Goal: Information Seeking & Learning: Understand process/instructions

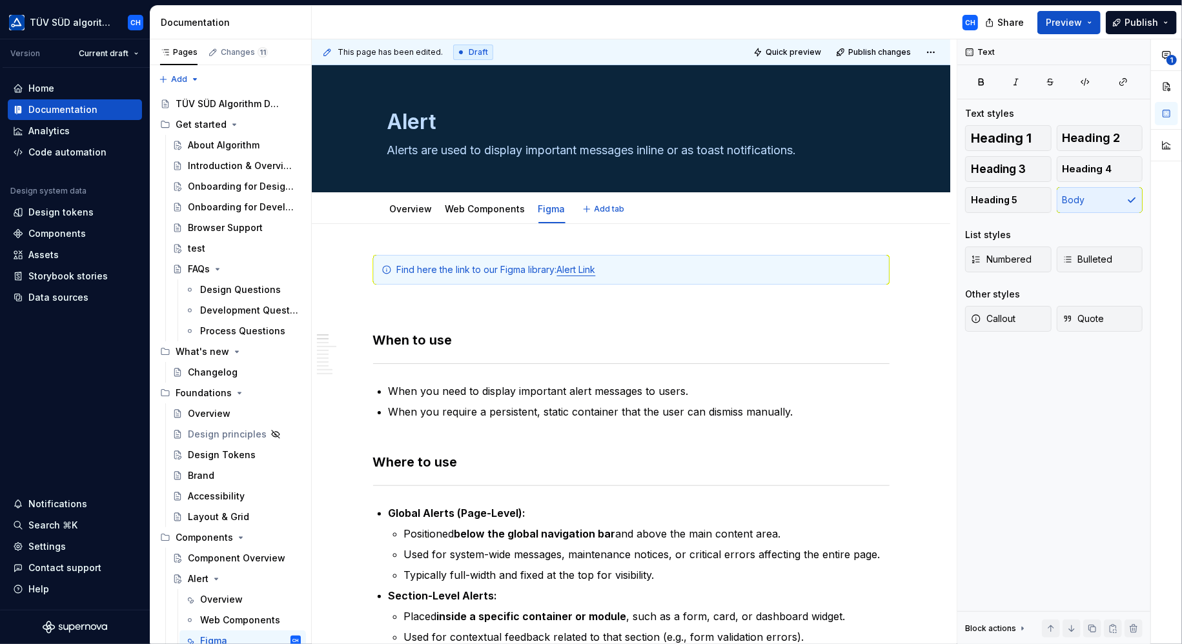
type textarea "*"
click at [560, 269] on div "Find here the link to our Figma library: Alert Link" at bounding box center [639, 269] width 484 height 13
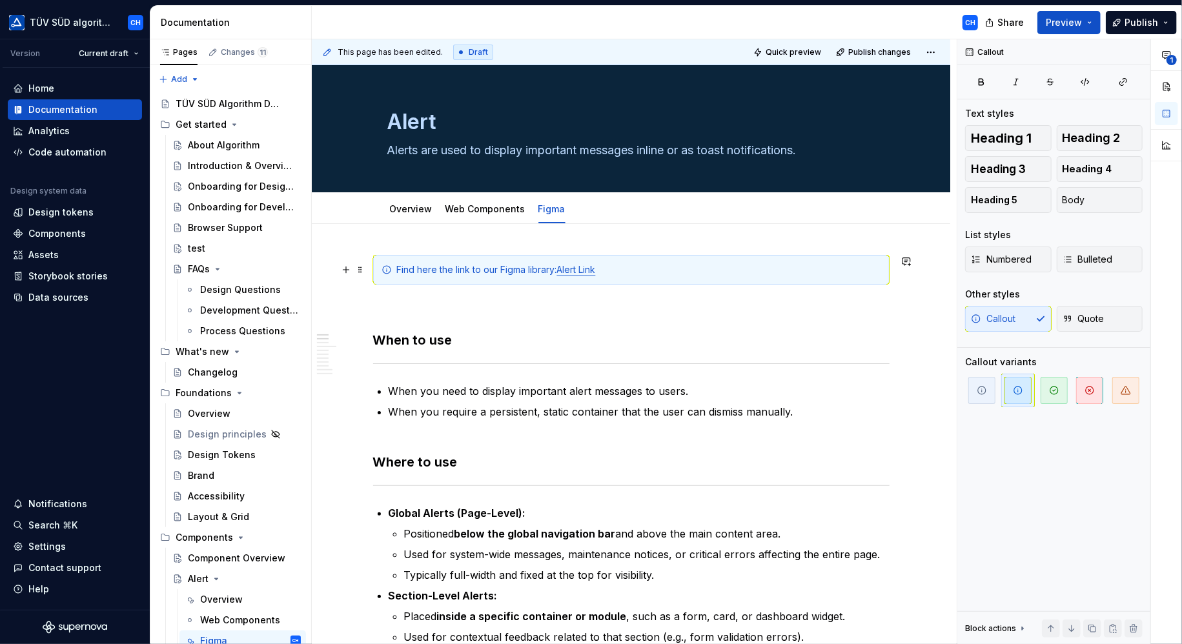
click at [649, 267] on div "Find here the link to our Figma library: Alert Link" at bounding box center [639, 269] width 484 height 13
drag, startPoint x: 649, startPoint y: 267, endPoint x: 635, endPoint y: 265, distance: 15.0
click at [635, 265] on div "Find here the link to our Figma library: Alert Link" at bounding box center [639, 269] width 484 height 13
click at [633, 269] on div "Find here the link to our Figma library: Alert Link" at bounding box center [639, 269] width 484 height 13
drag, startPoint x: 456, startPoint y: 268, endPoint x: 397, endPoint y: 265, distance: 58.8
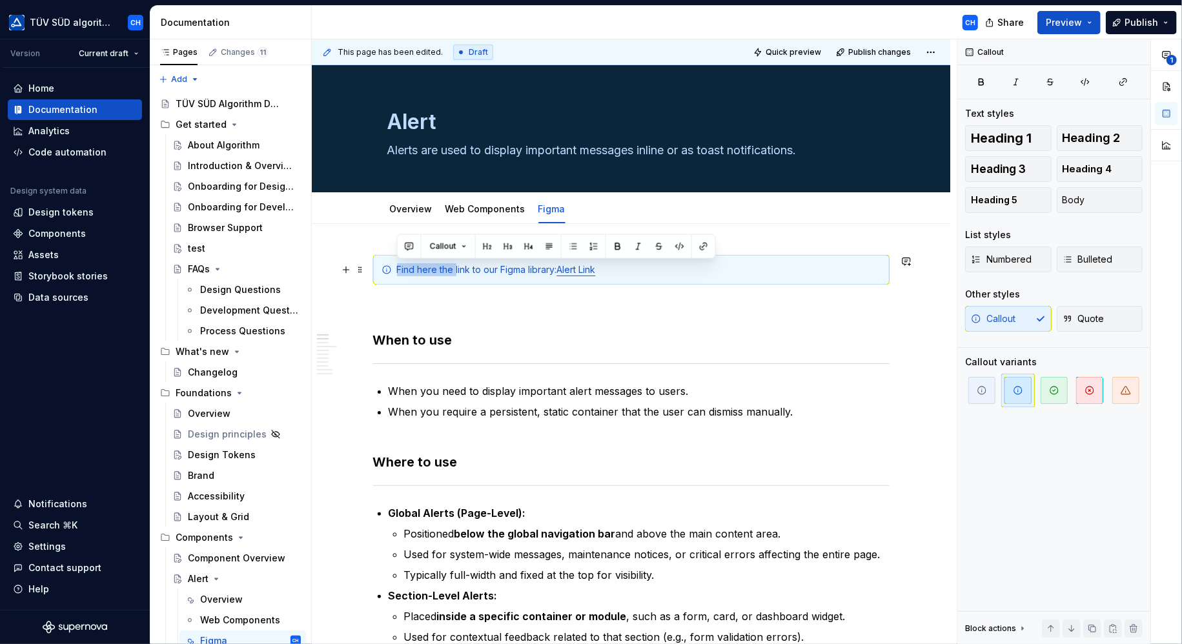
click at [397, 265] on div "Find here the link to our Figma library: Alert Link" at bounding box center [639, 269] width 484 height 13
click at [403, 269] on div "Llink to our Figma library: Alert Link" at bounding box center [639, 269] width 484 height 13
click at [438, 269] on div "Link to our Figma library: Alert Link" at bounding box center [639, 269] width 484 height 13
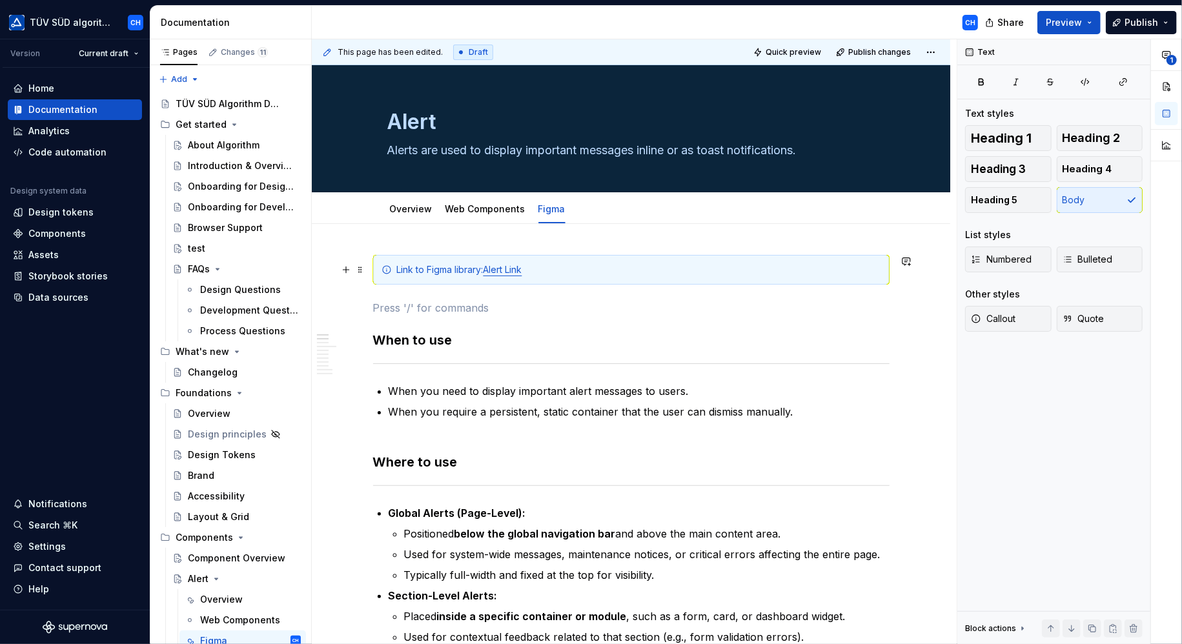
click at [550, 276] on div "Link to Figma library: Alert Link" at bounding box center [631, 270] width 516 height 30
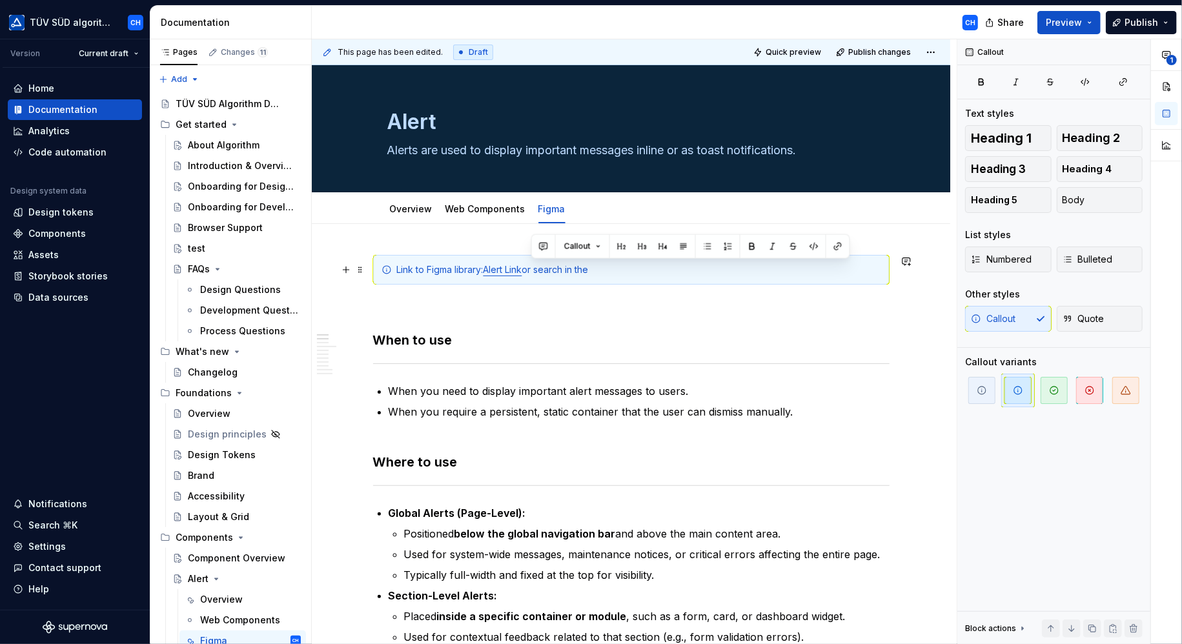
drag, startPoint x: 531, startPoint y: 268, endPoint x: 621, endPoint y: 271, distance: 90.4
click at [621, 271] on div "Link to Figma library: Alert Link or search in the" at bounding box center [639, 269] width 484 height 13
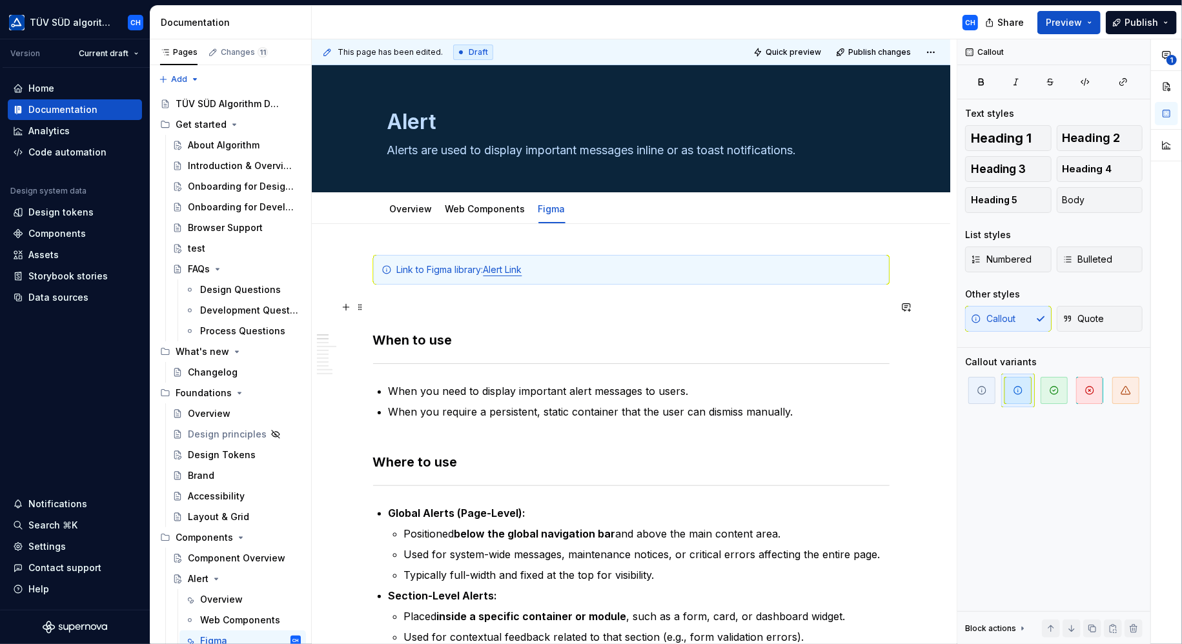
click at [625, 314] on p at bounding box center [631, 307] width 516 height 15
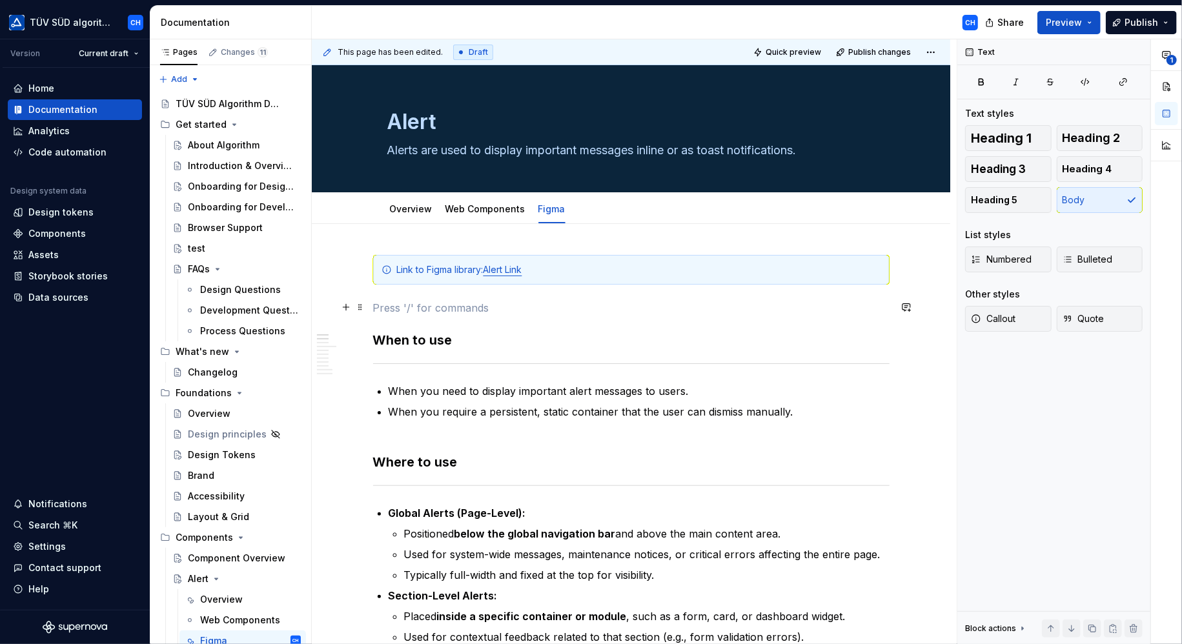
click at [625, 314] on p at bounding box center [631, 307] width 516 height 15
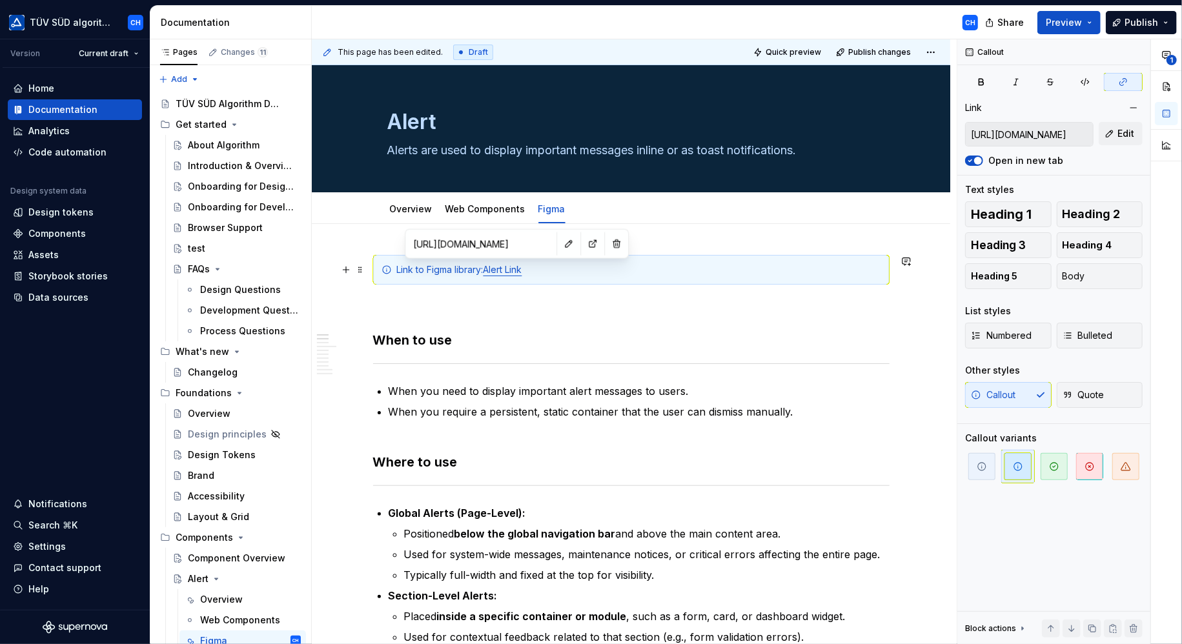
click at [509, 268] on link "Alert Link" at bounding box center [503, 269] width 39 height 11
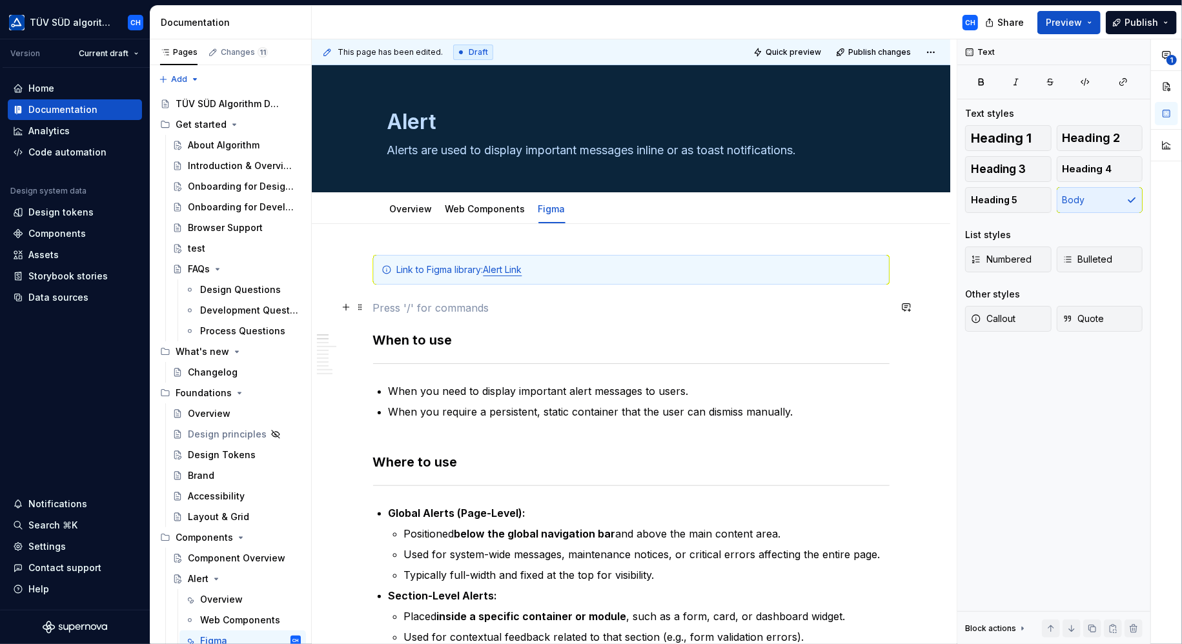
click at [562, 307] on p at bounding box center [631, 307] width 516 height 15
type textarea "*"
click at [442, 121] on textarea "Alert" at bounding box center [629, 122] width 488 height 31
click at [448, 121] on textarea "Alert" at bounding box center [629, 122] width 488 height 31
type textarea "Alert"
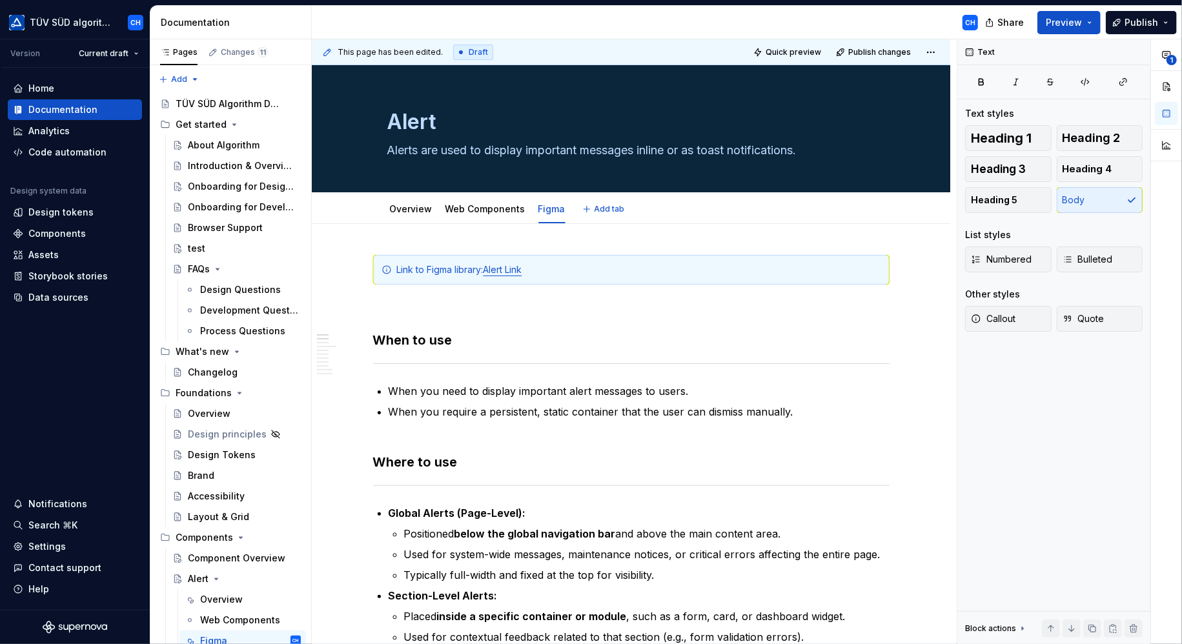
type textarea "*"
type textarea "Alert"
type textarea "*"
click at [460, 123] on textarea "Alert" at bounding box center [629, 122] width 488 height 31
click at [448, 114] on textarea "Alert" at bounding box center [629, 122] width 488 height 31
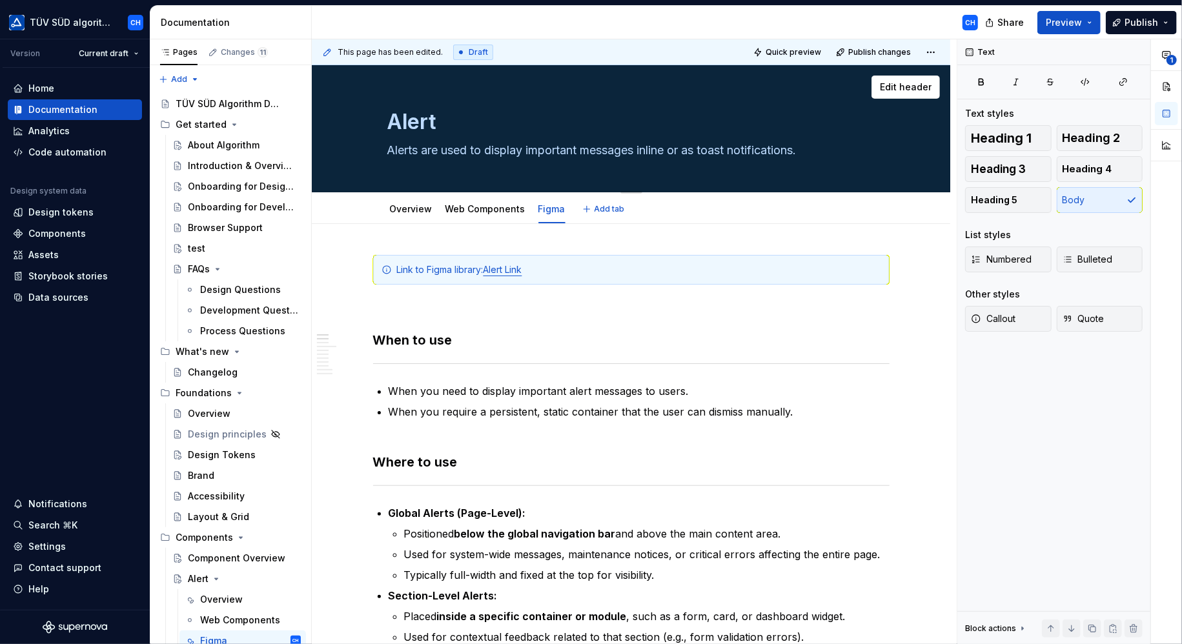
paste textarea "<ts-alert>"
type textarea "Alert <ts-alert>"
type textarea "*"
drag, startPoint x: 544, startPoint y: 123, endPoint x: 444, endPoint y: 114, distance: 100.4
click at [444, 114] on textarea "Alert <ts-alert>" at bounding box center [629, 122] width 488 height 31
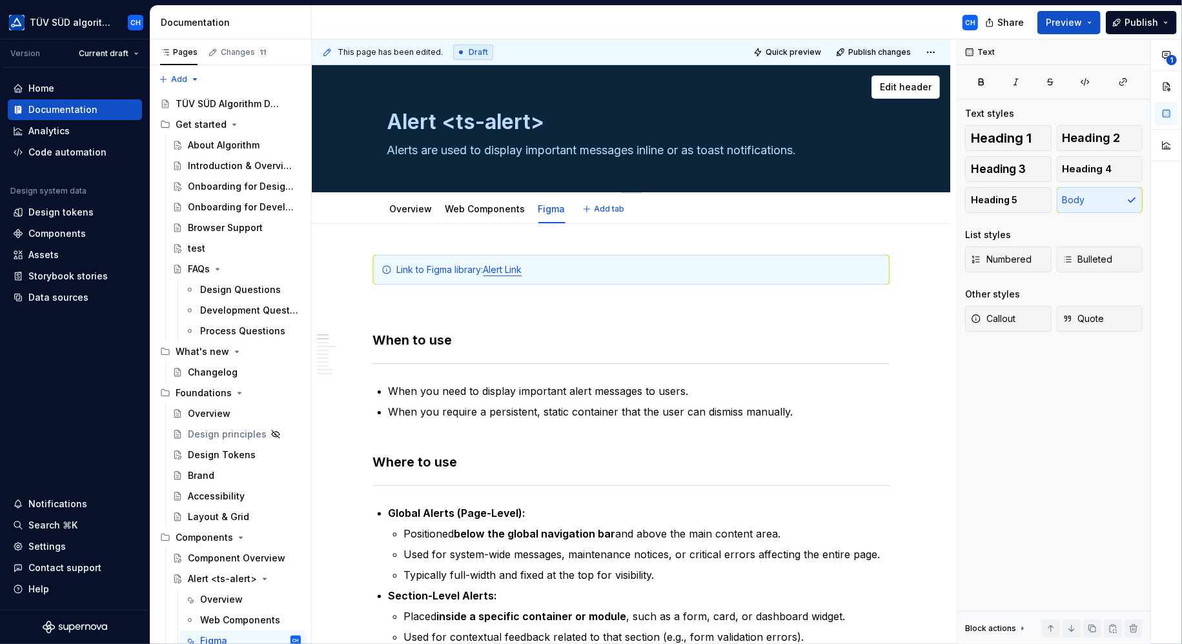
click at [440, 124] on textarea "Alert <ts-alert>" at bounding box center [629, 122] width 488 height 31
click at [445, 122] on textarea "Alert <ts-alert>" at bounding box center [629, 122] width 488 height 31
type textarea "Alert <ts-alert>"
drag, startPoint x: 443, startPoint y: 121, endPoint x: 546, endPoint y: 130, distance: 103.7
click at [546, 130] on textarea "Alert <ts-alert>" at bounding box center [629, 122] width 488 height 31
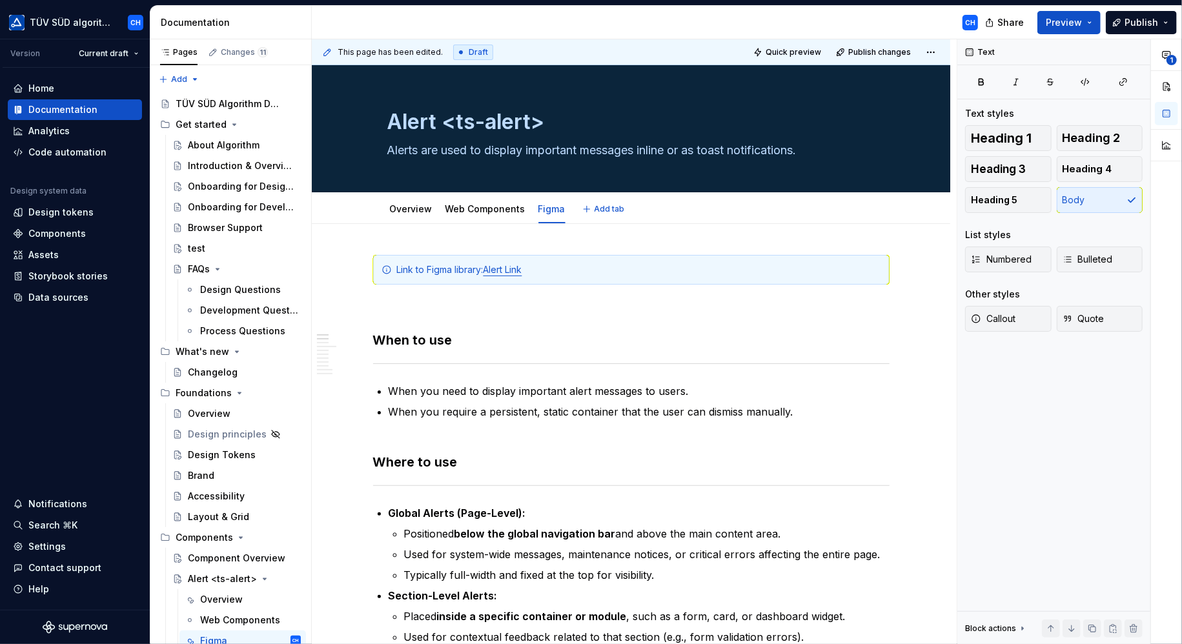
type textarea "*"
type textarea "Alert <ts-alert>"
click at [1013, 319] on span "Callout" at bounding box center [993, 318] width 45 height 13
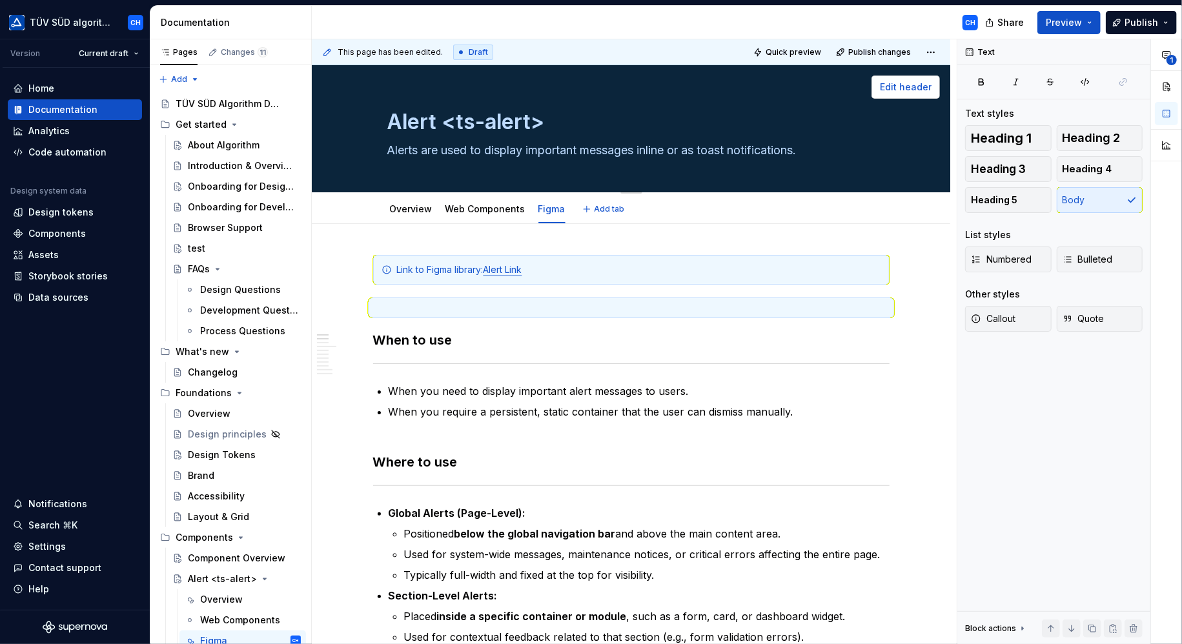
click at [893, 83] on span "Edit header" at bounding box center [906, 87] width 52 height 13
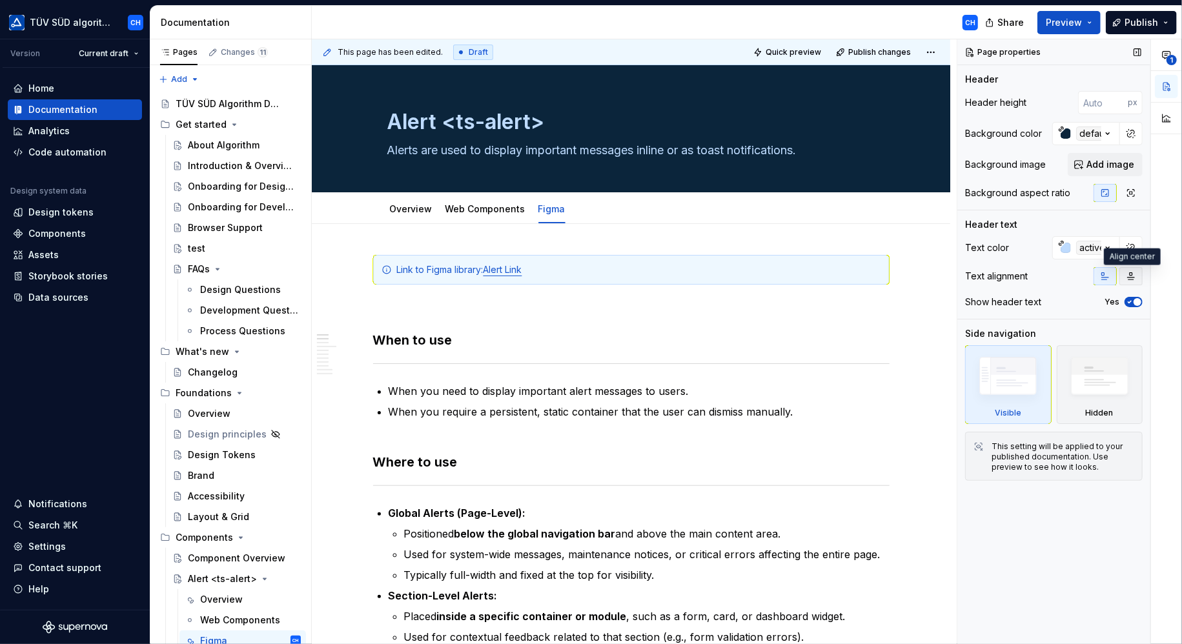
click at [1130, 275] on icon "button" at bounding box center [1131, 276] width 7 height 7
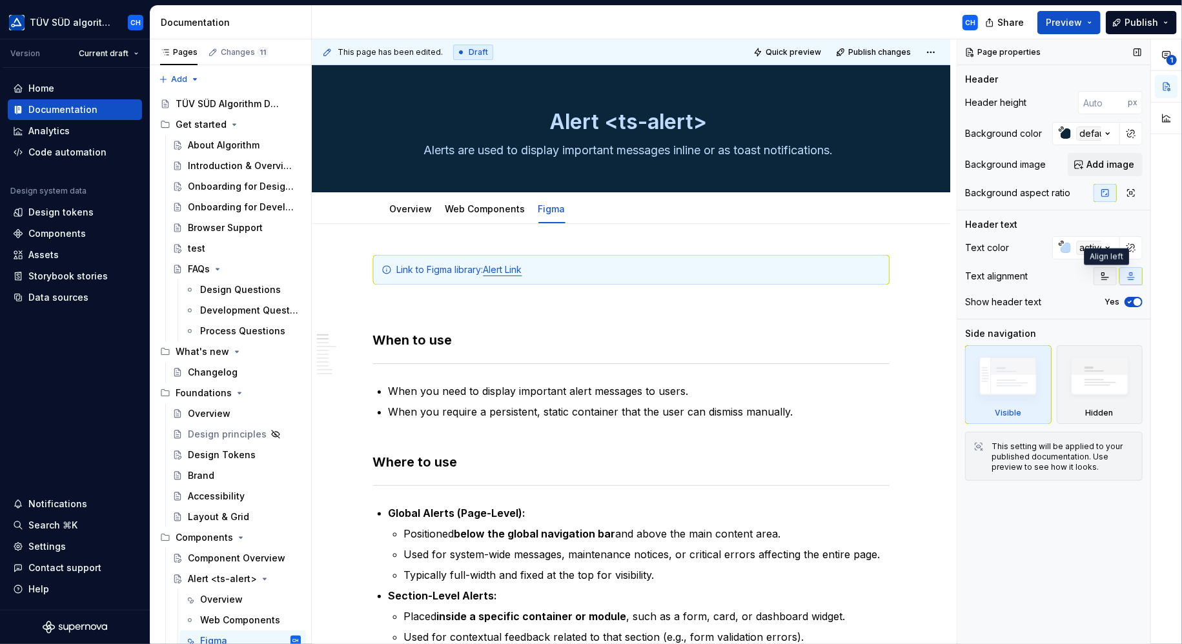
click at [1108, 275] on icon "button" at bounding box center [1105, 276] width 10 height 10
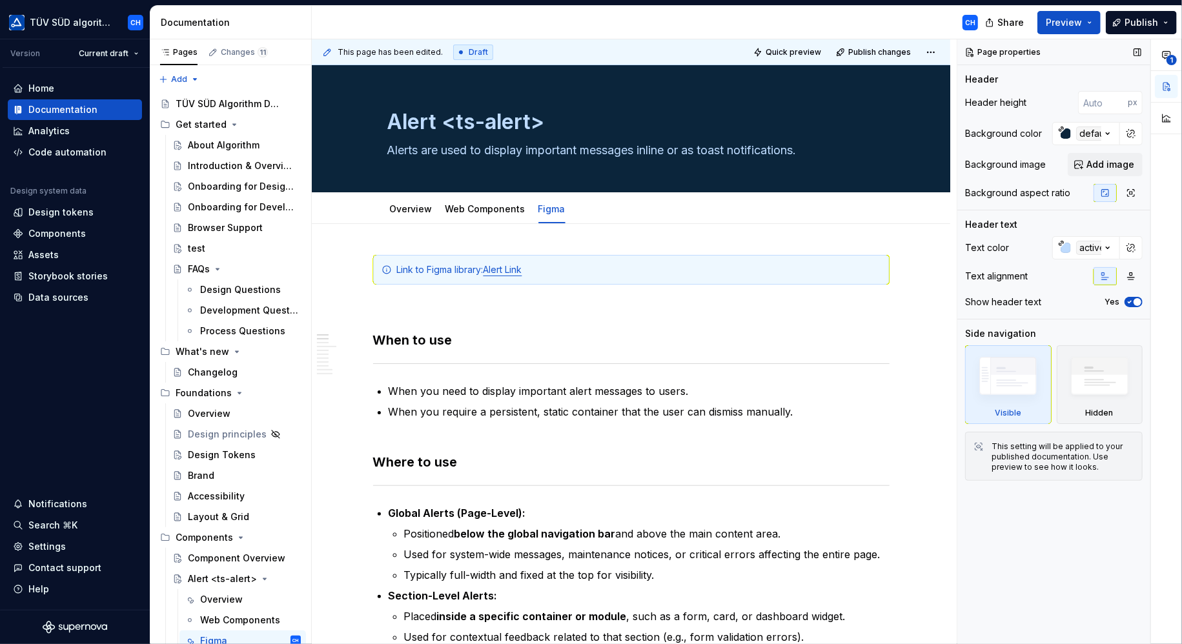
click at [1028, 387] on img at bounding box center [1008, 379] width 74 height 56
click at [441, 119] on textarea "Alert <ts-alert>" at bounding box center [629, 122] width 488 height 31
click at [443, 123] on textarea "Alert <ts-alert>" at bounding box center [629, 122] width 488 height 31
type textarea "*"
click at [442, 125] on textarea "Alert <ts-alert>" at bounding box center [629, 122] width 488 height 31
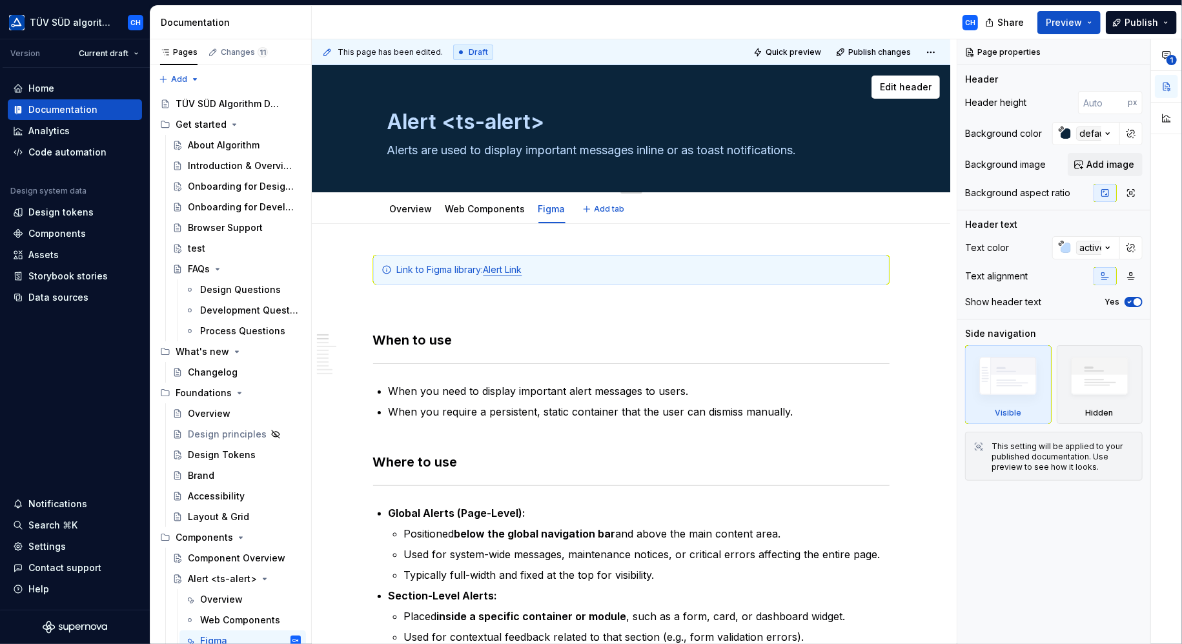
paste textarea "|"
type textarea "Alert |<ts-alert>"
type textarea "*"
type textarea "Alert | <ts-alert>"
type textarea "*"
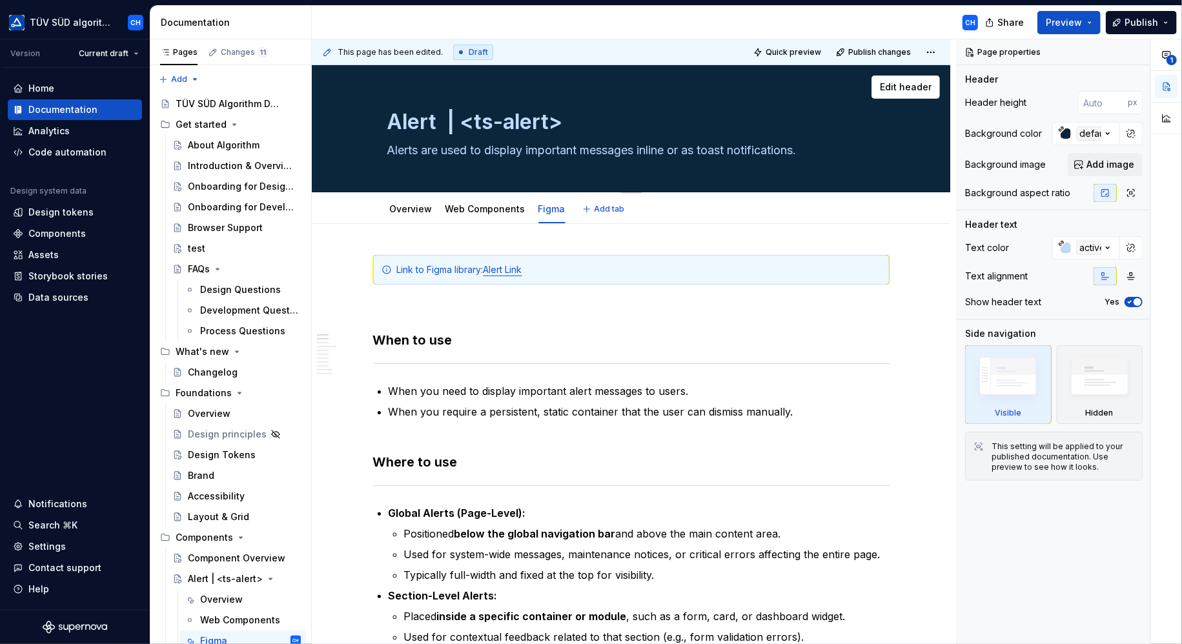
click at [443, 122] on textarea "Alert | <ts-alert>" at bounding box center [629, 122] width 488 height 31
type textarea "Alert | <ts-alert>"
type textarea "*"
drag, startPoint x: 454, startPoint y: 121, endPoint x: 434, endPoint y: 120, distance: 19.4
click at [434, 120] on textarea "Alert | <ts-alert>" at bounding box center [629, 122] width 488 height 31
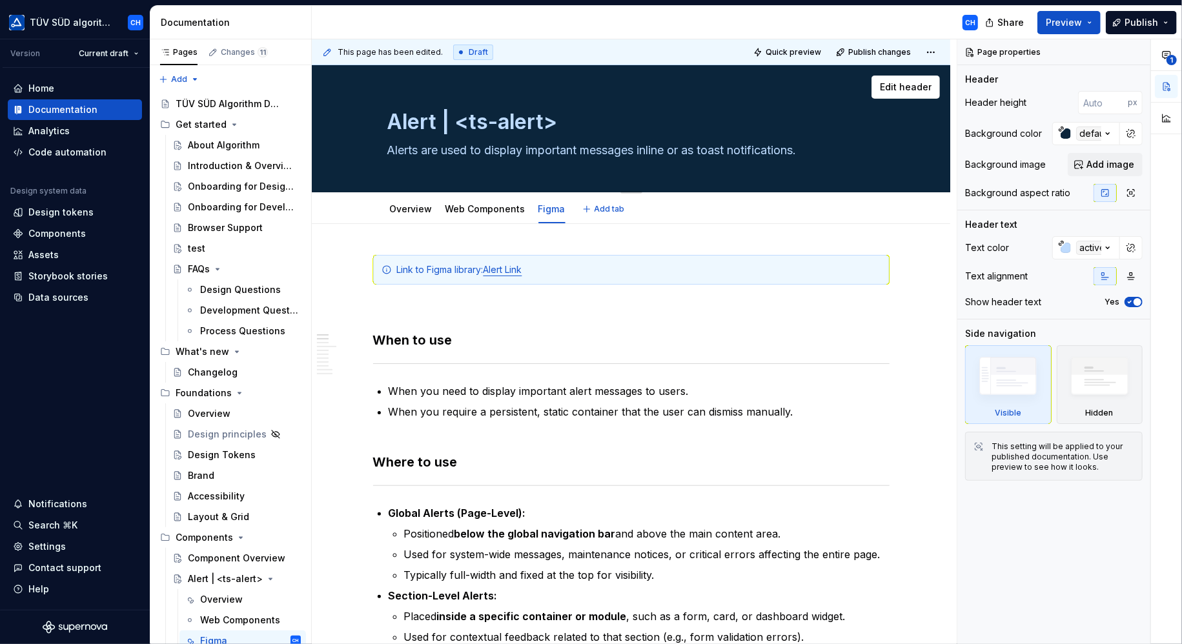
type textarea "Alert<ts-alert>"
type textarea "*"
type textarea "Alert <ts-alert>"
type textarea "*"
drag, startPoint x: 440, startPoint y: 122, endPoint x: 547, endPoint y: 127, distance: 107.3
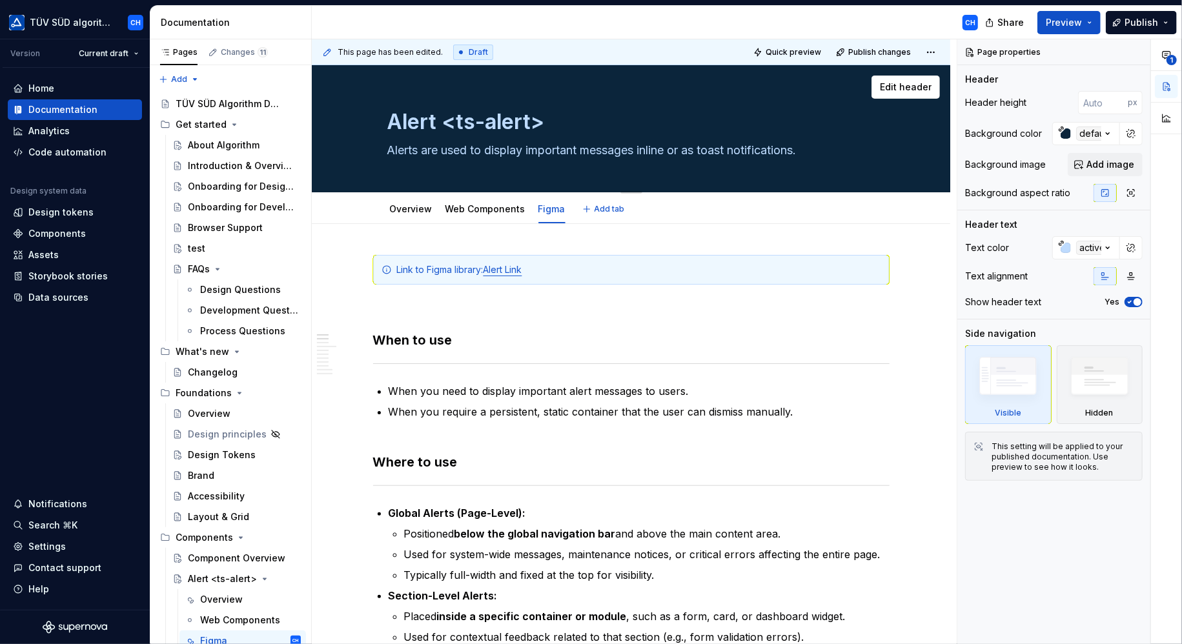
click at [547, 127] on textarea "Alert <ts-alert>" at bounding box center [629, 122] width 488 height 31
type textarea "Alert"
type textarea "*"
type textarea "Alert"
type textarea "*"
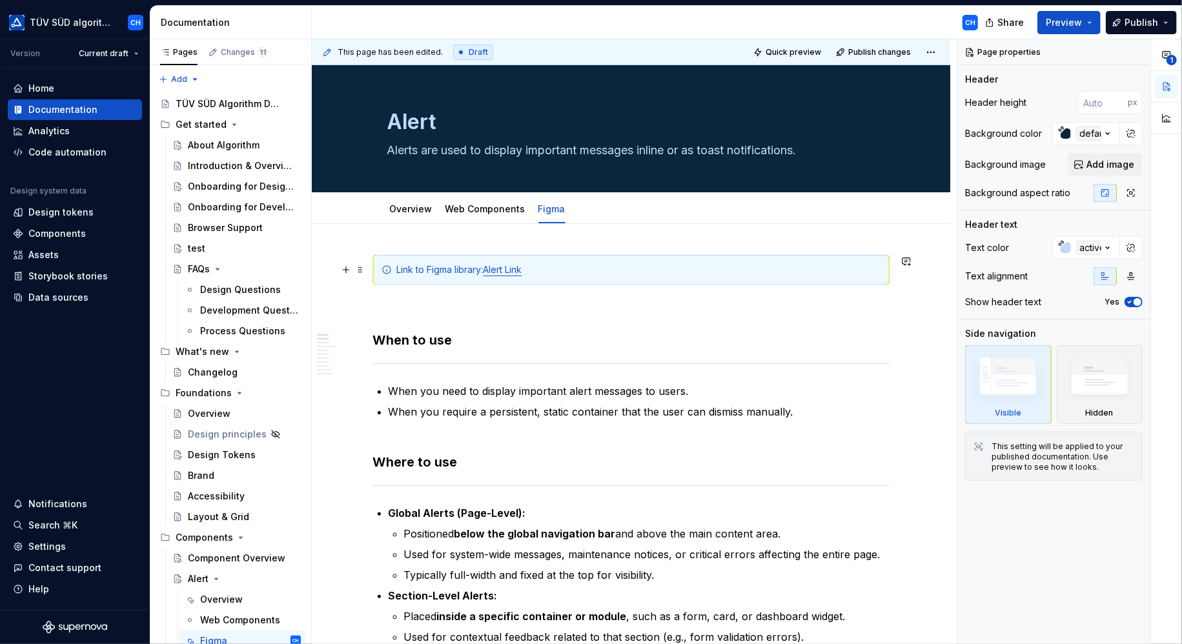
type textarea "Alert"
click at [575, 276] on div "Link to Figma library: Alert Link" at bounding box center [631, 270] width 516 height 30
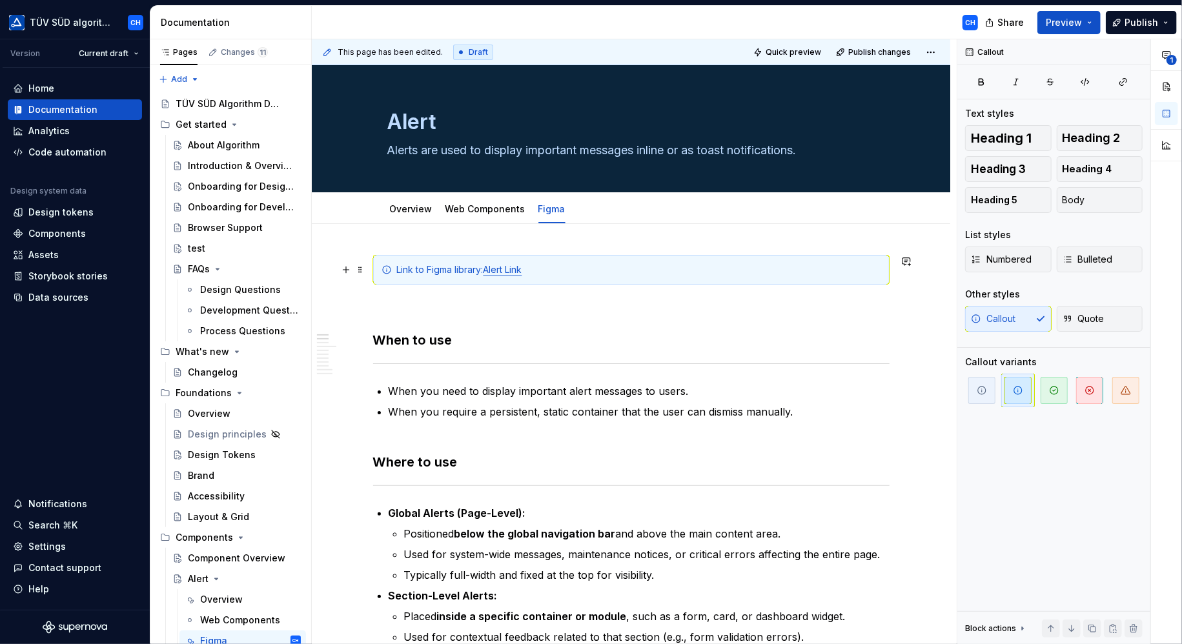
click at [571, 267] on div "Link to Figma library: Alert Link" at bounding box center [639, 269] width 484 height 13
click at [748, 307] on p at bounding box center [631, 307] width 516 height 15
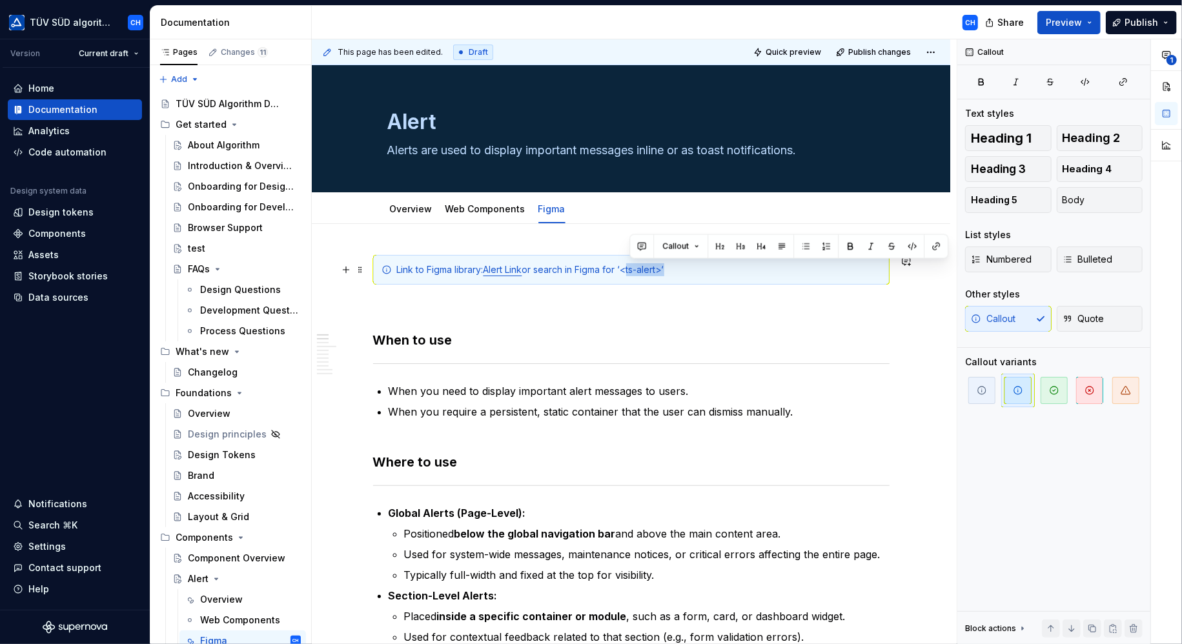
drag, startPoint x: 670, startPoint y: 269, endPoint x: 630, endPoint y: 265, distance: 40.2
click at [630, 265] on div "Link to Figma library: Alert Link or search in Figma for ‘<ts-alert>‘" at bounding box center [639, 269] width 484 height 13
click at [846, 246] on button "button" at bounding box center [850, 247] width 18 height 18
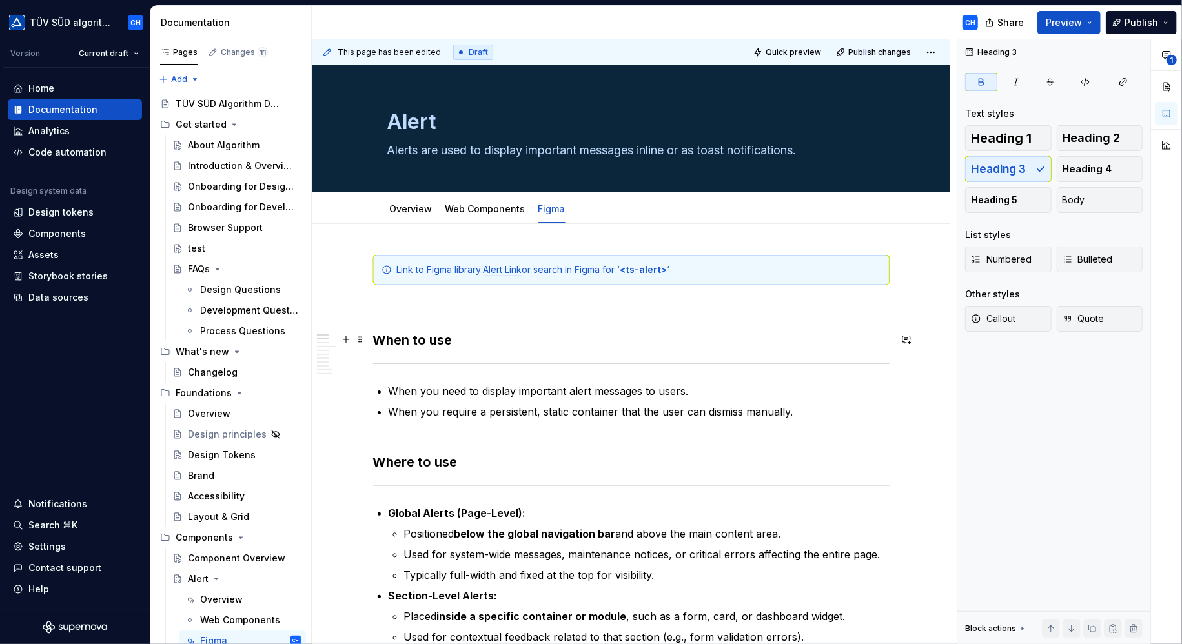
click at [817, 331] on h3 "When to use" at bounding box center [631, 340] width 516 height 18
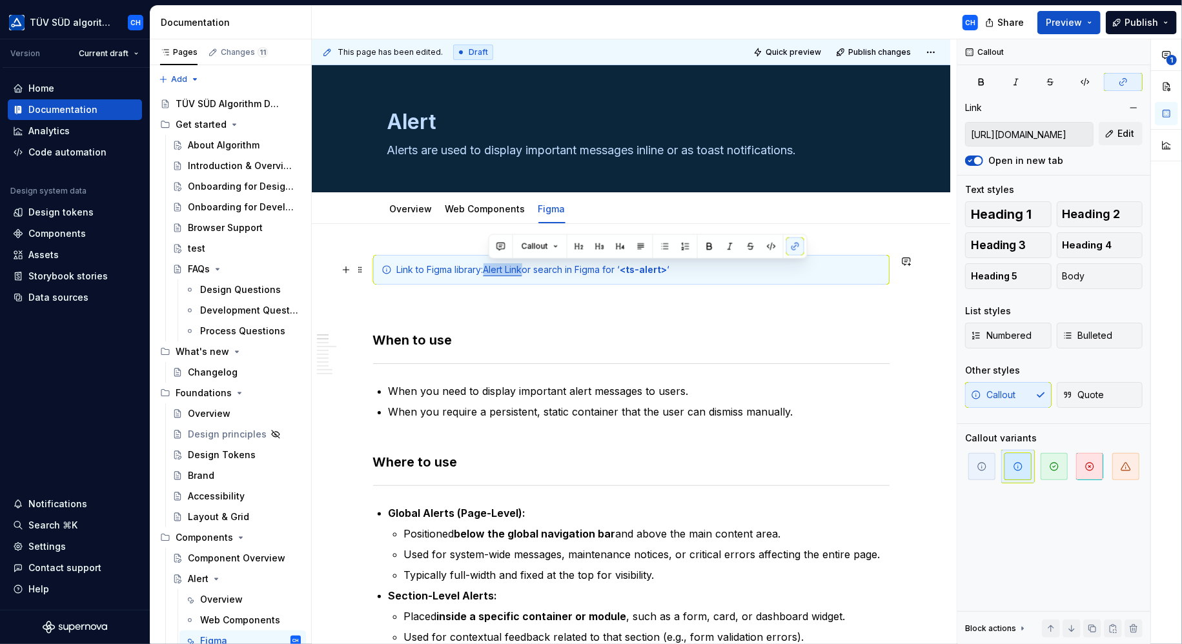
drag, startPoint x: 527, startPoint y: 269, endPoint x: 487, endPoint y: 266, distance: 40.1
click at [487, 266] on div "Link to Figma library: Alert Link or search in Figma for ‘ <ts-alert> ‘" at bounding box center [639, 269] width 484 height 13
click at [706, 247] on button "button" at bounding box center [709, 247] width 18 height 18
click at [683, 331] on h3 "When to use" at bounding box center [631, 340] width 516 height 18
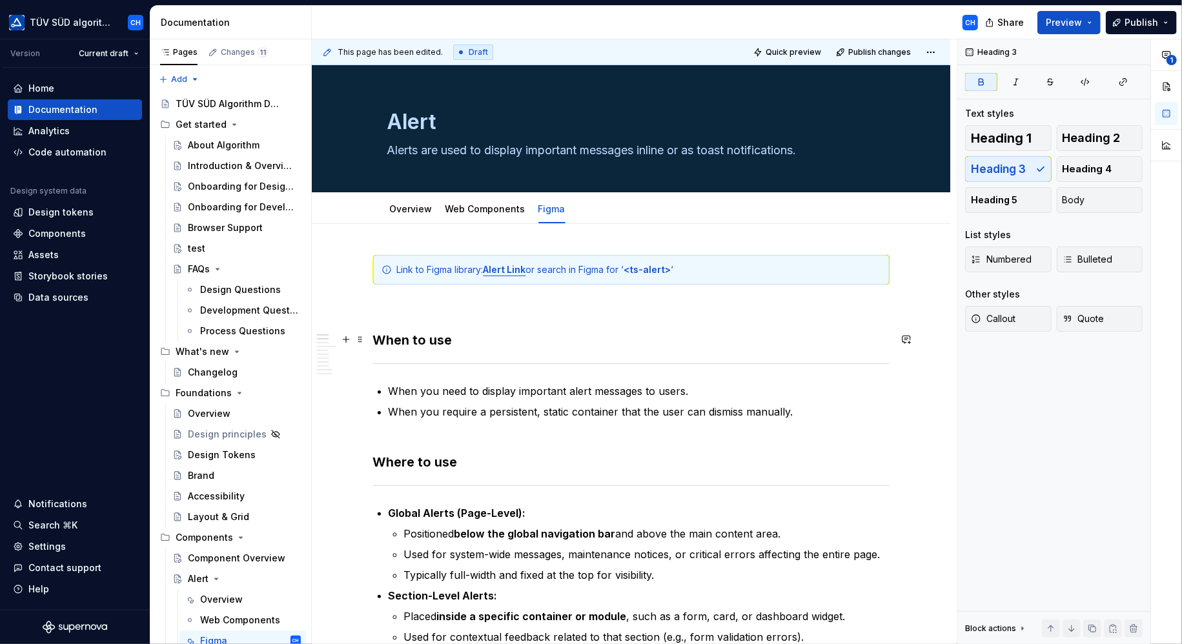
click at [684, 331] on h3 "When to use" at bounding box center [631, 340] width 516 height 18
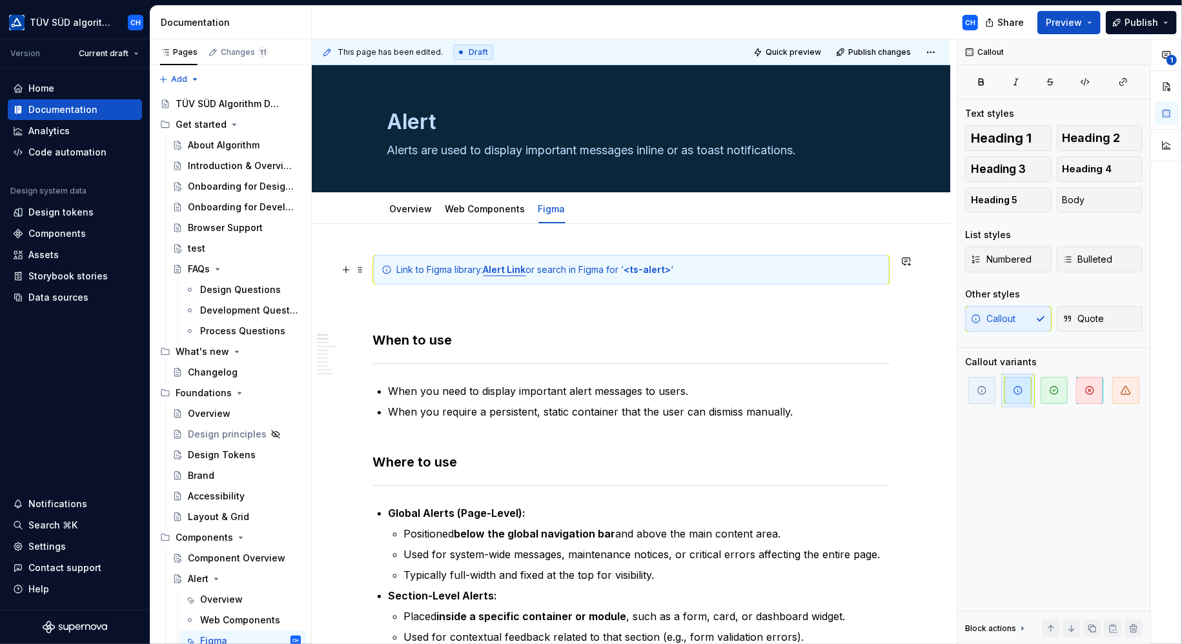
drag, startPoint x: 389, startPoint y: 269, endPoint x: 381, endPoint y: 269, distance: 7.8
click at [382, 269] on icon at bounding box center [387, 270] width 10 height 10
drag, startPoint x: 674, startPoint y: 267, endPoint x: 631, endPoint y: 269, distance: 43.3
click at [631, 269] on strong "<ts-alert>" at bounding box center [647, 269] width 47 height 11
click at [875, 243] on button "button" at bounding box center [872, 247] width 18 height 18
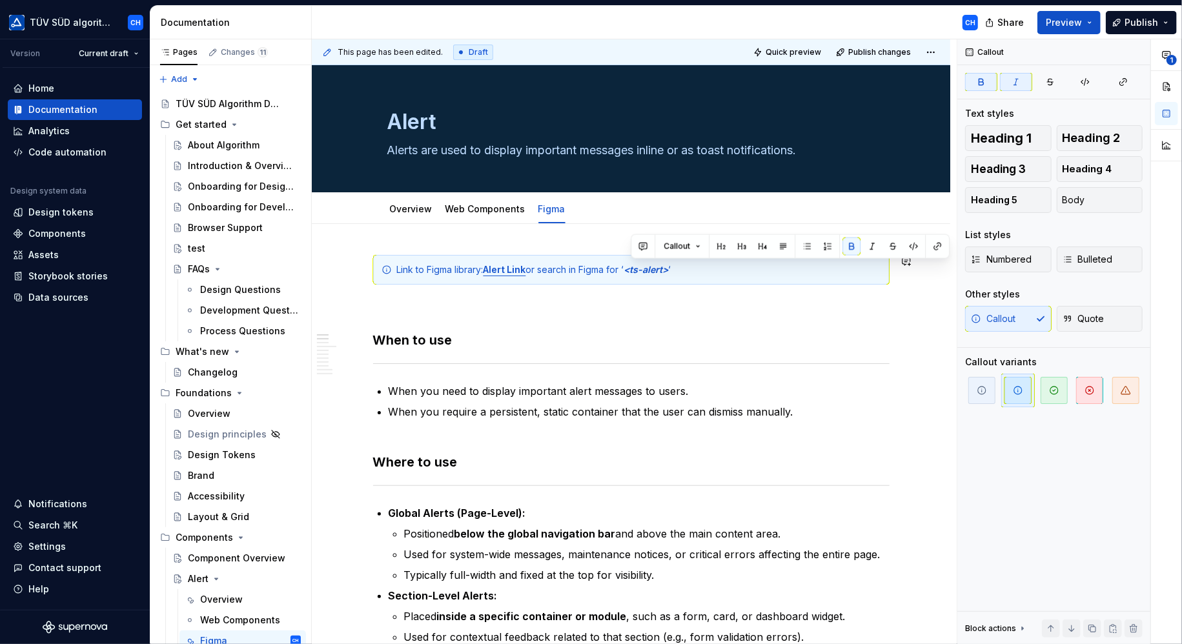
click at [816, 314] on p at bounding box center [631, 307] width 516 height 15
drag, startPoint x: 675, startPoint y: 268, endPoint x: 633, endPoint y: 263, distance: 42.9
click at [633, 264] on em "<ts-alert>" at bounding box center [646, 269] width 45 height 11
click at [866, 243] on button "button" at bounding box center [872, 247] width 18 height 18
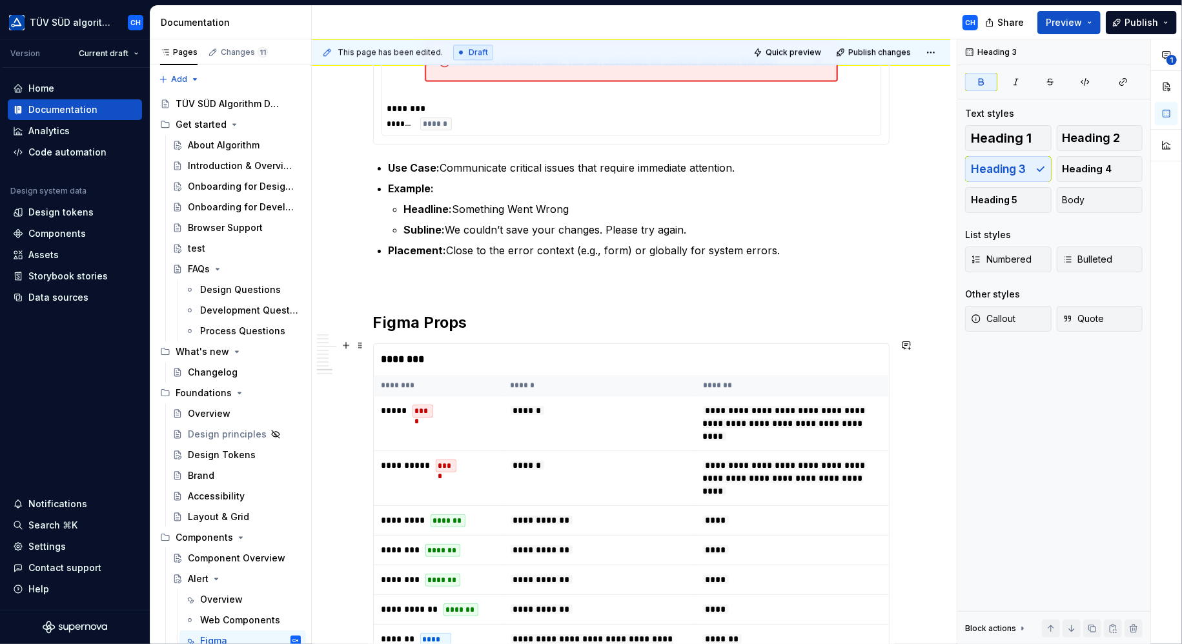
scroll to position [2582, 0]
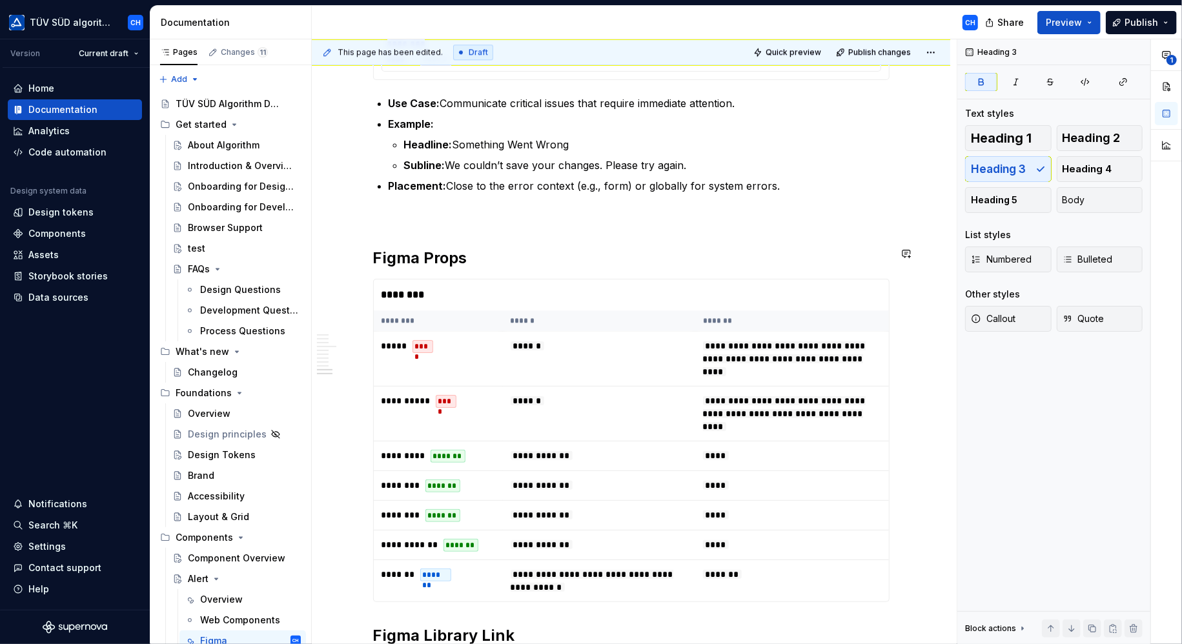
click at [380, 211] on p at bounding box center [631, 216] width 516 height 15
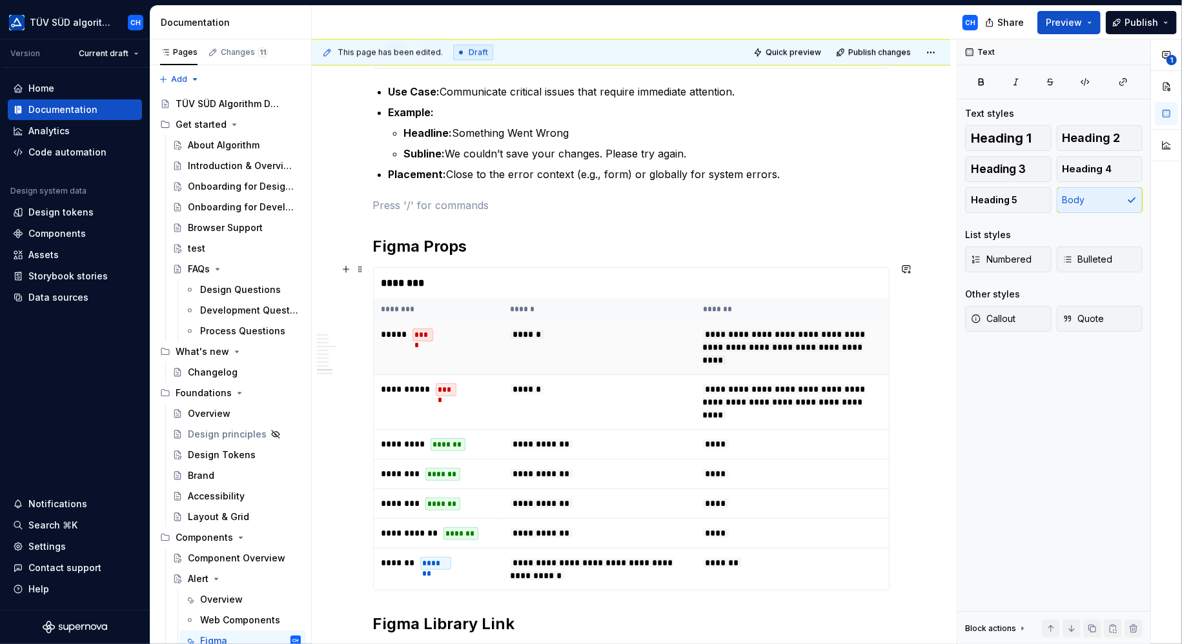
scroll to position [2453, 0]
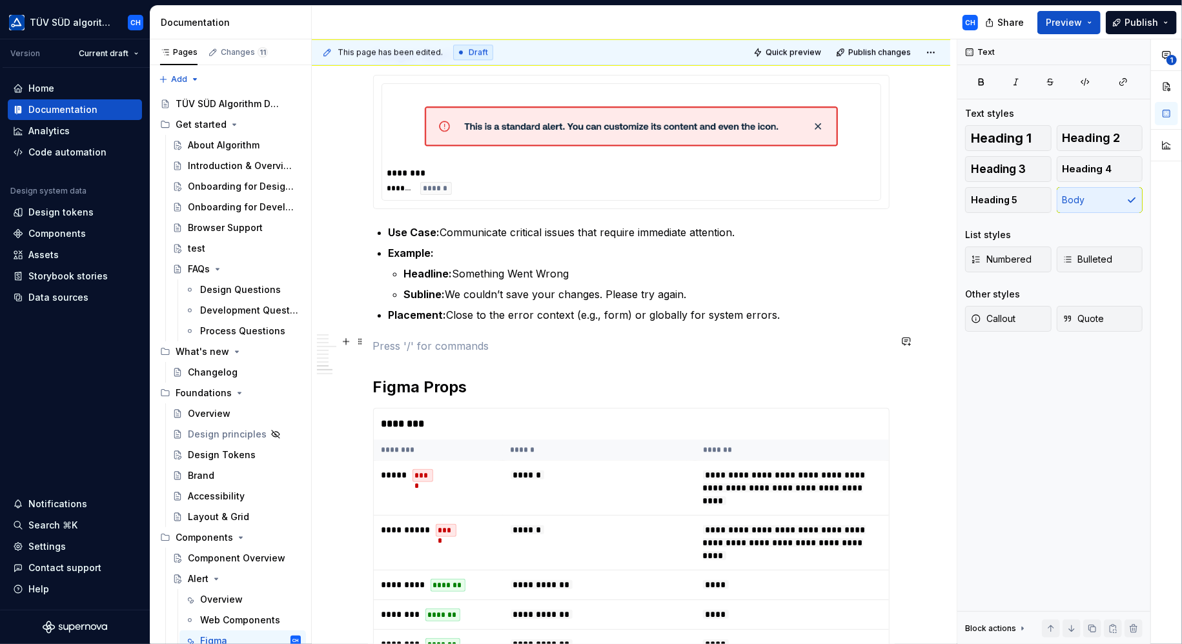
click at [377, 347] on p at bounding box center [631, 345] width 516 height 15
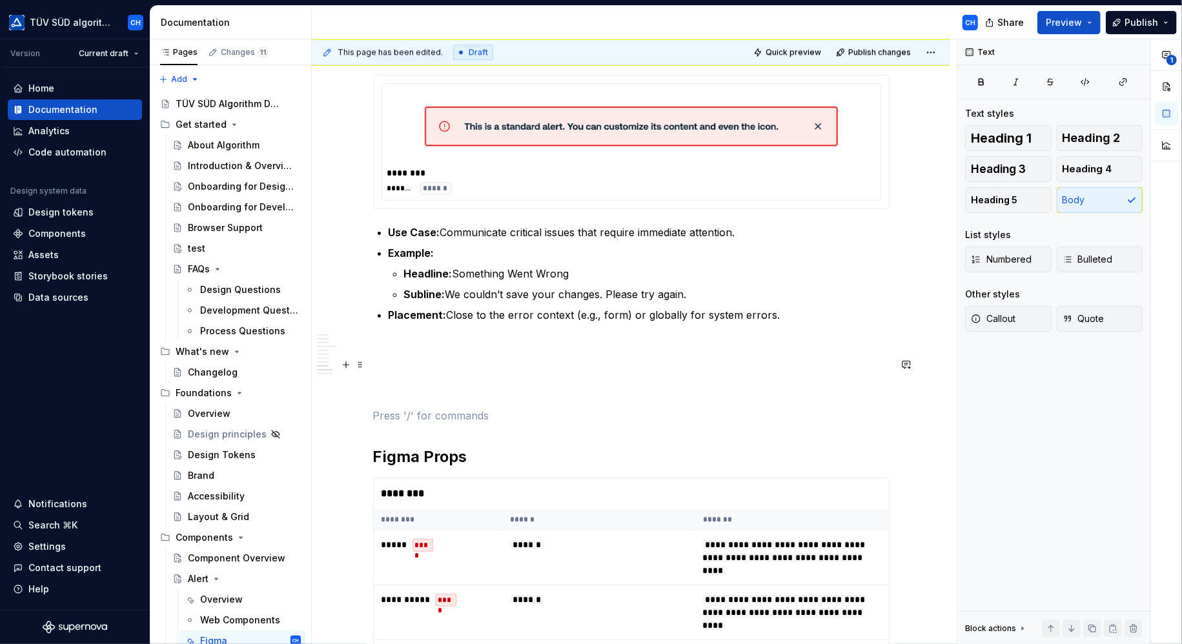
click at [377, 362] on p at bounding box center [631, 369] width 516 height 15
click at [362, 365] on span at bounding box center [360, 365] width 10 height 18
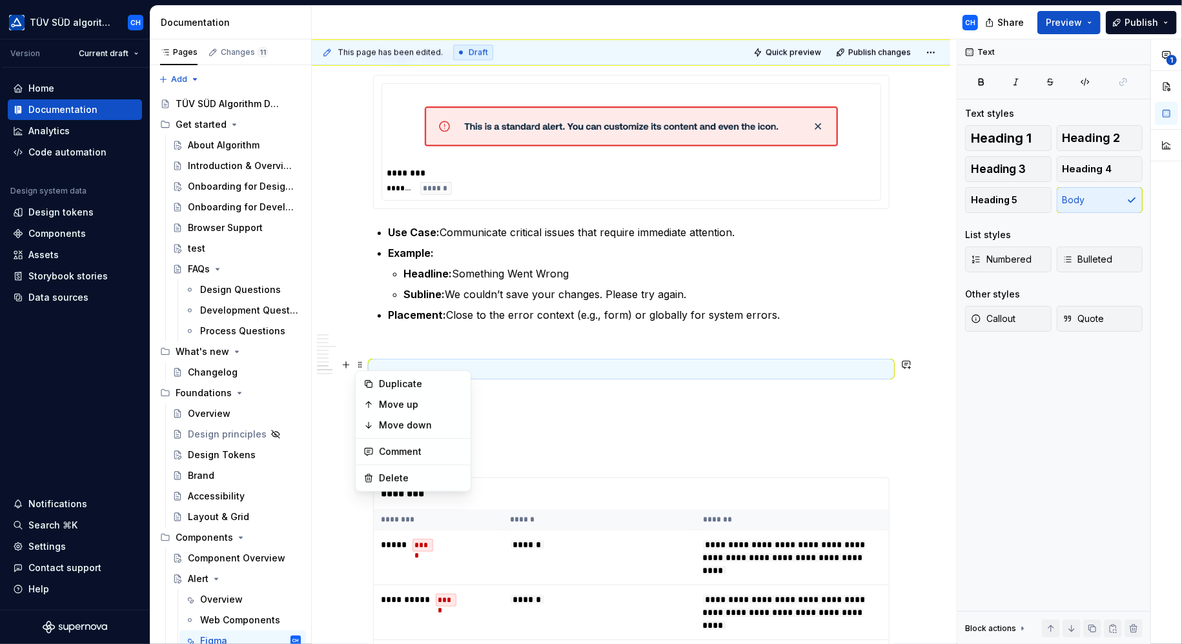
click at [511, 372] on p at bounding box center [631, 369] width 516 height 15
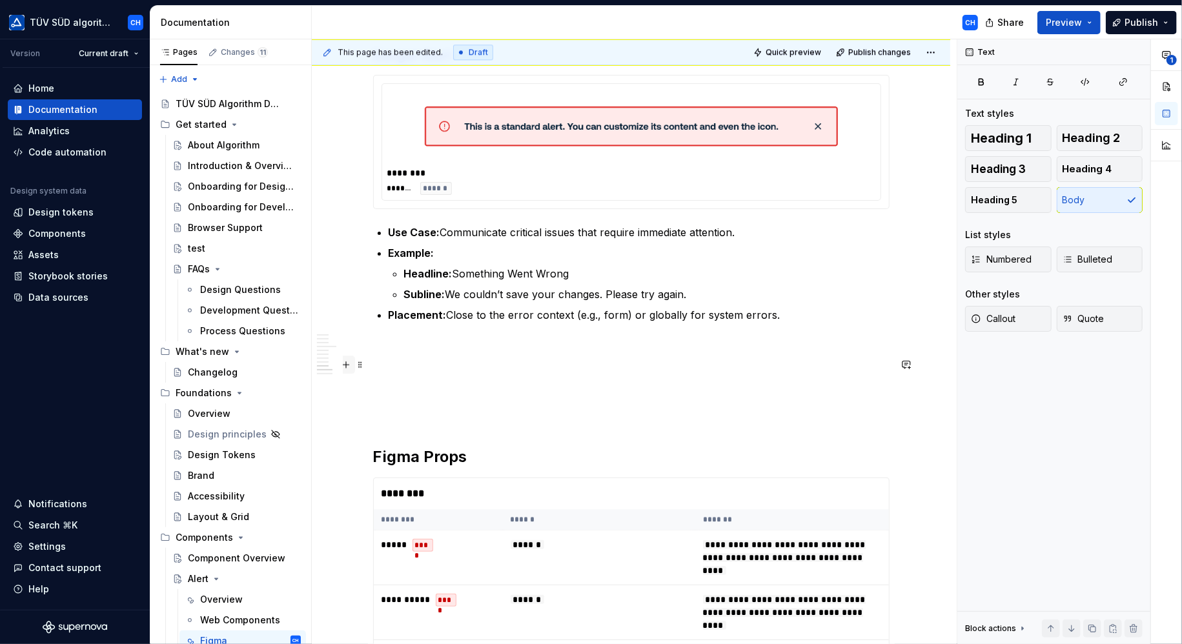
click at [347, 364] on button "button" at bounding box center [346, 365] width 18 height 18
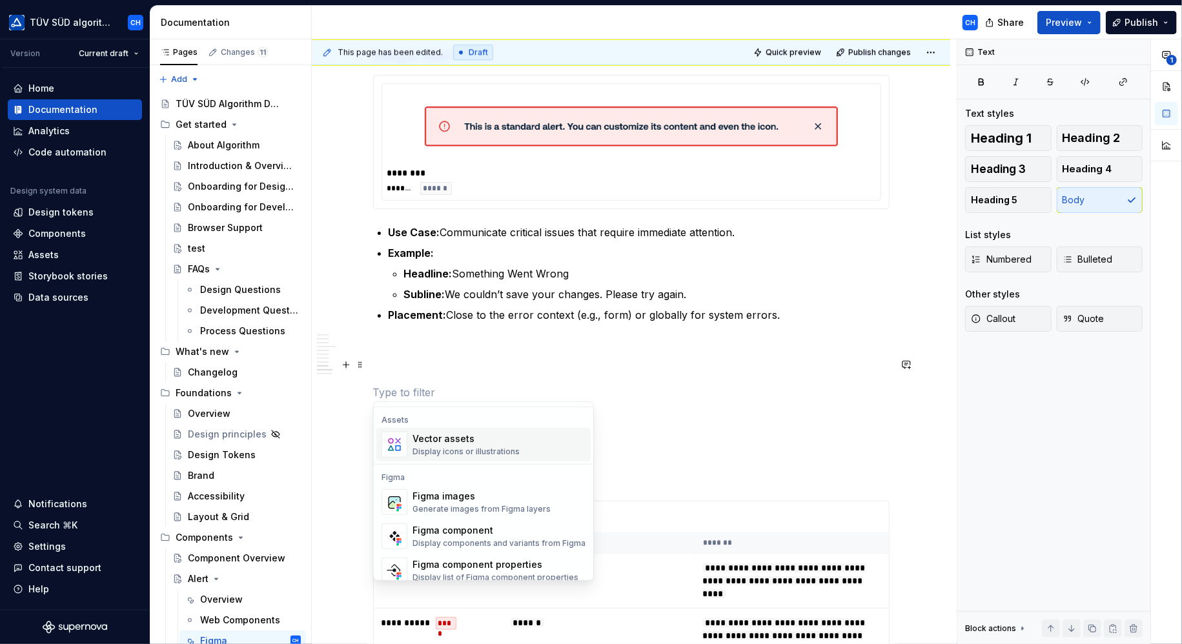
scroll to position [1162, 0]
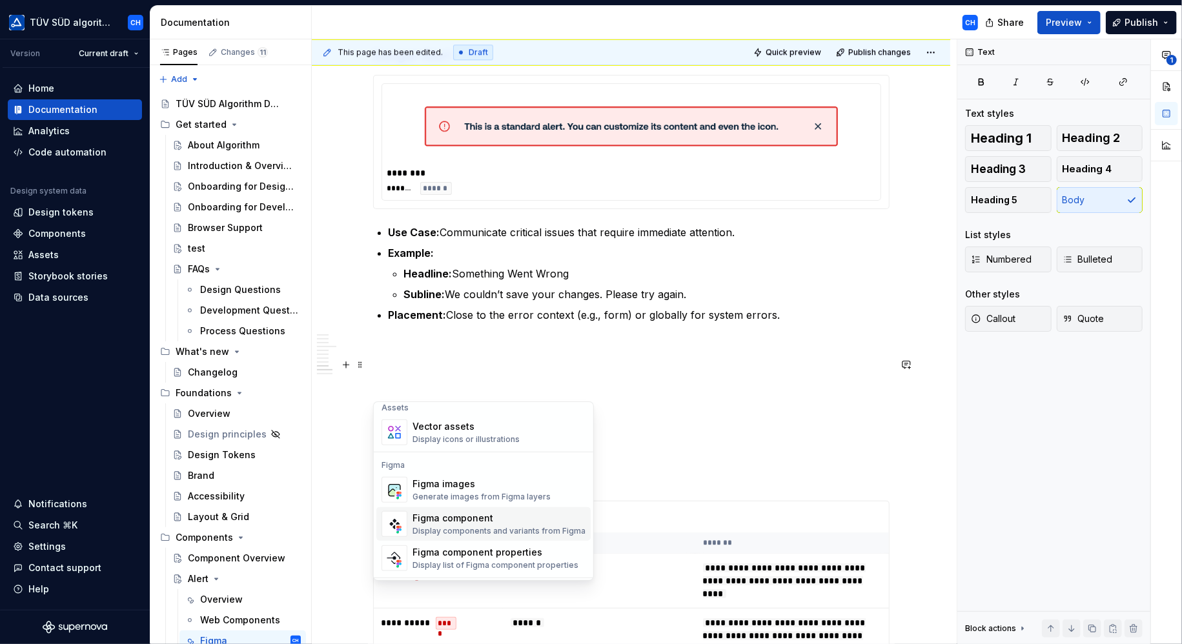
click at [478, 518] on div "Figma component" at bounding box center [499, 518] width 173 height 13
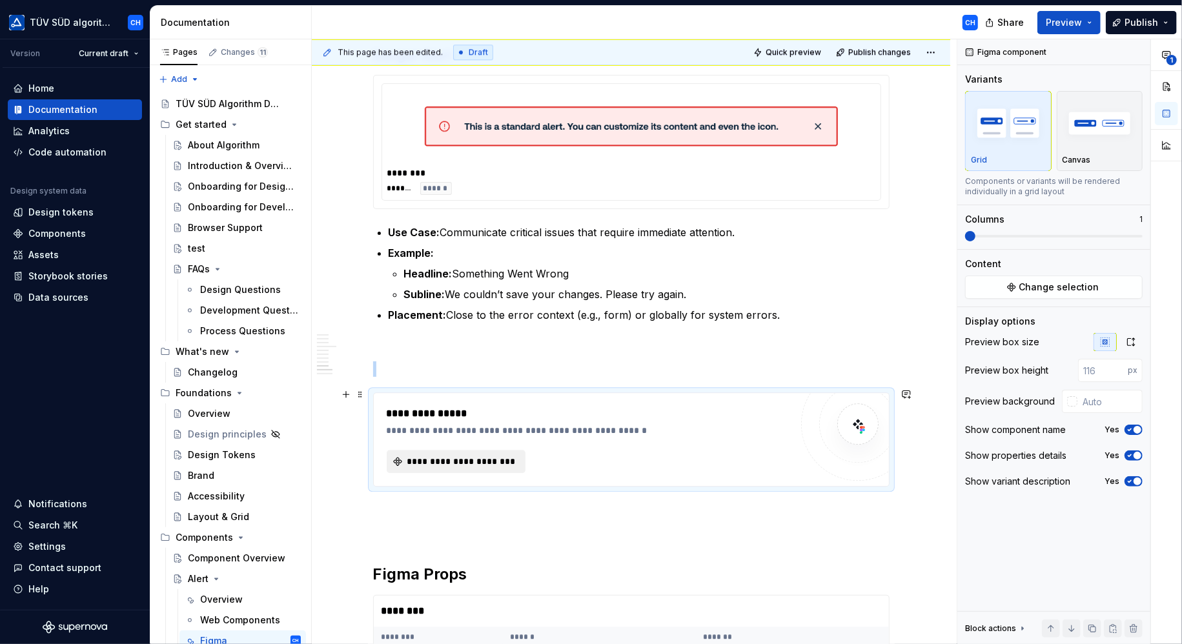
click at [433, 455] on span "**********" at bounding box center [461, 461] width 112 height 13
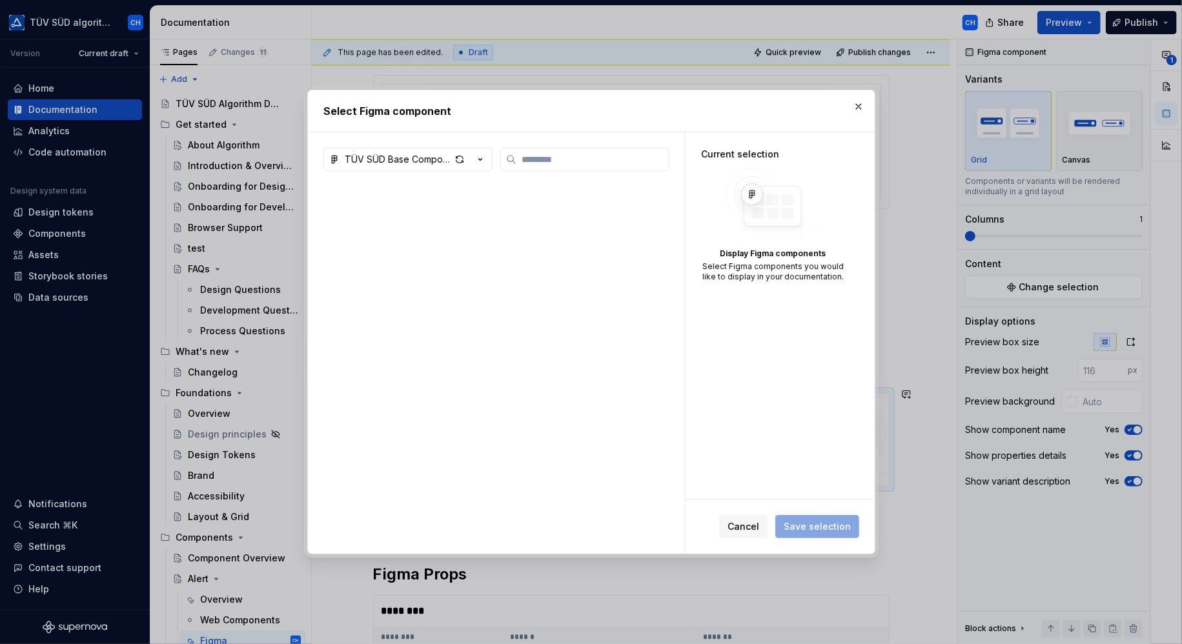
type textarea "*"
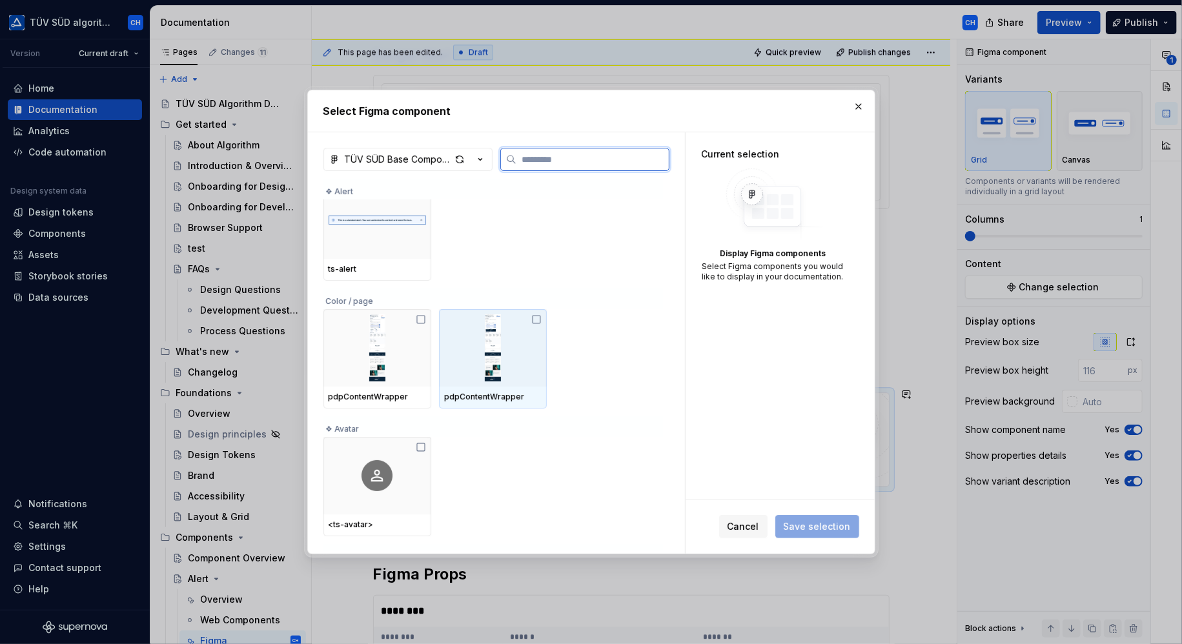
scroll to position [0, 0]
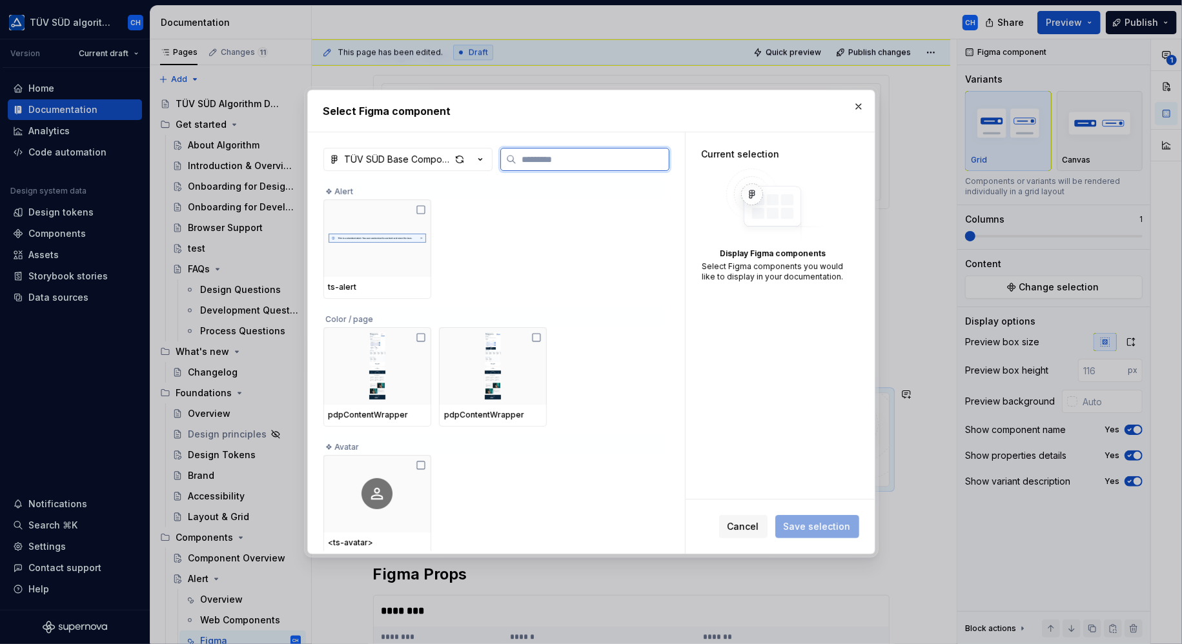
click at [540, 154] on input "search" at bounding box center [592, 159] width 152 height 13
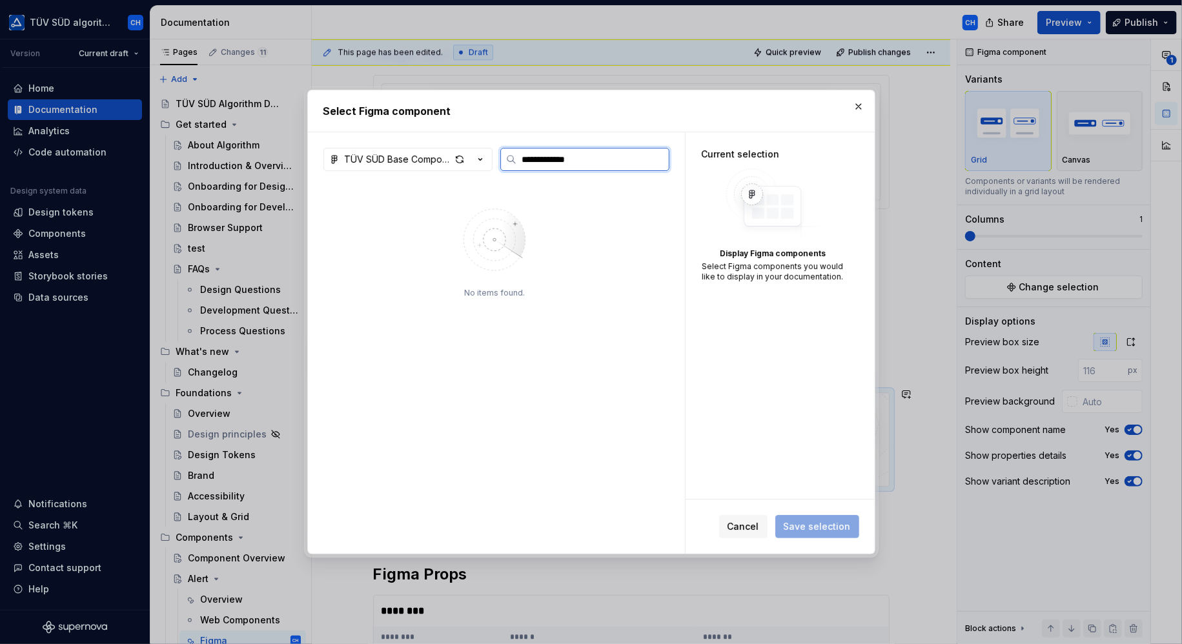
type input "**********"
click at [559, 156] on input "**********" at bounding box center [592, 159] width 152 height 13
drag, startPoint x: 593, startPoint y: 157, endPoint x: 507, endPoint y: 153, distance: 85.3
click at [507, 153] on label "**********" at bounding box center [584, 159] width 169 height 23
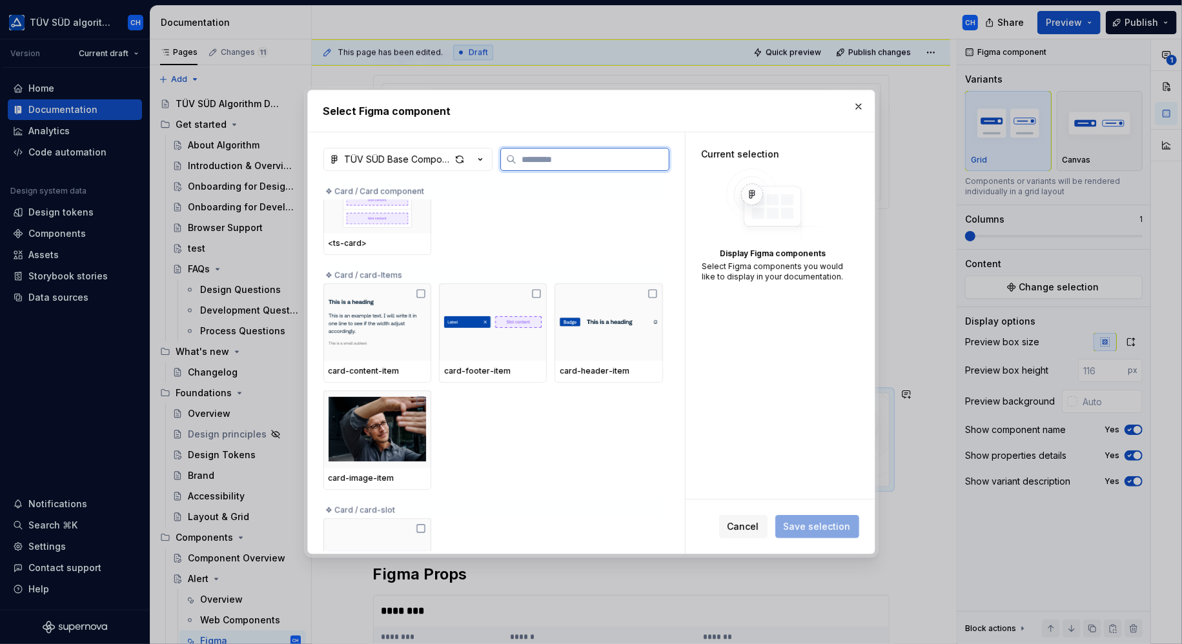
scroll to position [1420, 0]
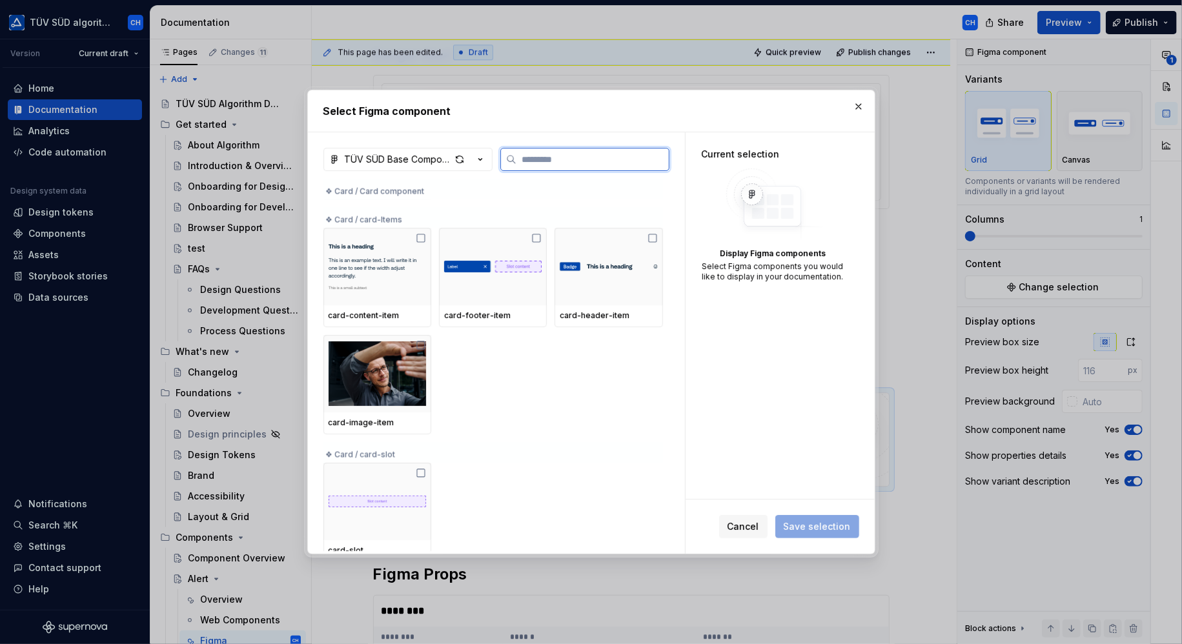
type textarea "*"
click at [536, 380] on div "card-image-item" at bounding box center [493, 384] width 340 height 99
click at [545, 158] on input "search" at bounding box center [592, 159] width 152 height 13
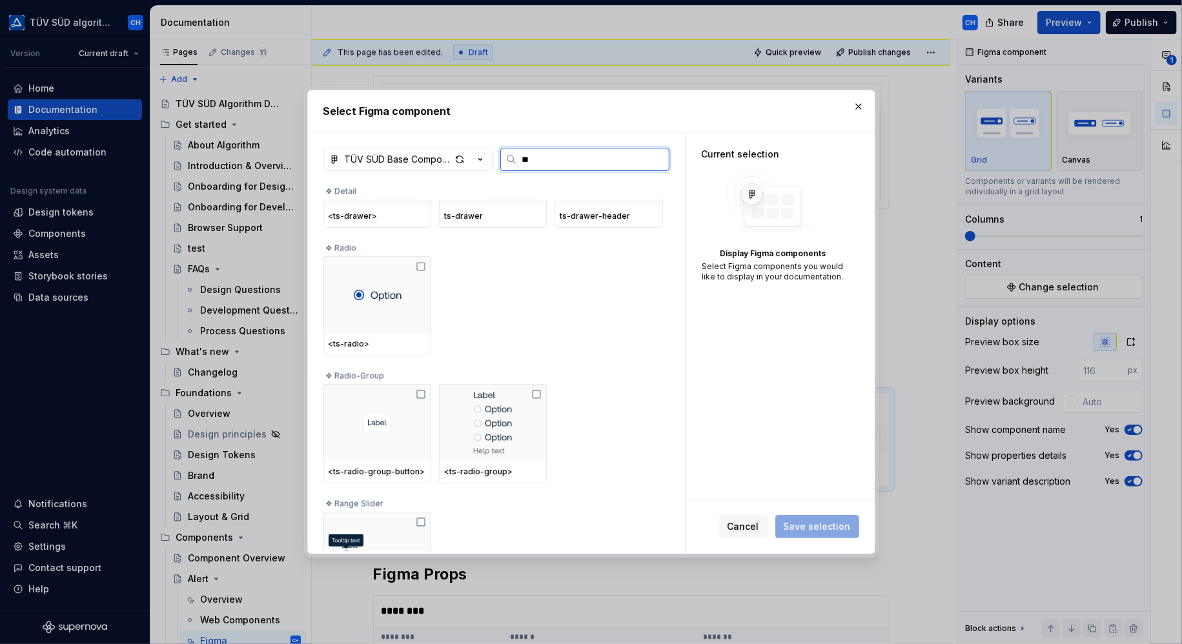
scroll to position [0, 0]
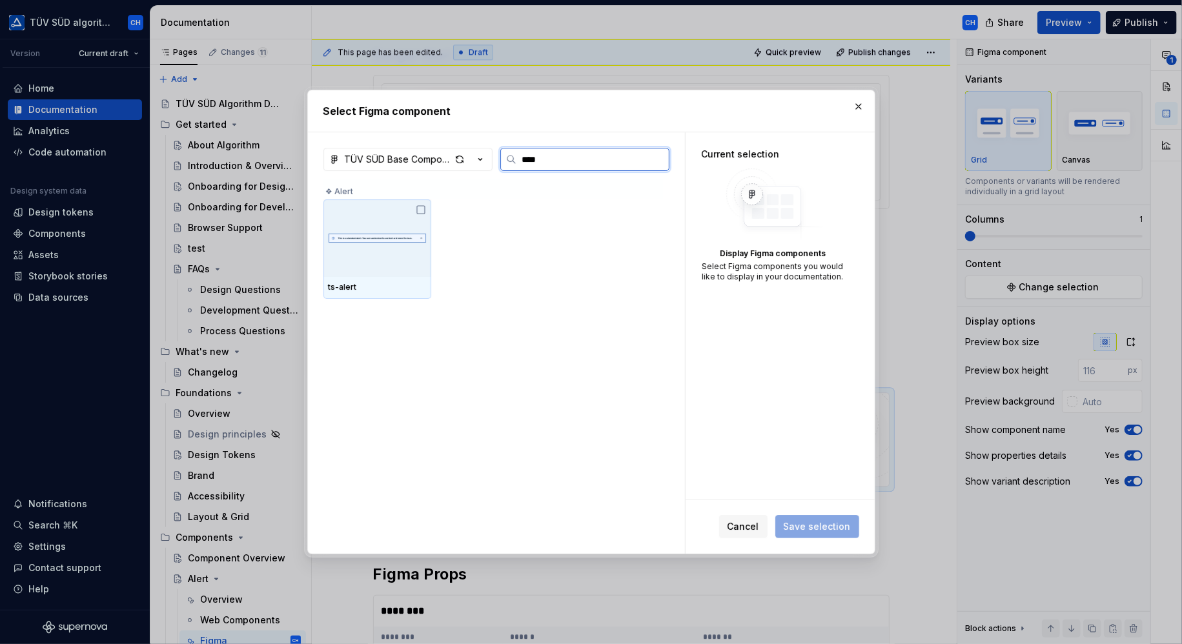
type input "*****"
click at [485, 154] on icon "button" at bounding box center [480, 159] width 13 height 13
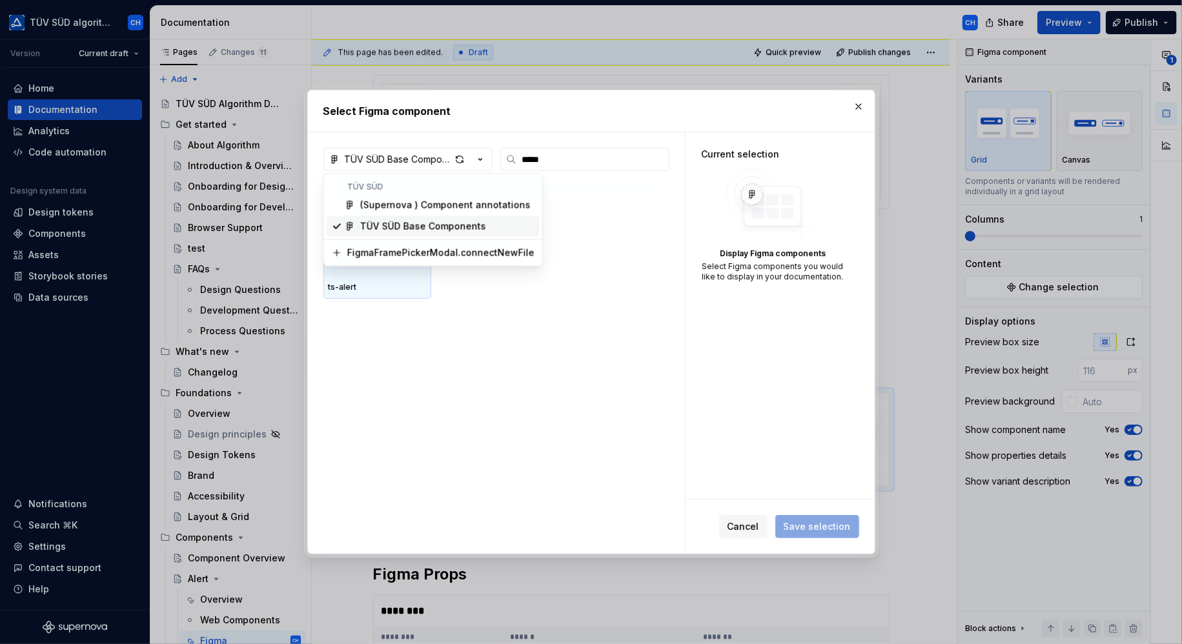
click at [473, 221] on div "TÜV SÜD Base Components" at bounding box center [423, 226] width 126 height 13
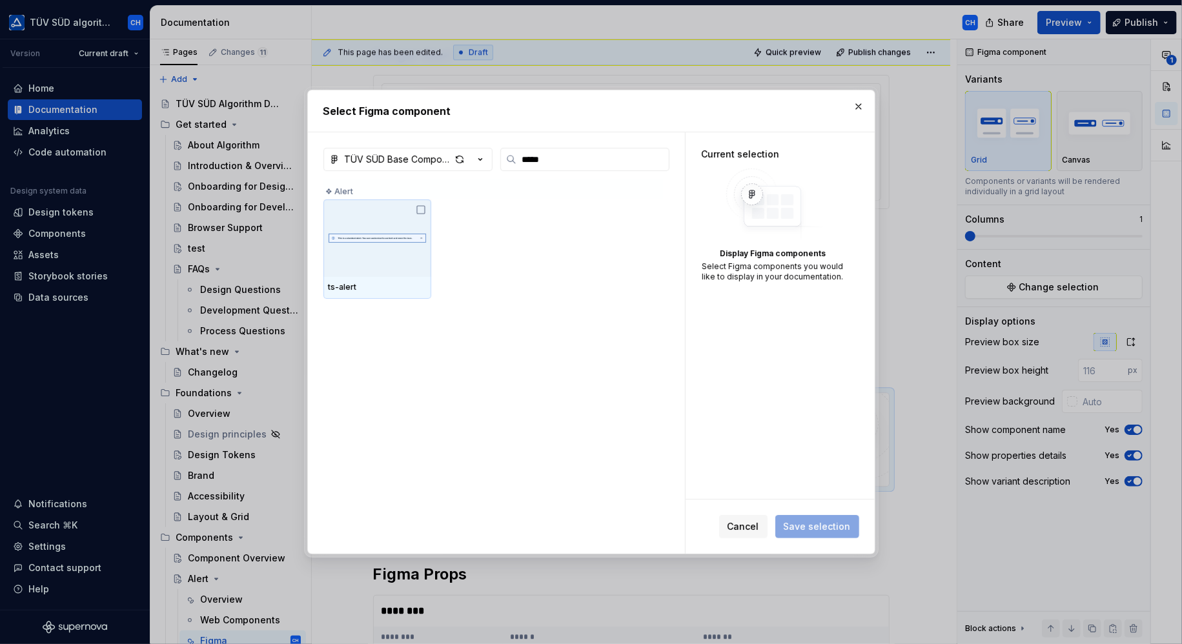
drag, startPoint x: 664, startPoint y: 427, endPoint x: 698, endPoint y: 471, distance: 56.6
click at [664, 427] on div "ts-alert" at bounding box center [494, 365] width 342 height 372
click at [751, 523] on span "Cancel" at bounding box center [744, 526] width 32 height 13
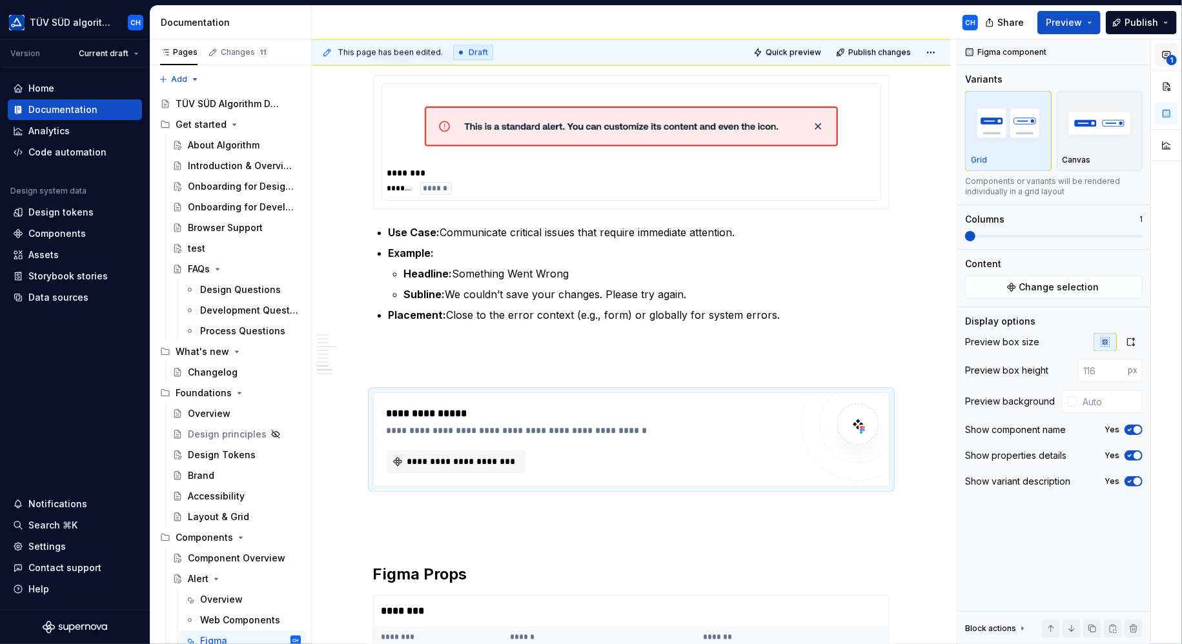
click at [1167, 50] on icon "button" at bounding box center [1166, 55] width 10 height 10
type textarea "*"
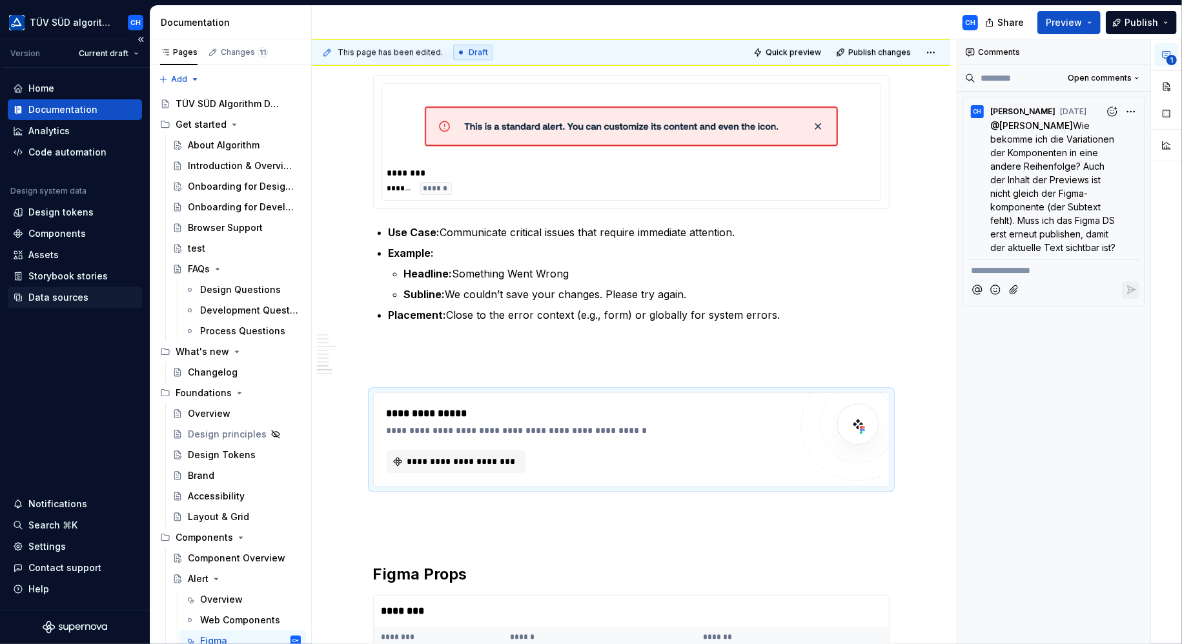
click at [45, 298] on div "Data sources" at bounding box center [58, 297] width 60 height 13
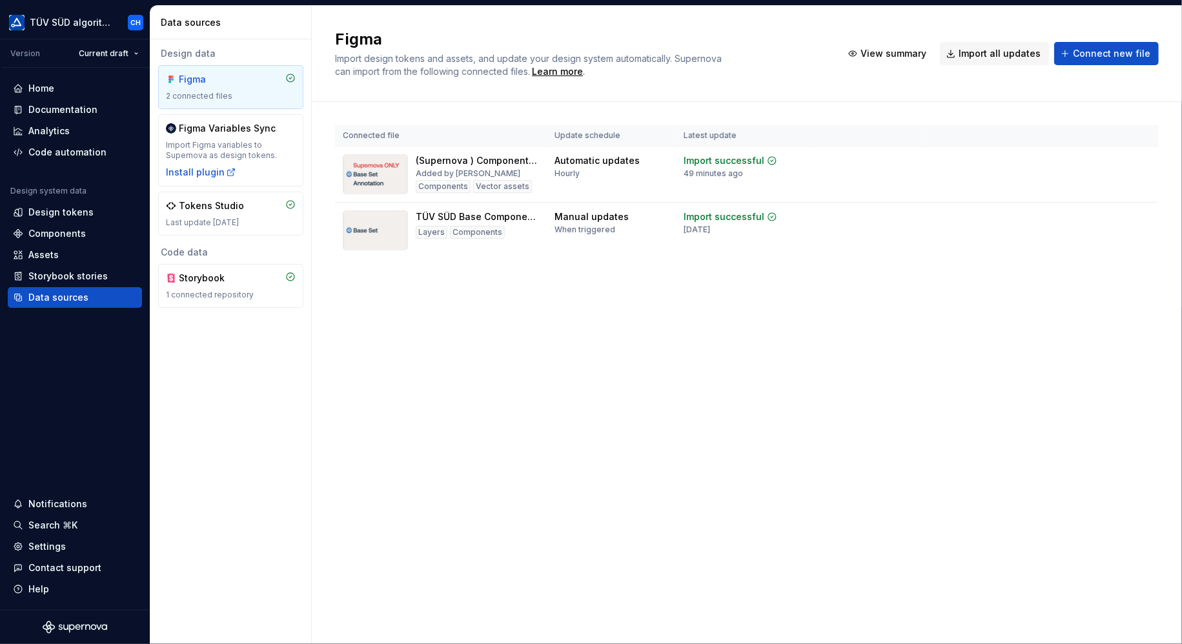
click at [233, 91] on div "2 connected files" at bounding box center [231, 96] width 130 height 10
click at [1075, 237] on div "Import updates" at bounding box center [1092, 237] width 59 height 10
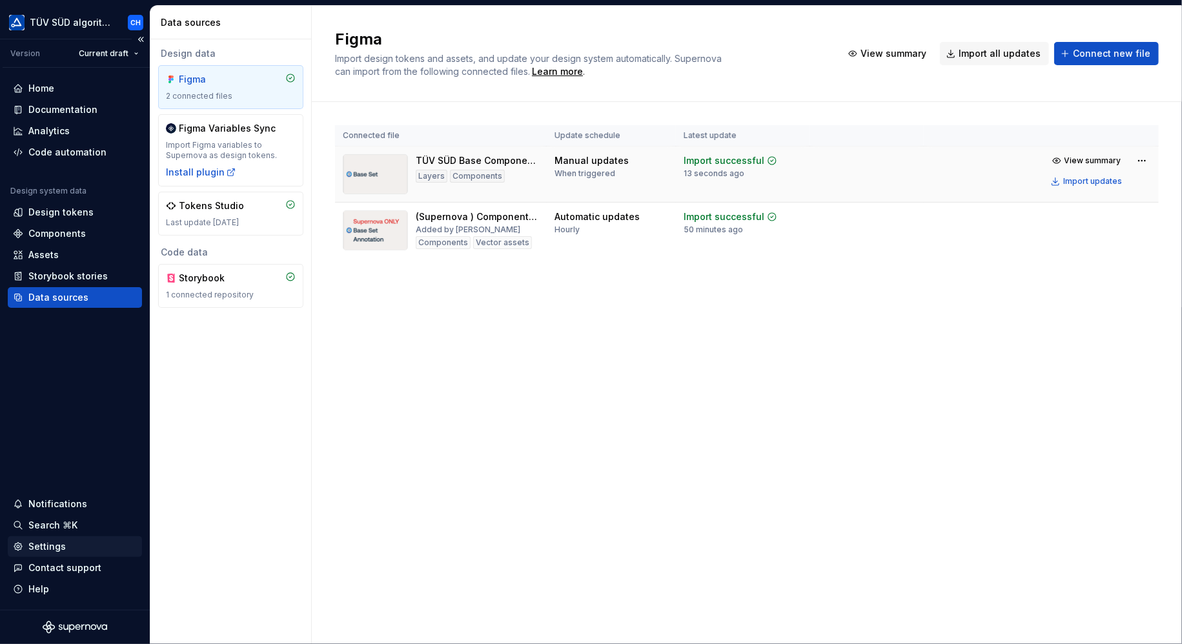
click at [48, 543] on div "Settings" at bounding box center [46, 546] width 37 height 13
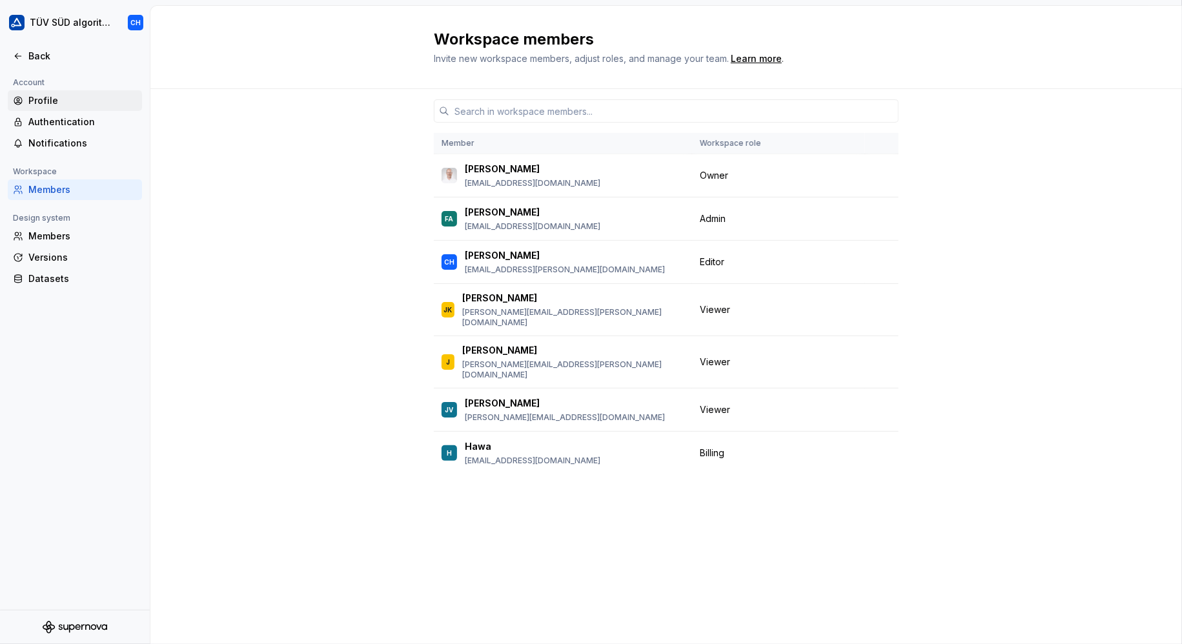
click at [50, 91] on div "Profile" at bounding box center [75, 100] width 134 height 21
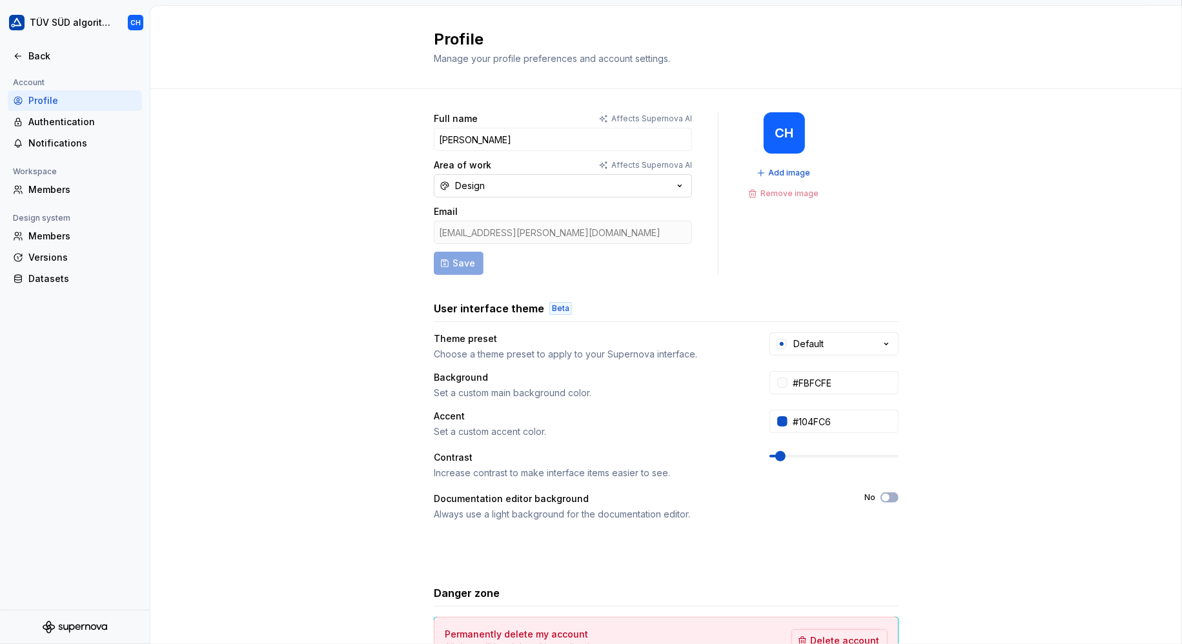
click at [457, 186] on div "Design" at bounding box center [470, 185] width 30 height 13
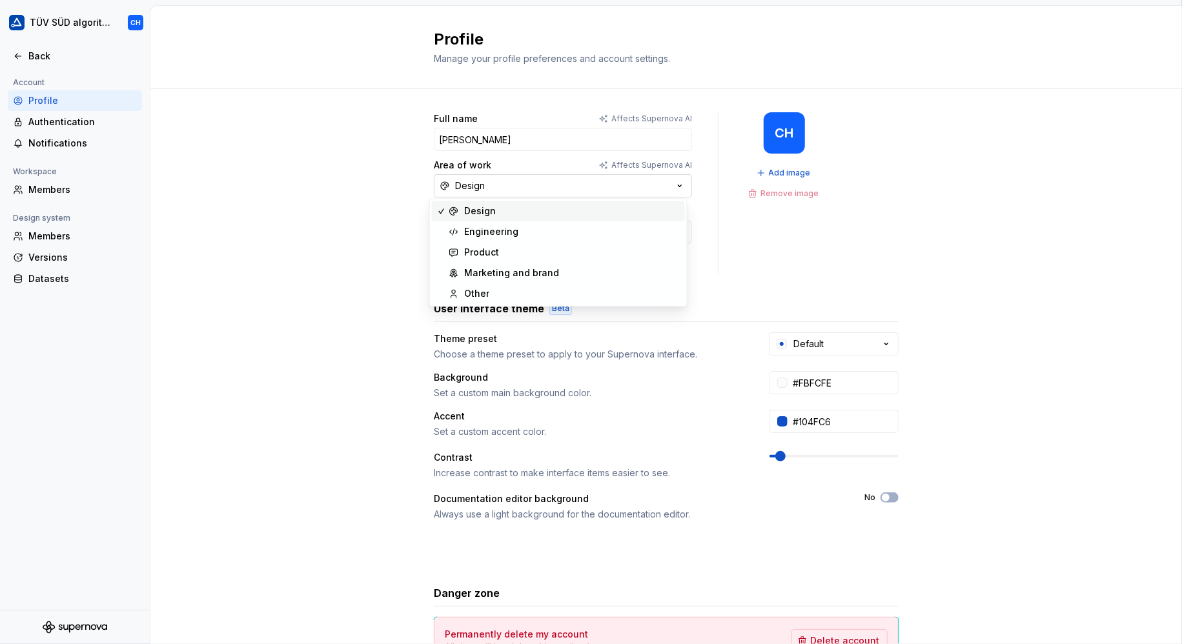
click at [457, 185] on div "Design" at bounding box center [470, 185] width 30 height 13
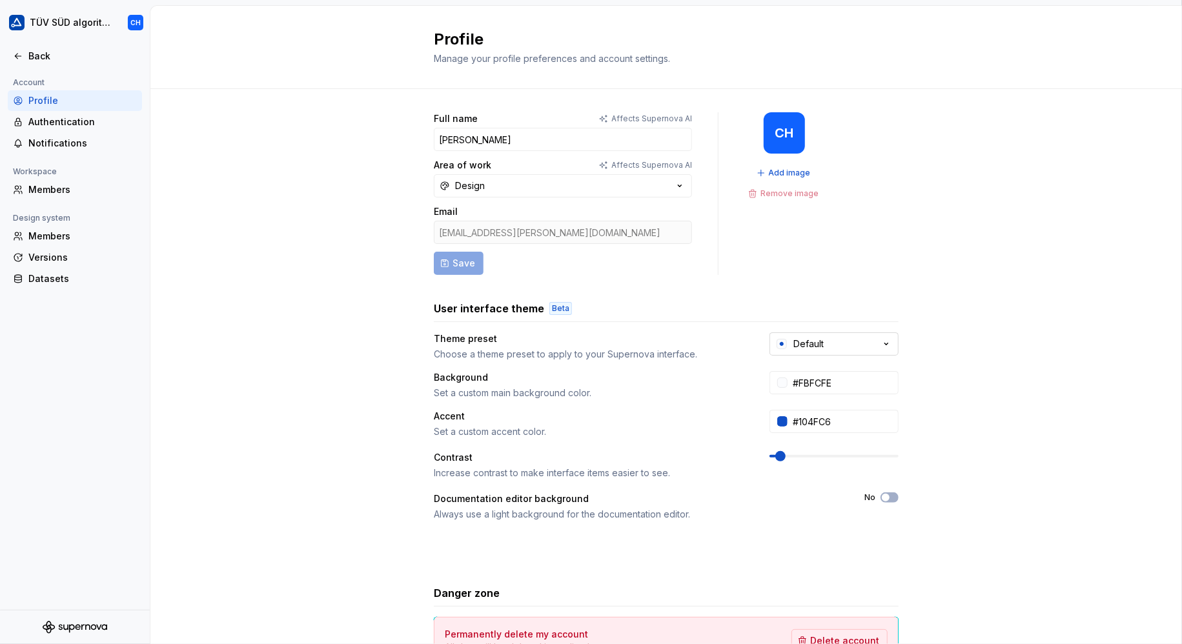
click at [822, 344] on button "Default" at bounding box center [833, 343] width 129 height 23
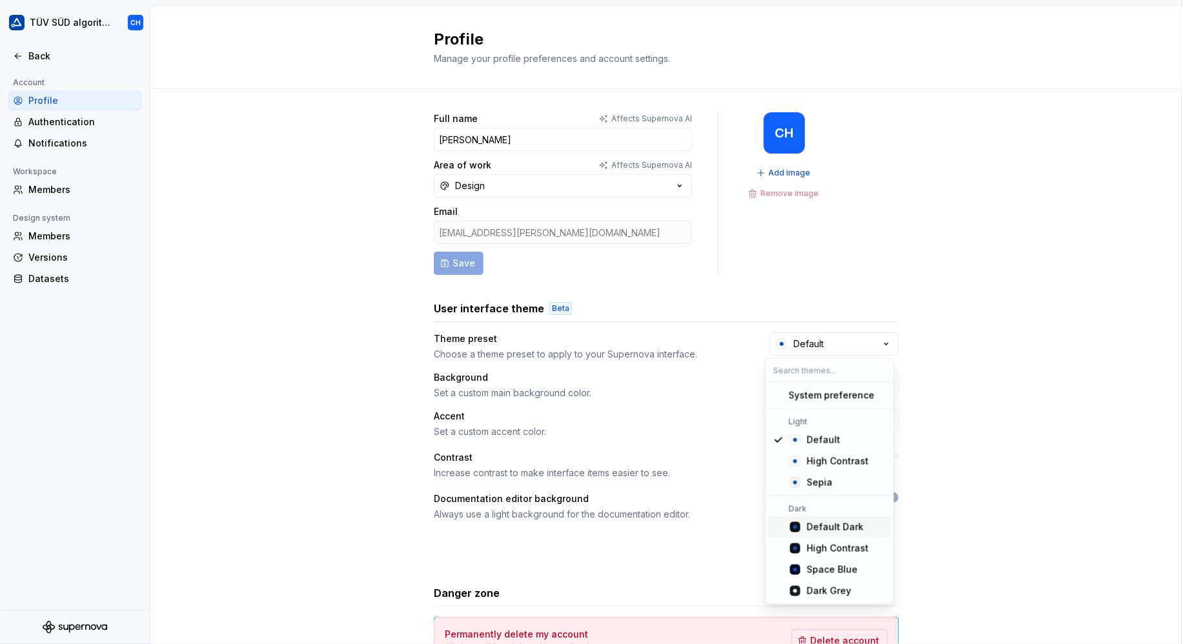
click at [819, 527] on div "Default Dark" at bounding box center [835, 527] width 57 height 13
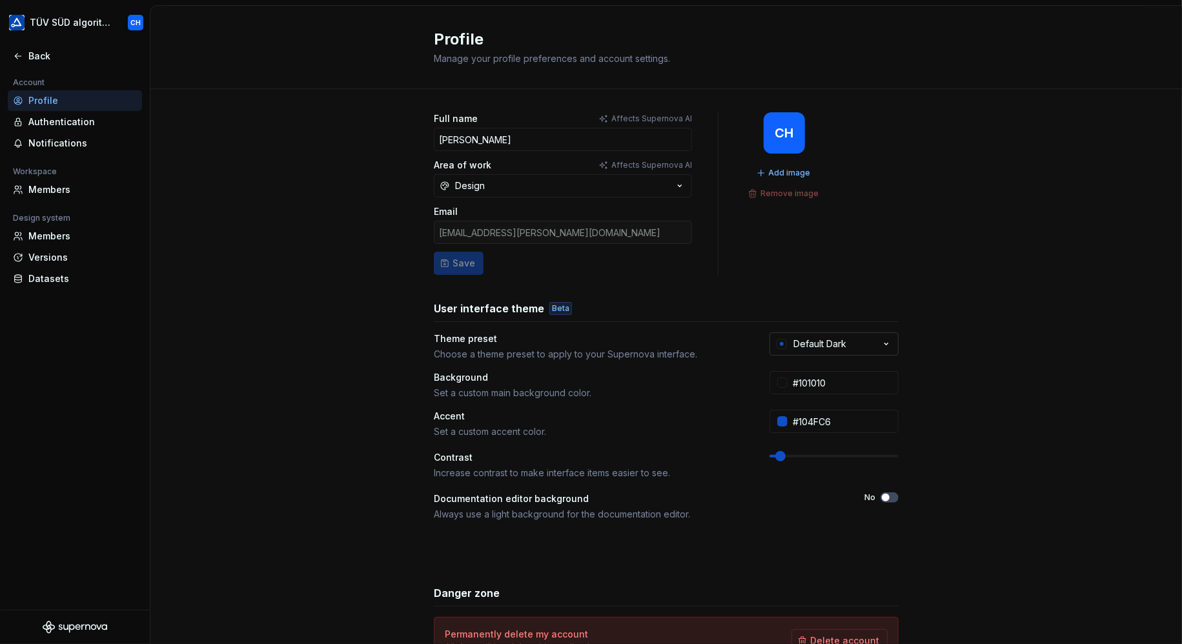
click at [821, 341] on div "Default Dark" at bounding box center [819, 344] width 53 height 13
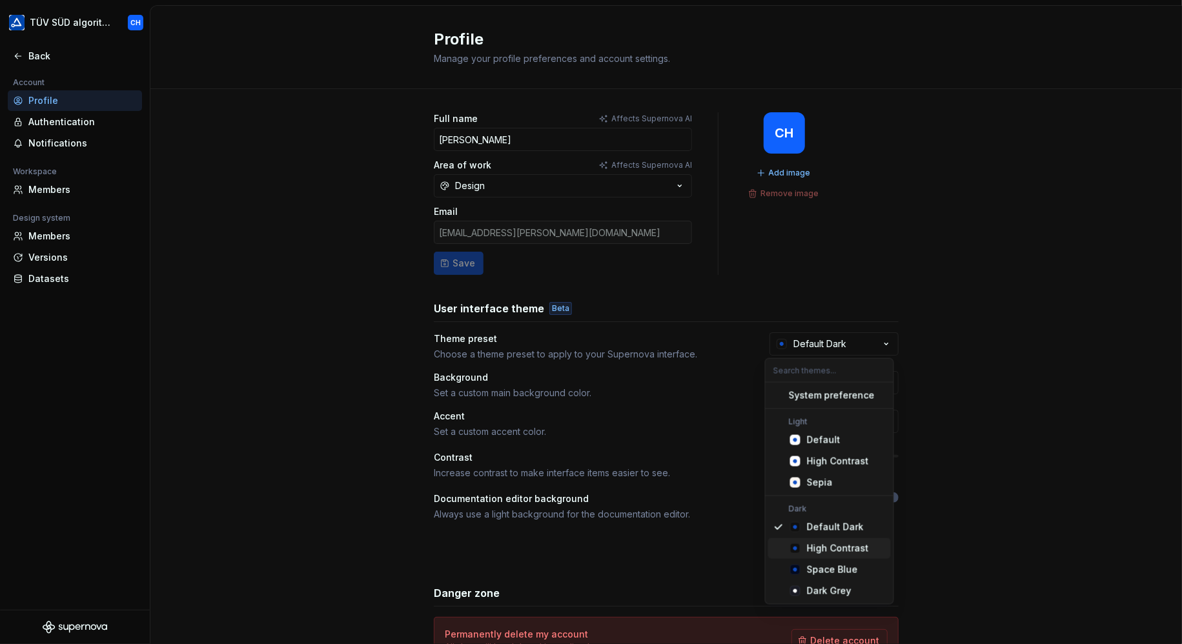
click at [820, 551] on div "High Contrast" at bounding box center [838, 548] width 62 height 13
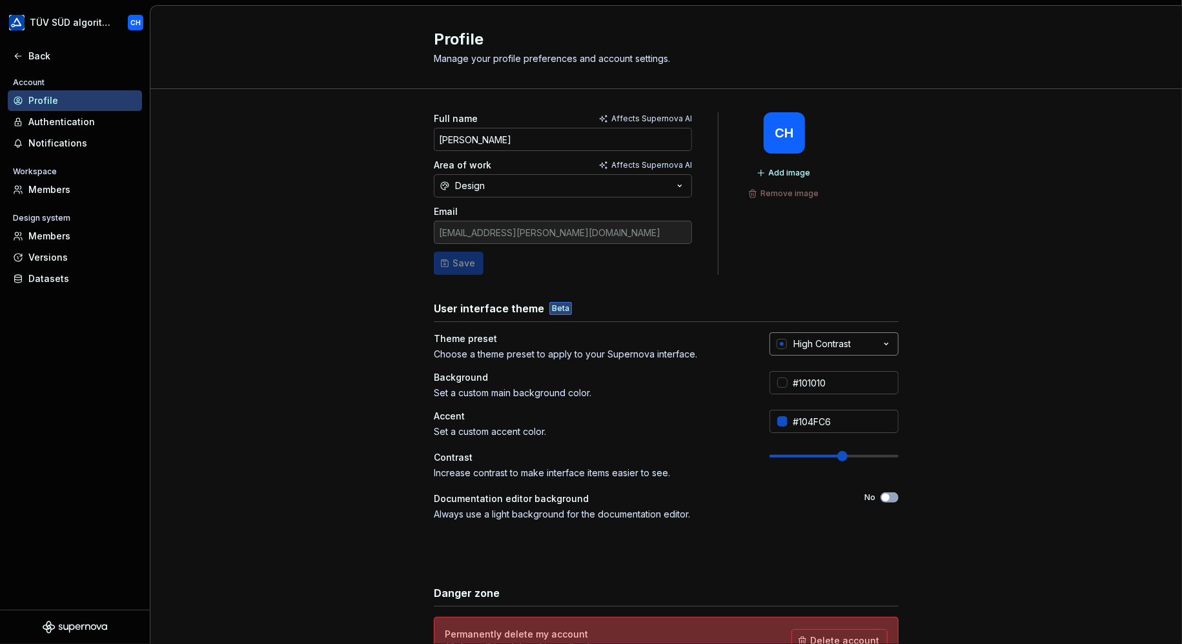
click at [817, 345] on div "High Contrast" at bounding box center [821, 344] width 57 height 13
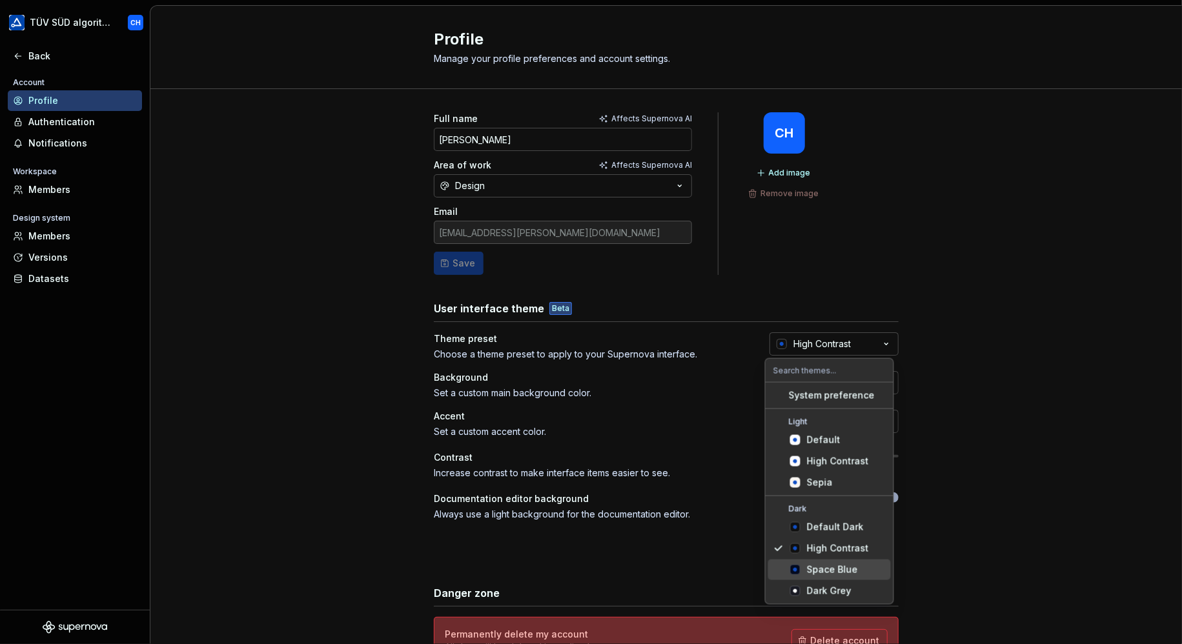
click at [822, 569] on div "Space Blue" at bounding box center [832, 570] width 51 height 13
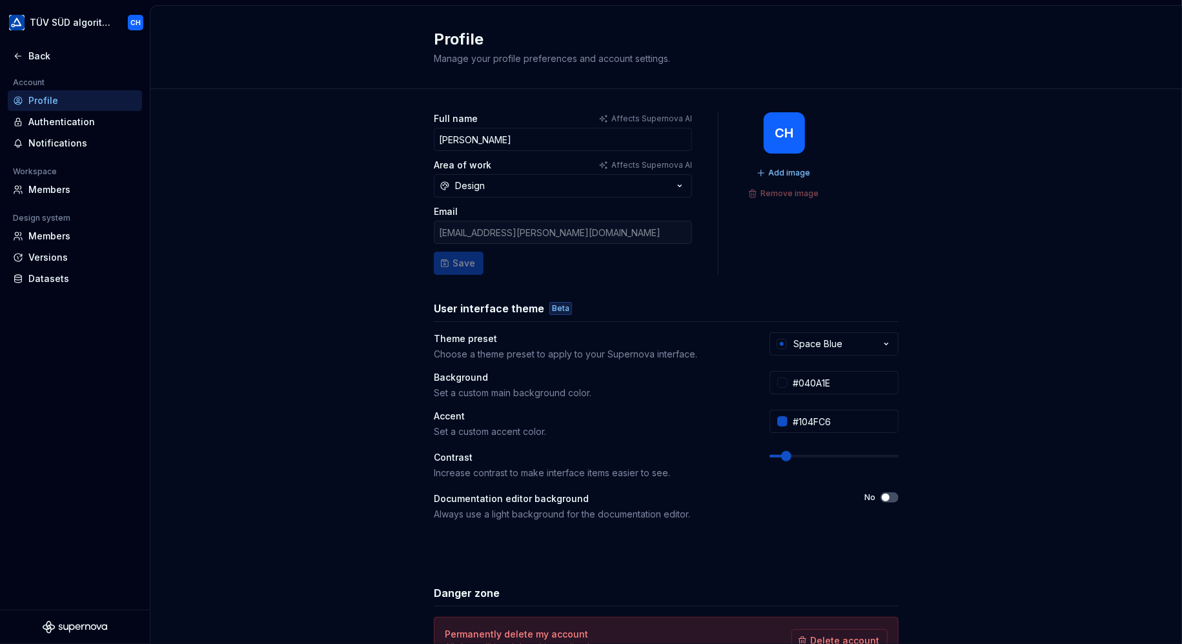
click at [218, 172] on div "Full name Affects Supernova AI Christian Heydt Area of work Affects Supernova A…" at bounding box center [666, 414] width 1032 height 651
drag, startPoint x: 218, startPoint y: 172, endPoint x: 257, endPoint y: 258, distance: 93.6
click at [257, 258] on div "Full name Affects Supernova AI Christian Heydt Area of work Affects Supernova A…" at bounding box center [666, 414] width 1032 height 651
click at [802, 343] on div "Space Blue" at bounding box center [817, 344] width 49 height 13
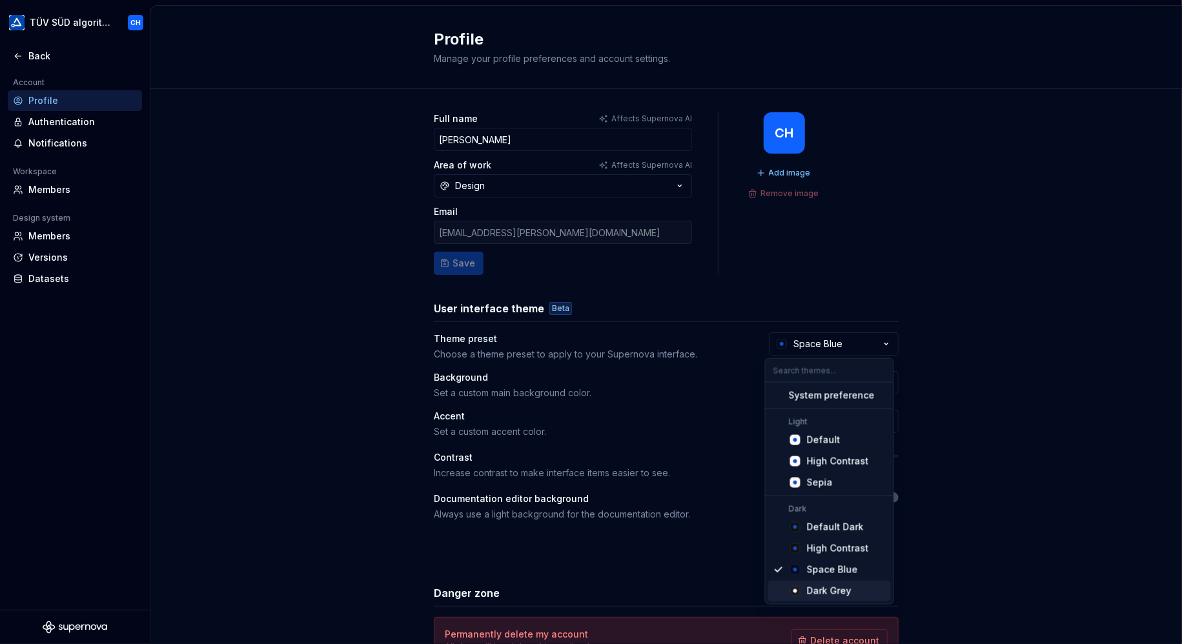
click at [830, 588] on div "Dark Grey" at bounding box center [829, 591] width 45 height 13
type input "#191A23"
type input "#FFFFFF"
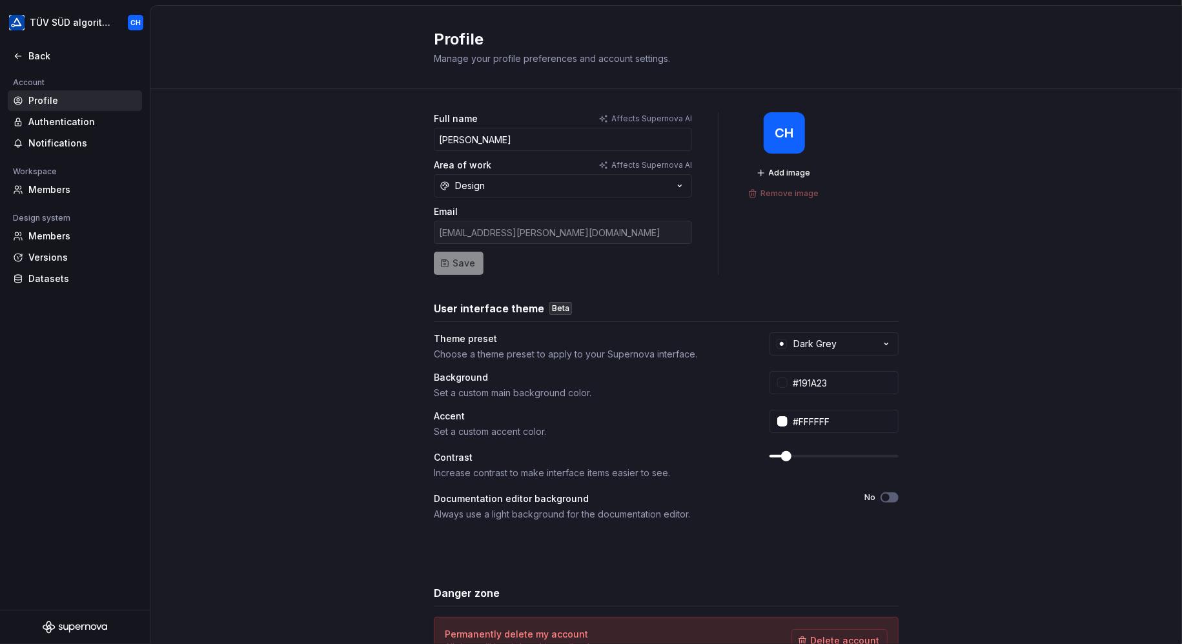
click at [281, 234] on div "Full name Affects Supernova AI Christian Heydt Area of work Affects Supernova A…" at bounding box center [666, 414] width 1032 height 651
click at [806, 350] on button "Dark Grey" at bounding box center [833, 343] width 129 height 23
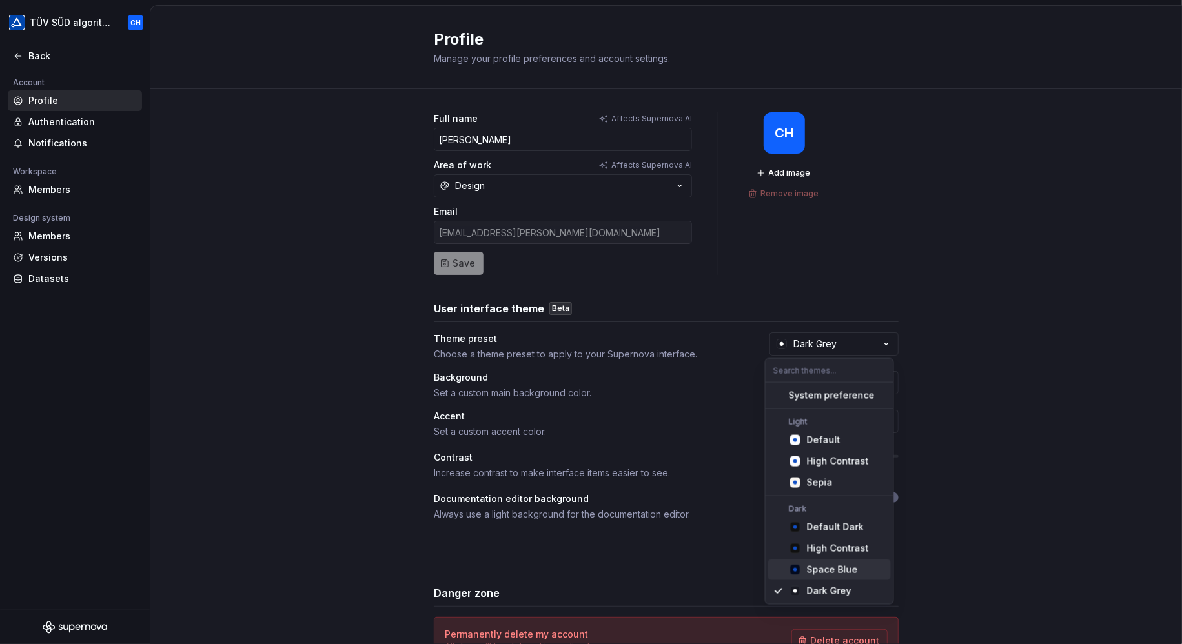
click at [827, 565] on div "Space Blue" at bounding box center [832, 570] width 51 height 13
type input "#040A1E"
type input "#104FC6"
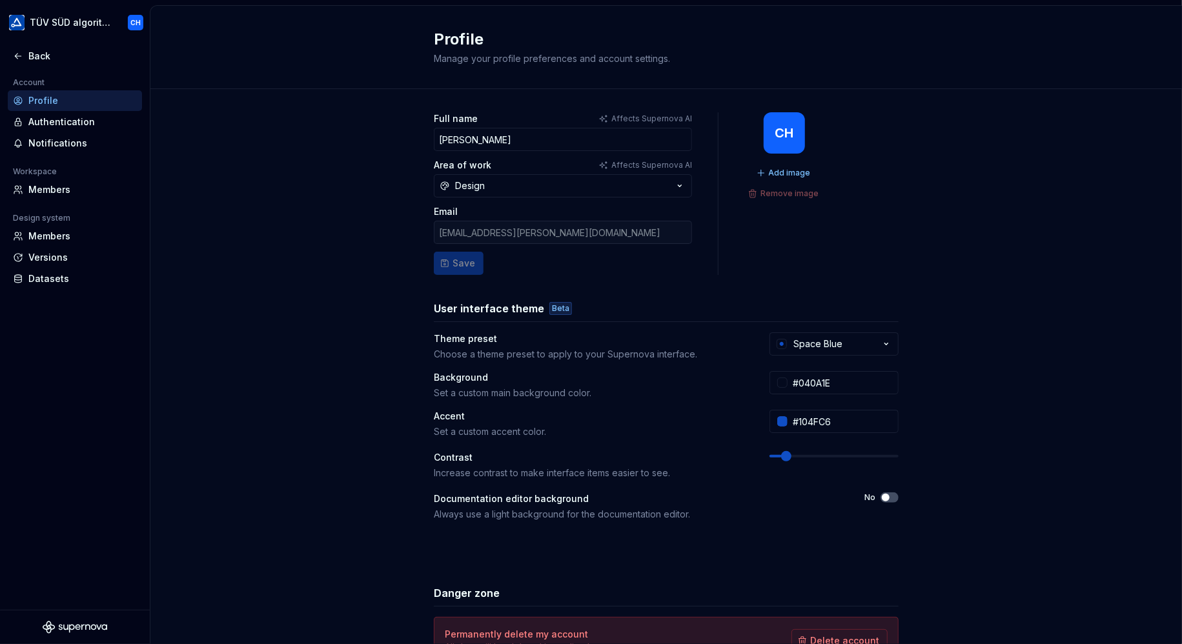
click at [1055, 349] on div "Full name Affects Supernova AI Christian Heydt Area of work Affects Supernova A…" at bounding box center [666, 414] width 1032 height 651
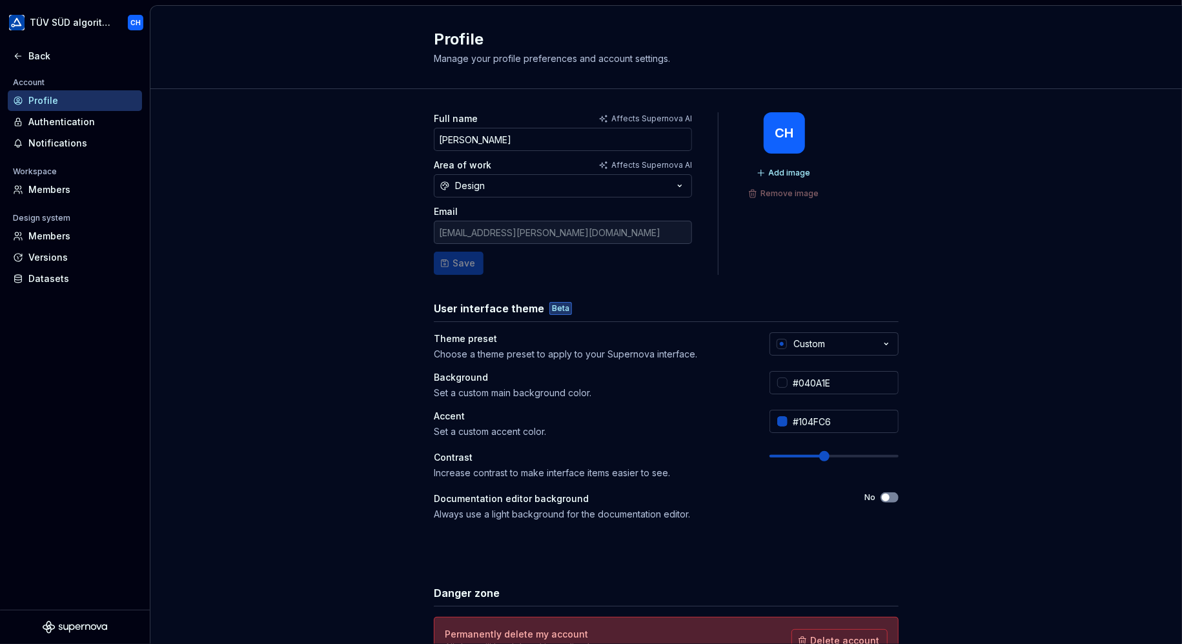
click at [819, 458] on span at bounding box center [824, 456] width 10 height 10
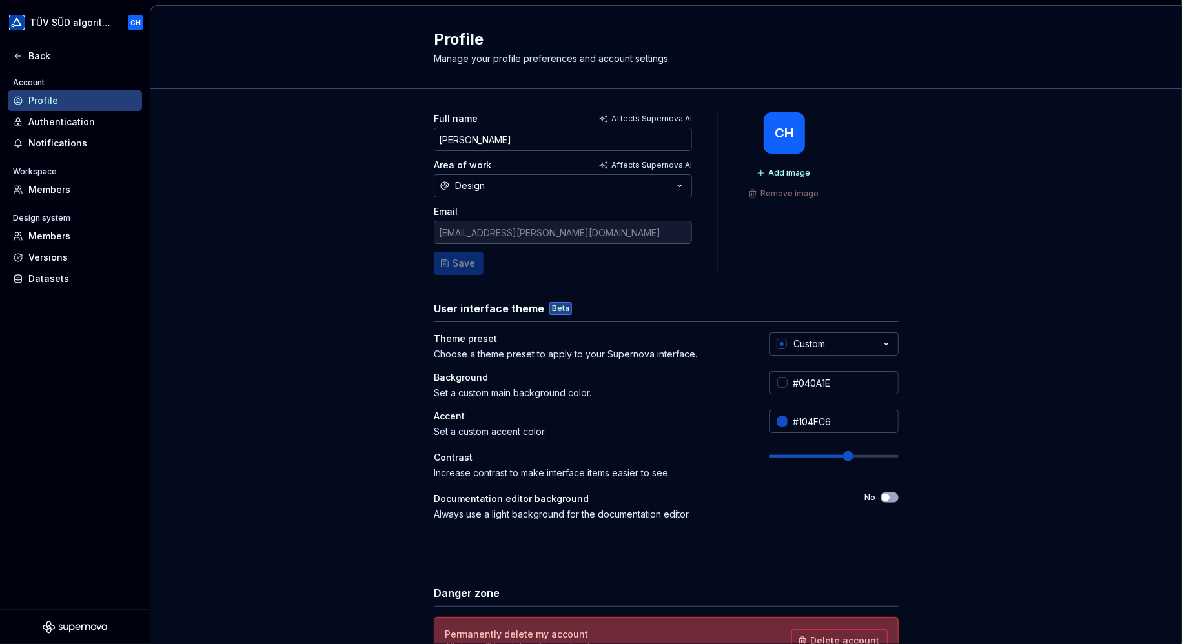
click at [844, 460] on span at bounding box center [848, 456] width 10 height 10
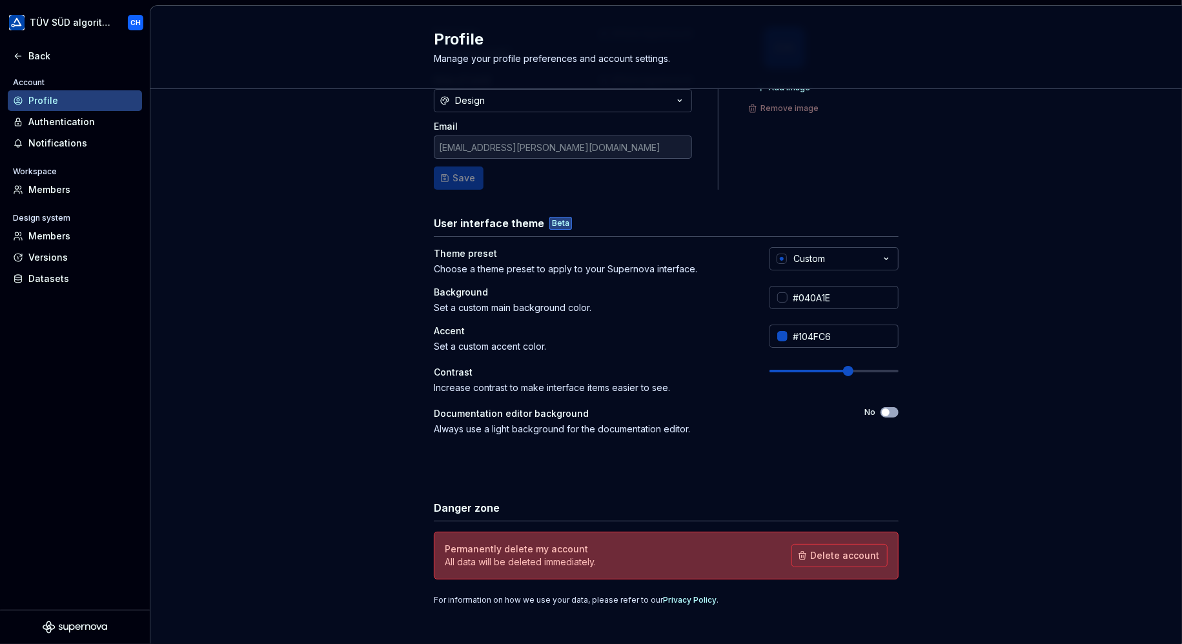
scroll to position [94, 0]
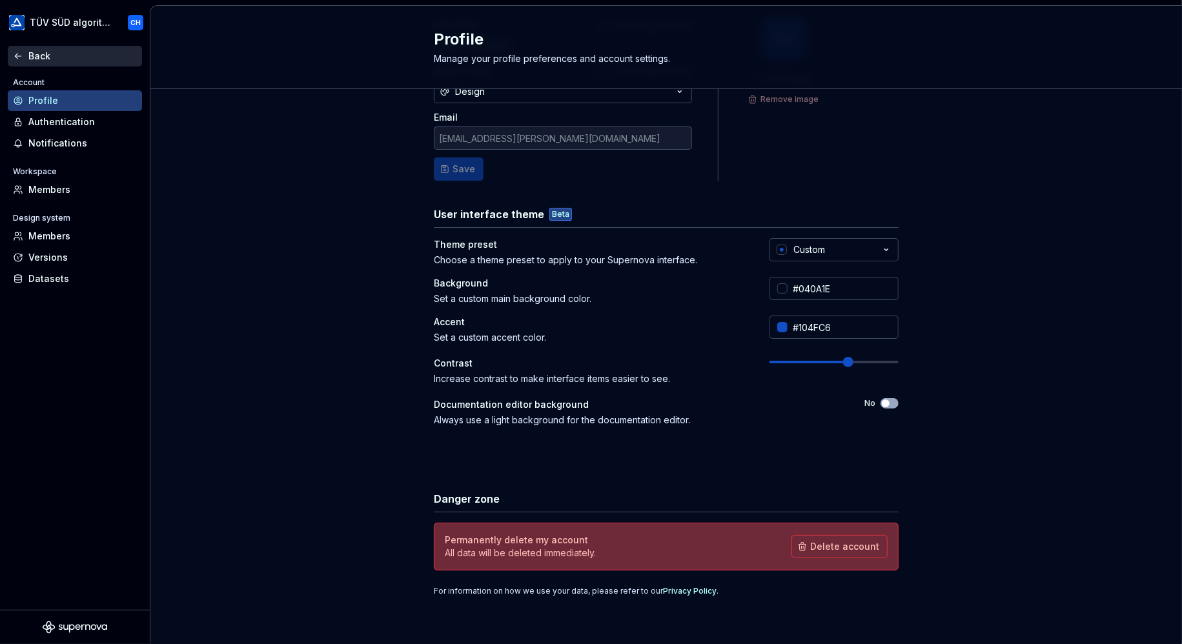
click at [32, 55] on div "Back" at bounding box center [82, 56] width 108 height 13
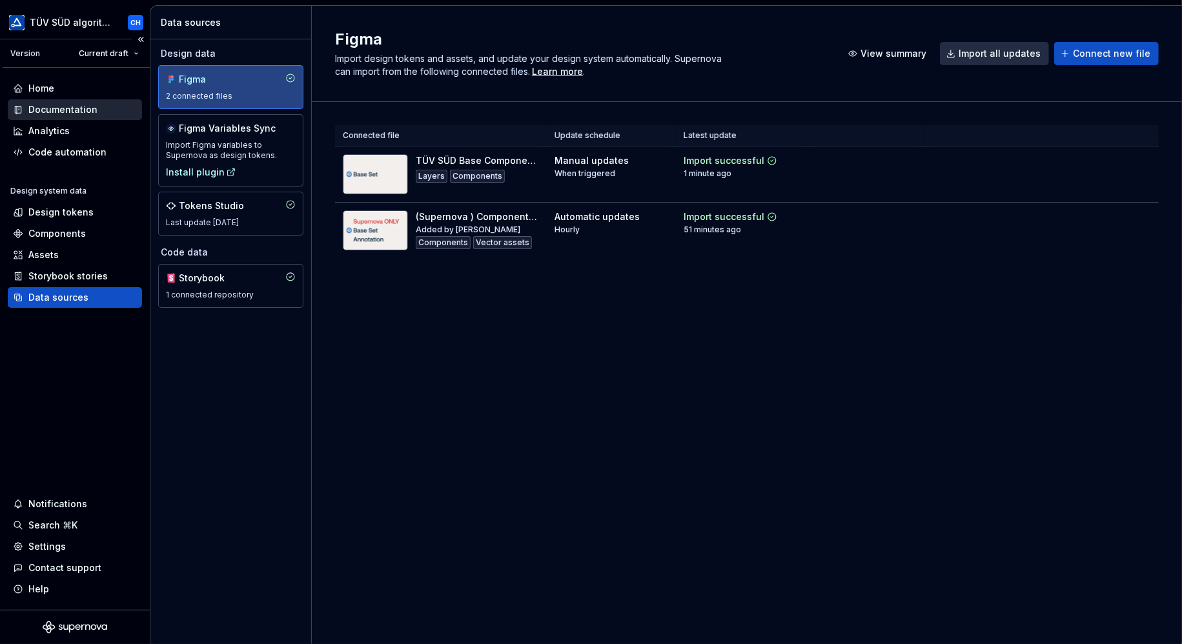
click at [43, 108] on div "Documentation" at bounding box center [62, 109] width 69 height 13
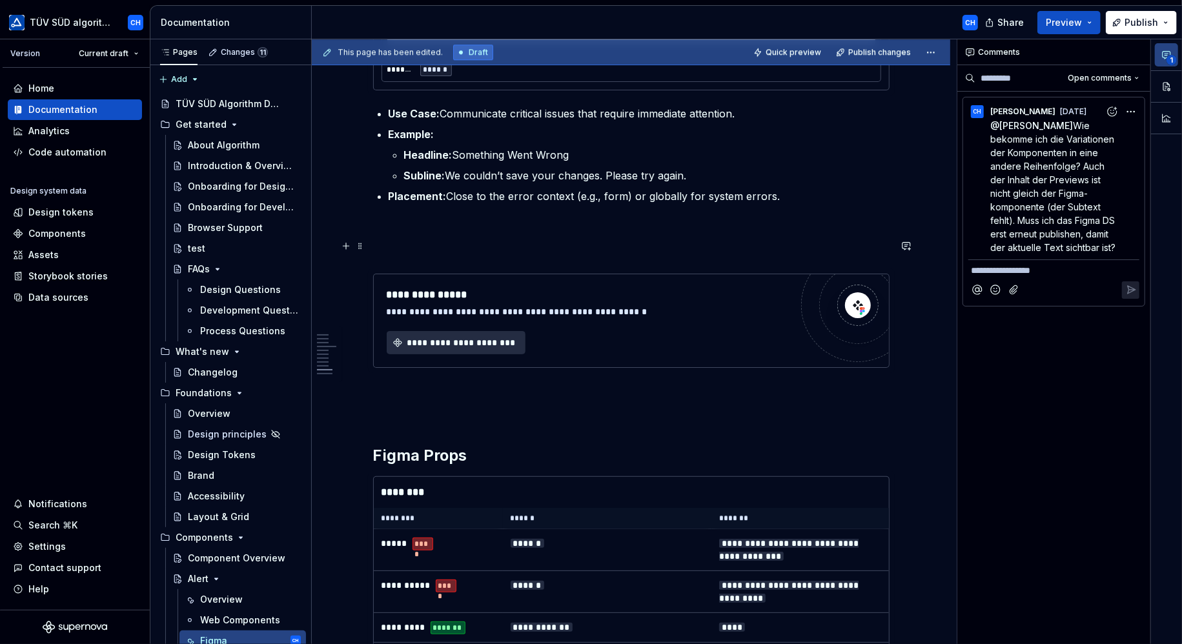
scroll to position [2582, 0]
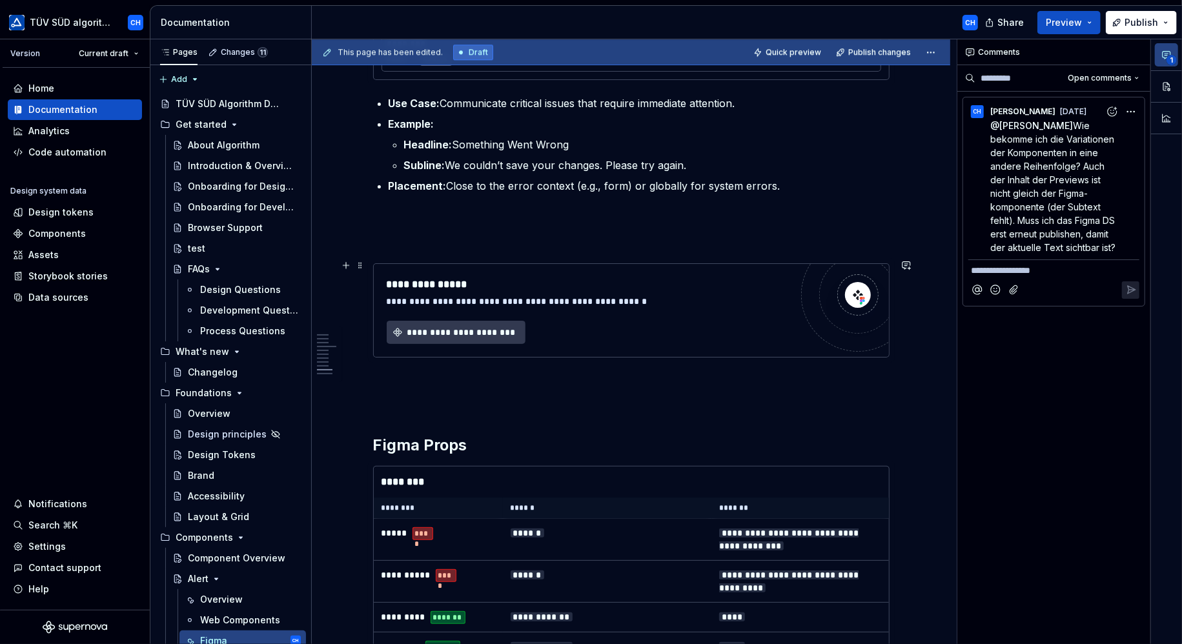
click at [494, 326] on span "**********" at bounding box center [461, 332] width 112 height 13
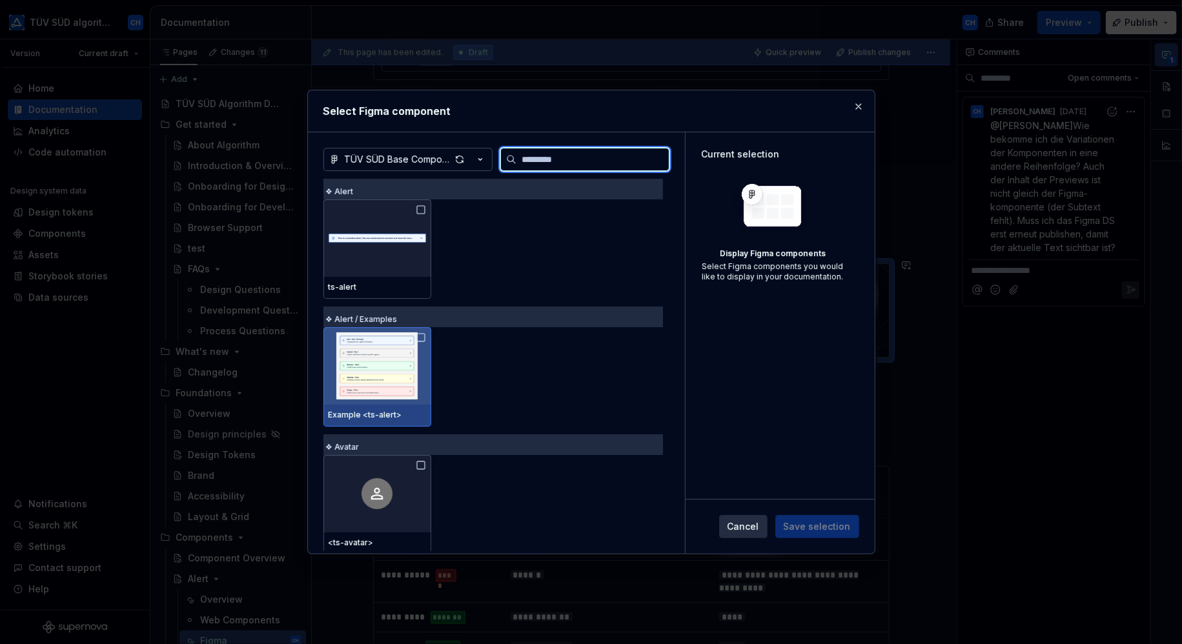
click at [380, 369] on img at bounding box center [377, 365] width 97 height 67
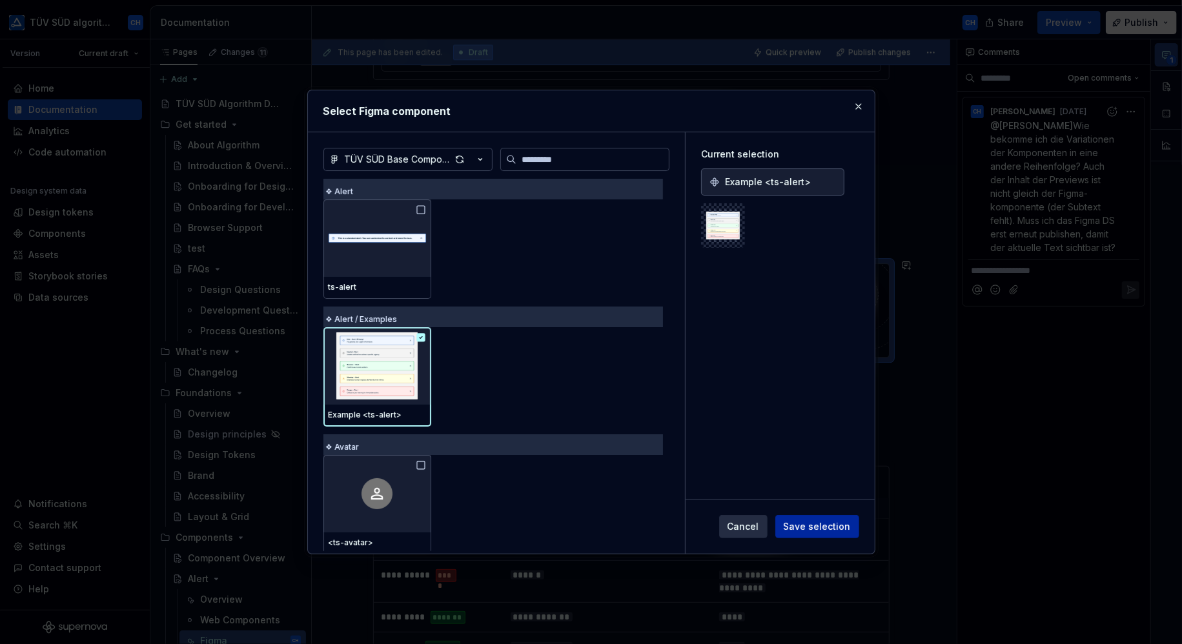
click at [799, 526] on span "Save selection" at bounding box center [817, 526] width 67 height 13
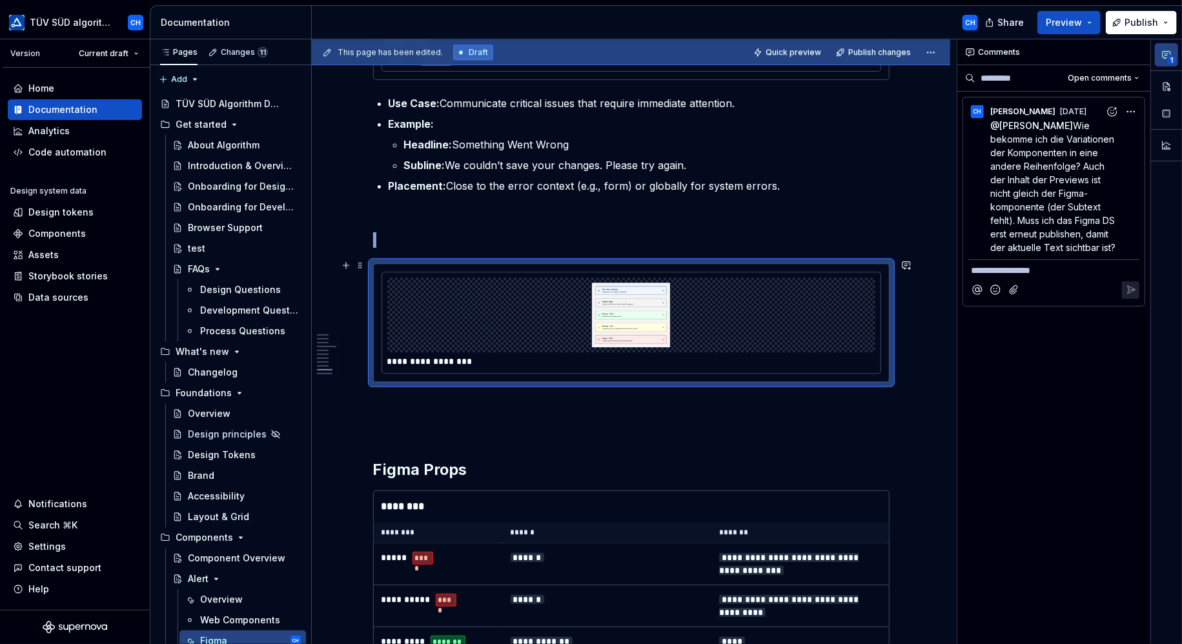
click at [637, 309] on img at bounding box center [631, 315] width 454 height 65
click at [791, 295] on img at bounding box center [631, 315] width 454 height 65
click at [764, 318] on img at bounding box center [631, 315] width 454 height 65
click at [1163, 83] on button "button" at bounding box center [1166, 86] width 23 height 23
type textarea "*"
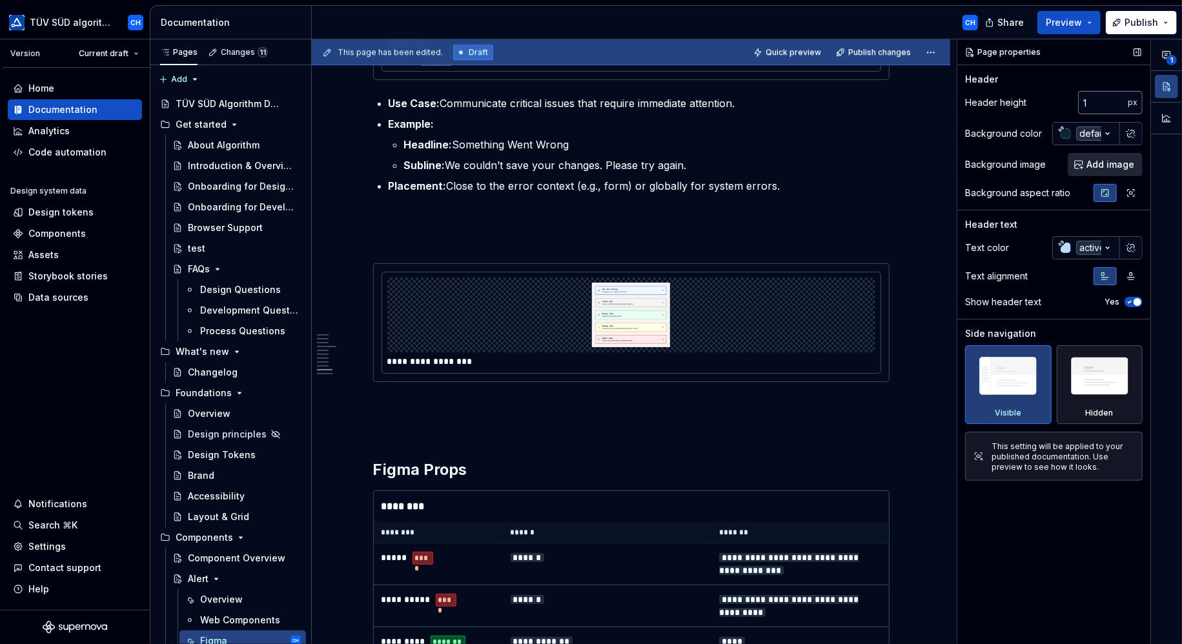
click at [1118, 98] on input "1" at bounding box center [1103, 102] width 50 height 23
click at [1118, 97] on input "2" at bounding box center [1103, 102] width 50 height 23
click at [1118, 97] on input "3" at bounding box center [1103, 102] width 50 height 23
click at [1118, 97] on input "4" at bounding box center [1103, 102] width 50 height 23
click at [1118, 97] on input "5" at bounding box center [1103, 102] width 50 height 23
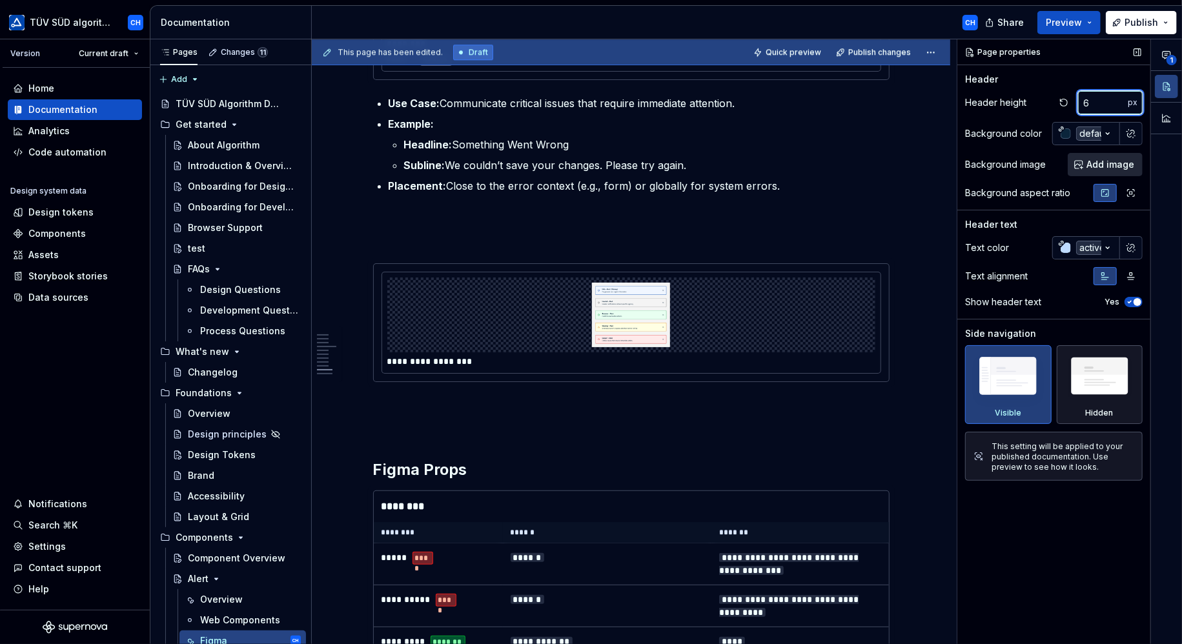
click at [1118, 97] on input "6" at bounding box center [1103, 102] width 50 height 23
click at [1118, 97] on input "7" at bounding box center [1103, 102] width 50 height 23
drag, startPoint x: 1089, startPoint y: 100, endPoint x: 1070, endPoint y: 100, distance: 18.7
click at [1070, 100] on div "7 px" at bounding box center [1099, 102] width 88 height 23
type input "400"
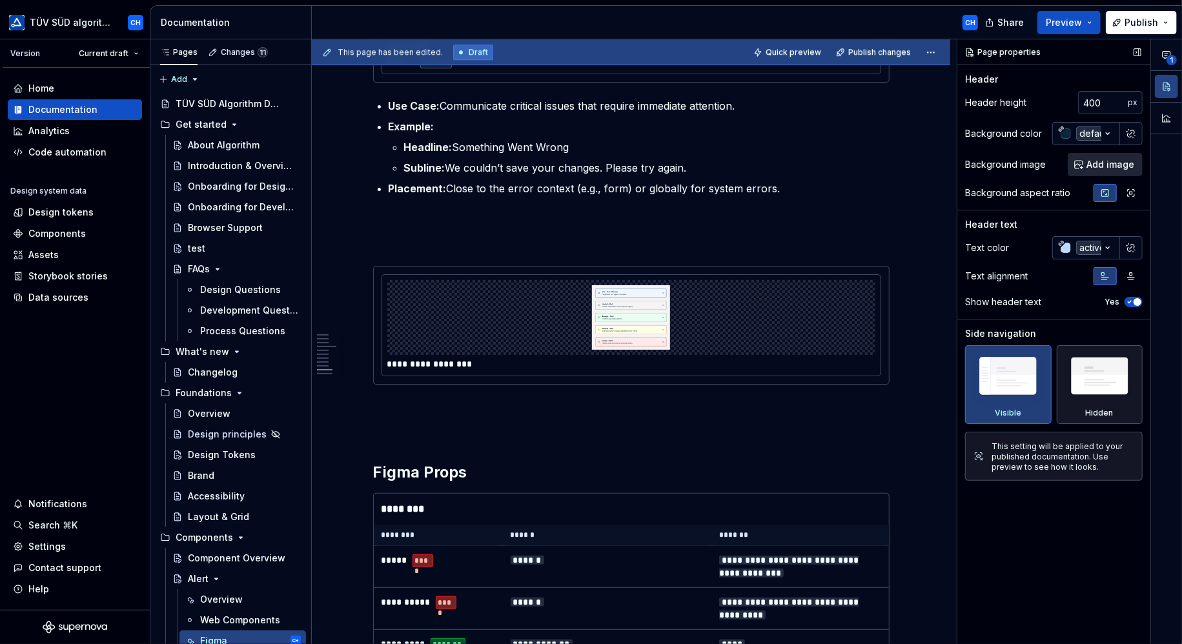
scroll to position [2713, 0]
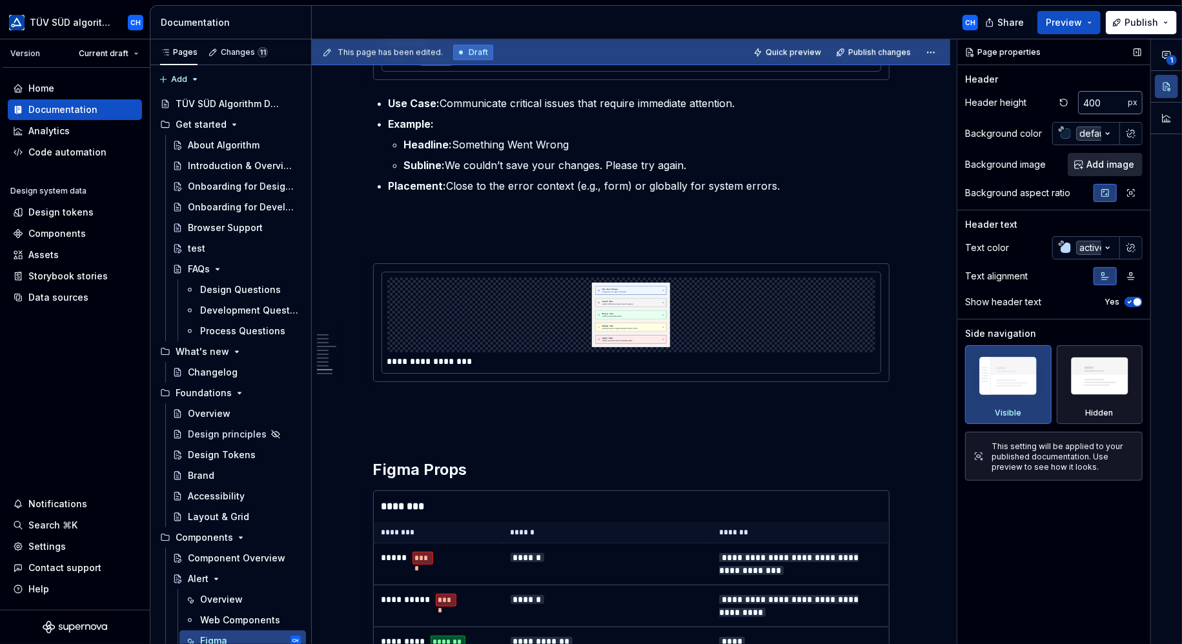
type textarea "*"
type input "7"
click at [1092, 100] on input "7" at bounding box center [1103, 102] width 50 height 23
type textarea "*"
drag, startPoint x: 1093, startPoint y: 102, endPoint x: 1060, endPoint y: 100, distance: 33.0
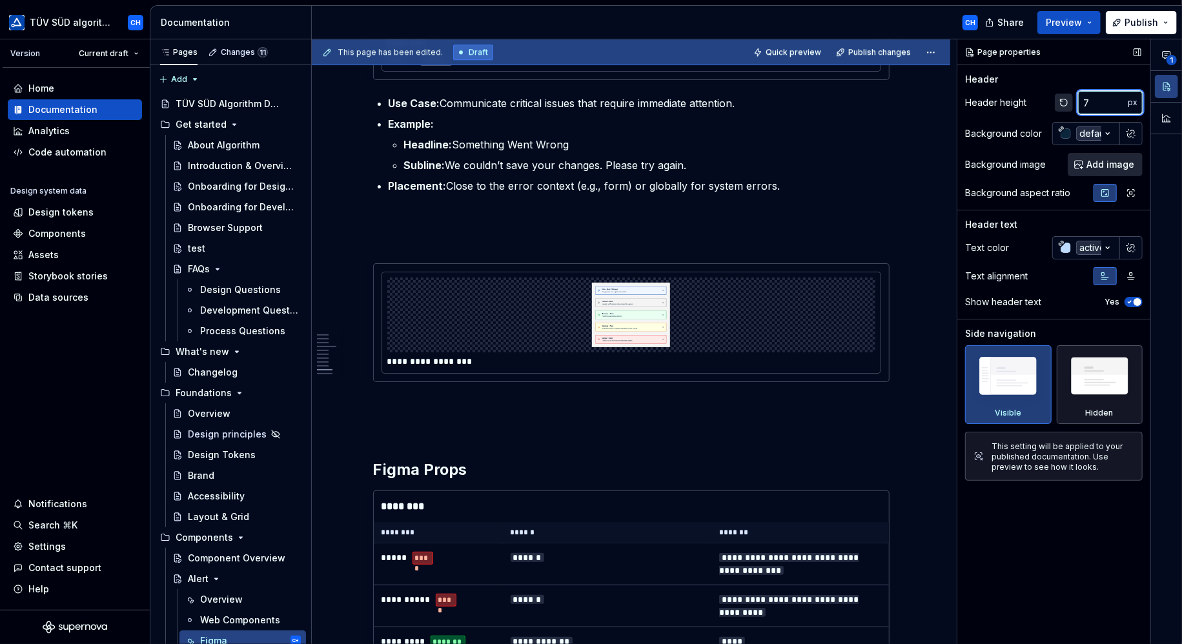
click at [1060, 100] on div "7 px" at bounding box center [1099, 102] width 88 height 23
click at [536, 287] on img at bounding box center [631, 315] width 454 height 65
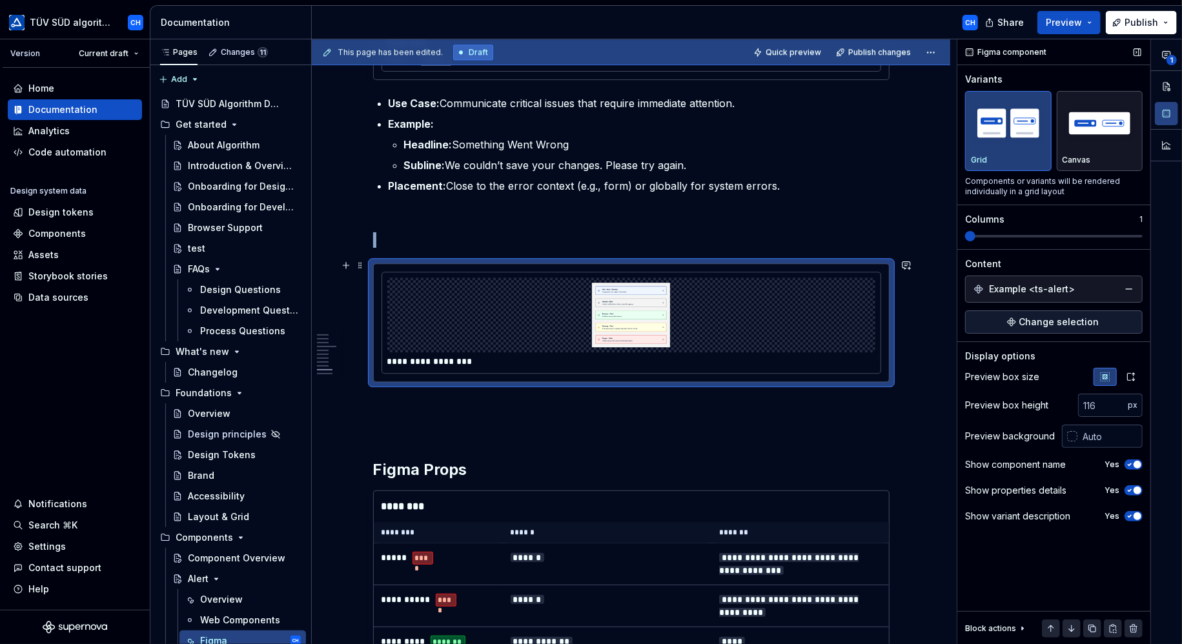
type textarea "*"
click at [1117, 401] on input "3" at bounding box center [1103, 405] width 50 height 23
click at [1117, 401] on input "4" at bounding box center [1103, 405] width 50 height 23
click at [1119, 401] on input "5" at bounding box center [1103, 405] width 50 height 23
click at [1121, 401] on input "6" at bounding box center [1103, 405] width 50 height 23
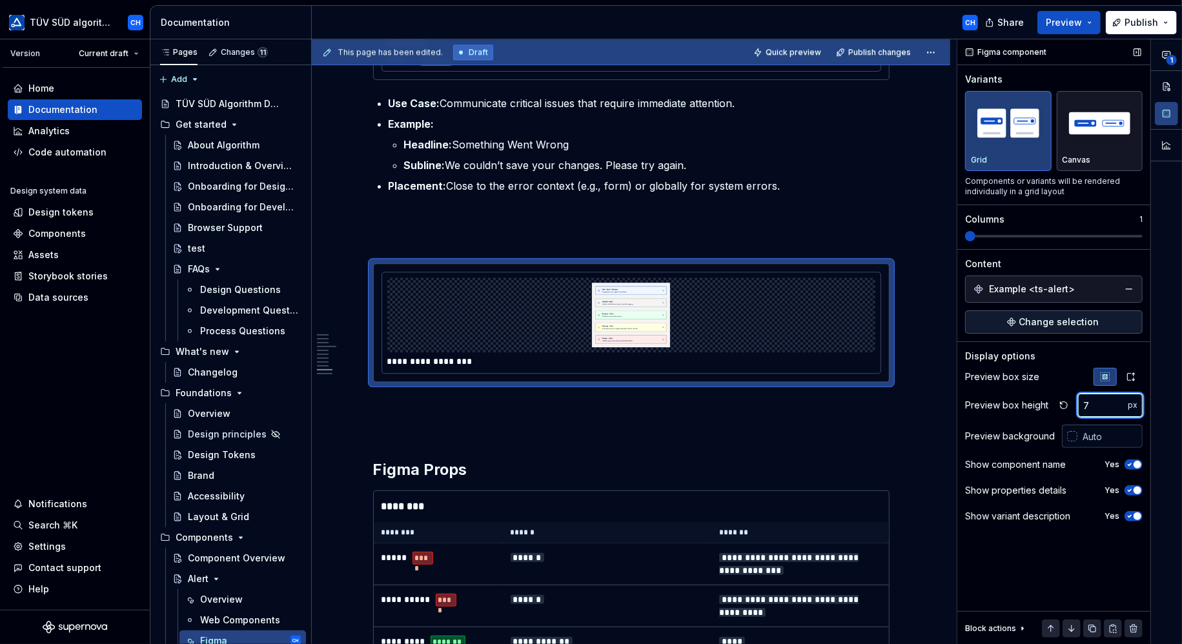
click at [1122, 402] on input "7" at bounding box center [1103, 405] width 50 height 23
click at [1123, 402] on input "9" at bounding box center [1103, 405] width 50 height 23
click at [1123, 402] on input "10" at bounding box center [1103, 405] width 50 height 23
click at [1123, 402] on input "11" at bounding box center [1103, 405] width 50 height 23
click at [1123, 402] on input "12" at bounding box center [1103, 405] width 50 height 23
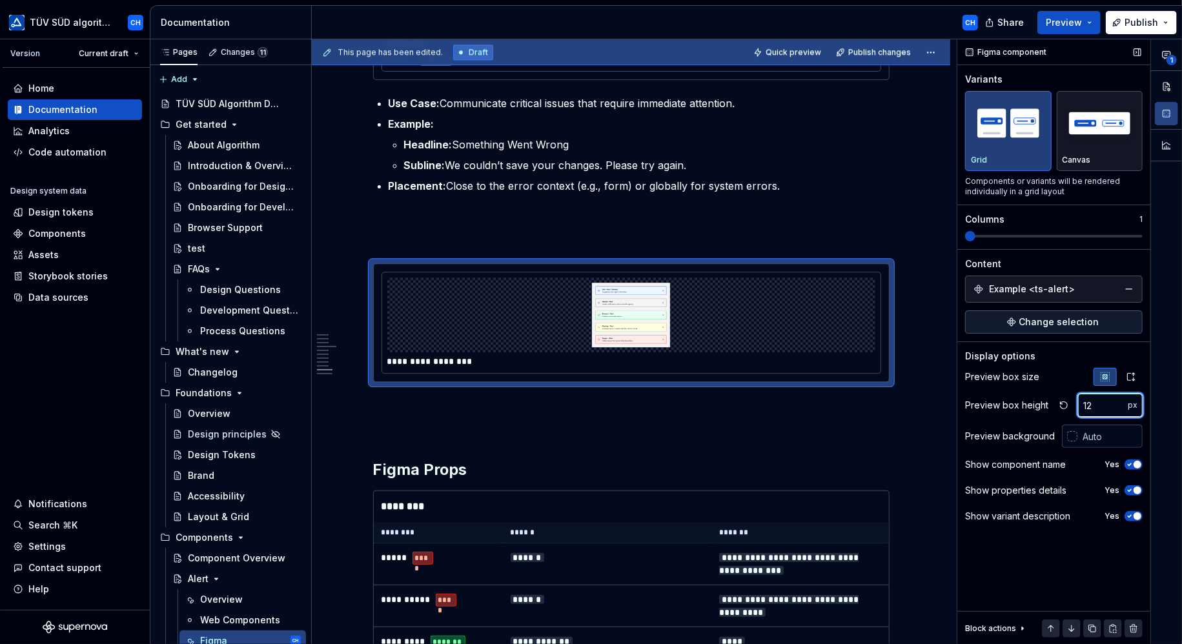
click at [1125, 402] on input "12" at bounding box center [1103, 405] width 50 height 23
click at [1126, 402] on input "12" at bounding box center [1103, 405] width 50 height 23
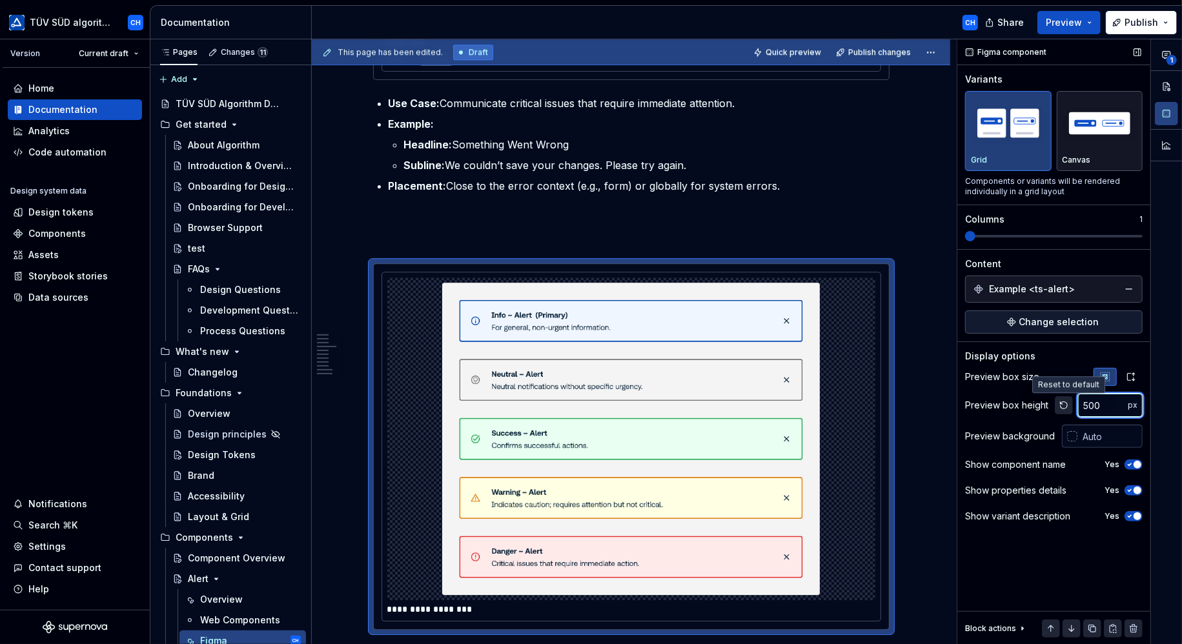
drag, startPoint x: 1099, startPoint y: 403, endPoint x: 1062, endPoint y: 398, distance: 37.7
click at [1062, 398] on div "500 px" at bounding box center [1099, 405] width 88 height 23
type input "600"
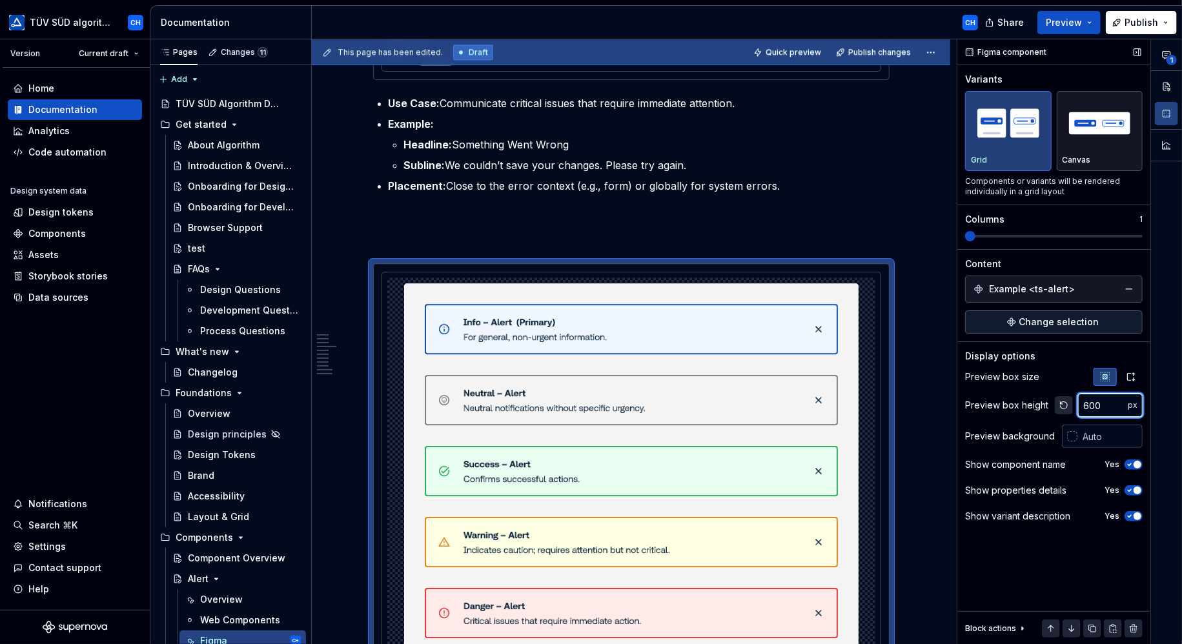
drag, startPoint x: 1101, startPoint y: 402, endPoint x: 1071, endPoint y: 402, distance: 29.7
click at [1071, 402] on div "600 px" at bounding box center [1099, 405] width 88 height 23
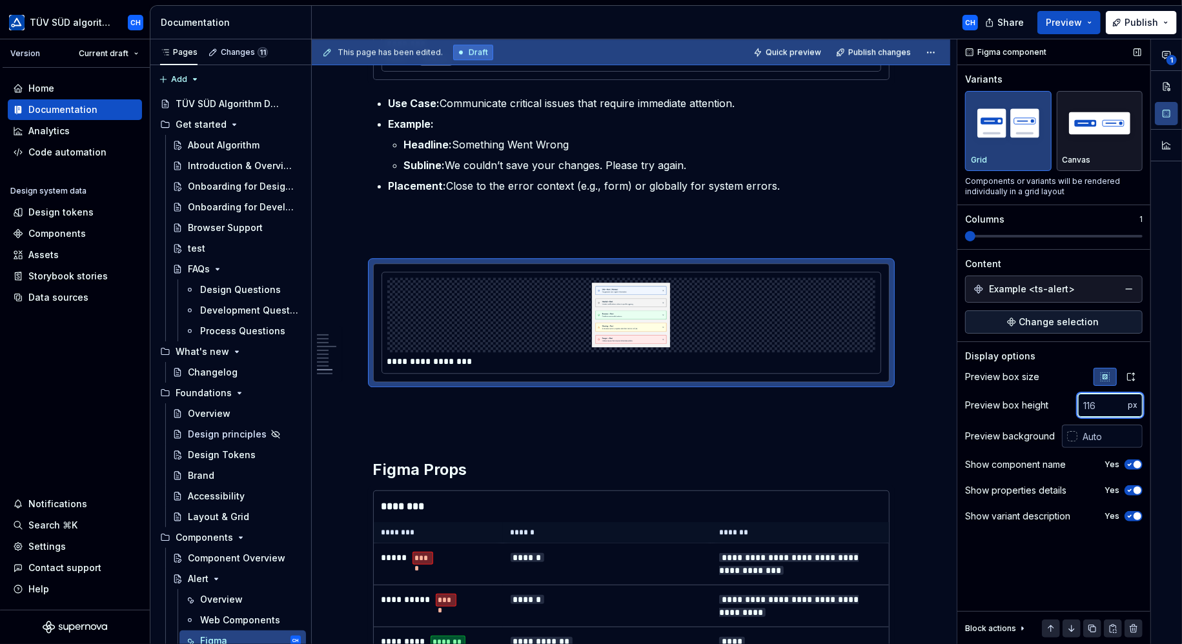
click at [1097, 402] on input "number" at bounding box center [1103, 405] width 50 height 23
click at [1097, 403] on input "number" at bounding box center [1103, 405] width 50 height 23
drag, startPoint x: 1097, startPoint y: 403, endPoint x: 1075, endPoint y: 403, distance: 21.3
click at [1075, 403] on div "Preview box height px" at bounding box center [1054, 405] width 178 height 23
click at [1097, 405] on input "number" at bounding box center [1103, 405] width 50 height 23
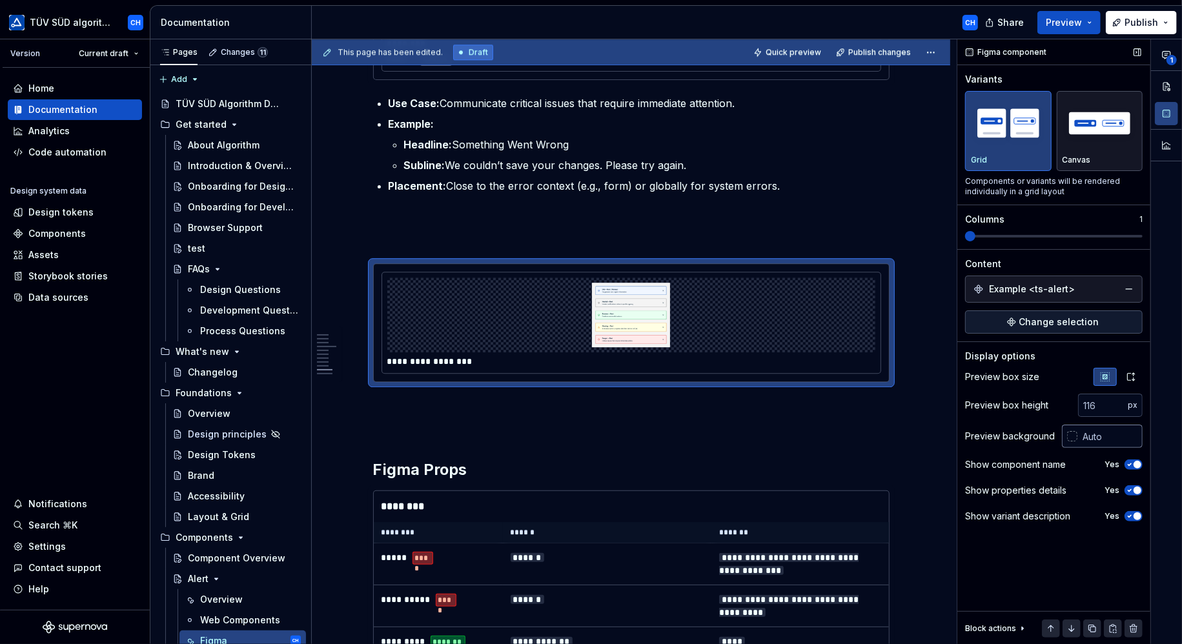
click at [1076, 433] on div at bounding box center [1072, 436] width 10 height 10
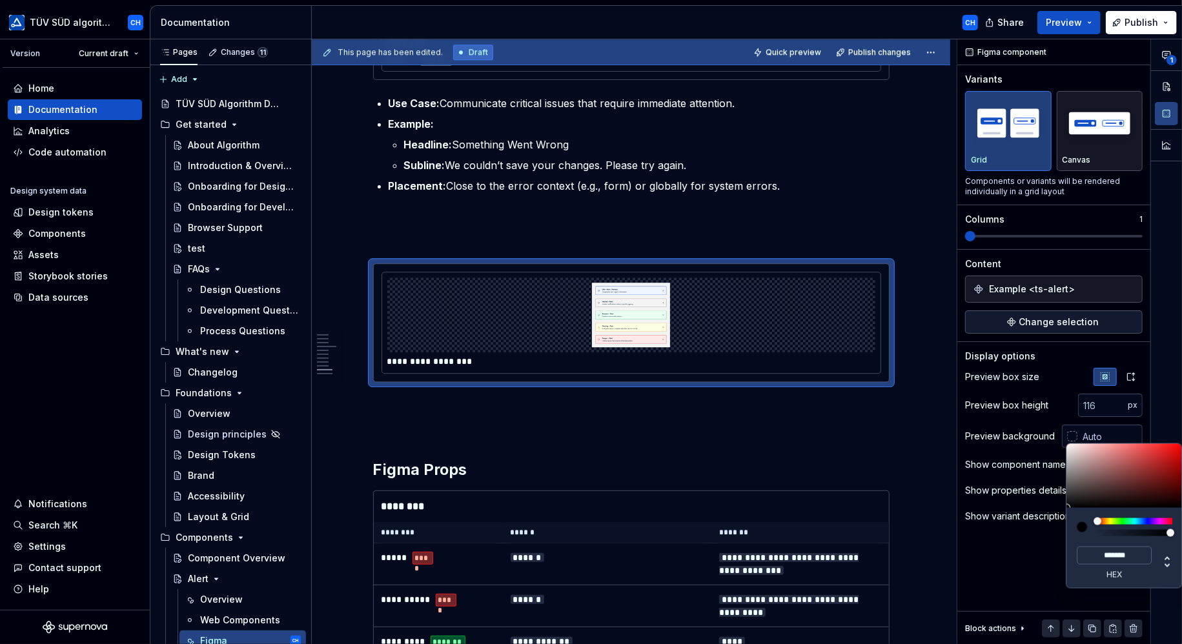
click at [1070, 434] on div "**********" at bounding box center [1069, 342] width 225 height 606
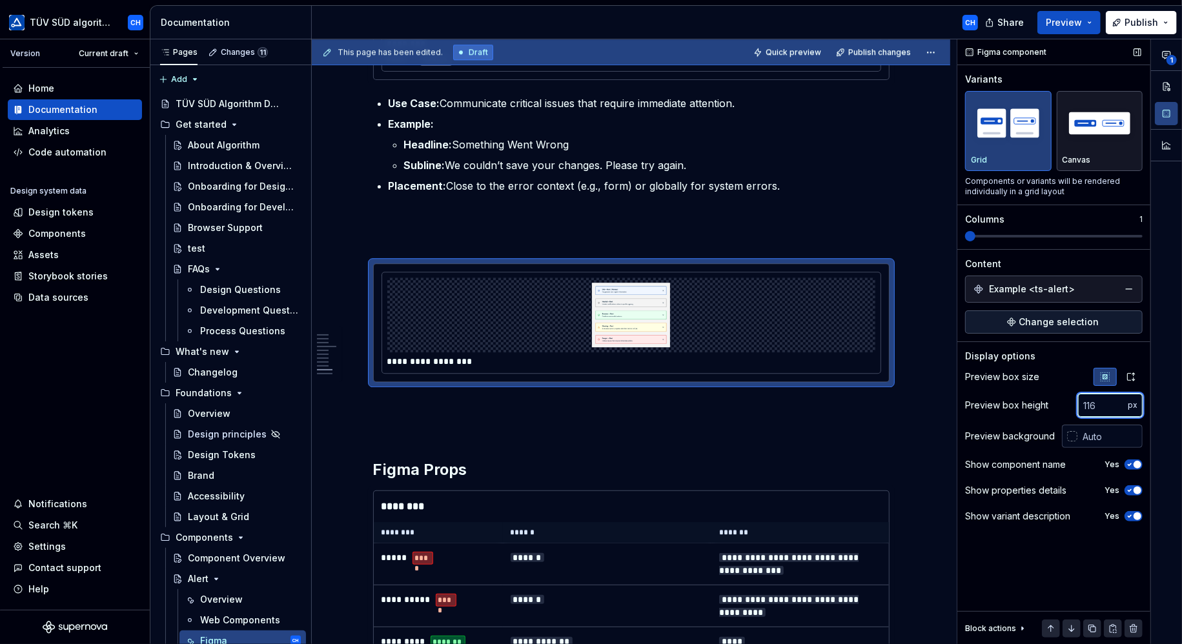
click at [1097, 407] on input "number" at bounding box center [1103, 405] width 50 height 23
click at [1097, 403] on input "number" at bounding box center [1103, 405] width 50 height 23
type input "600"
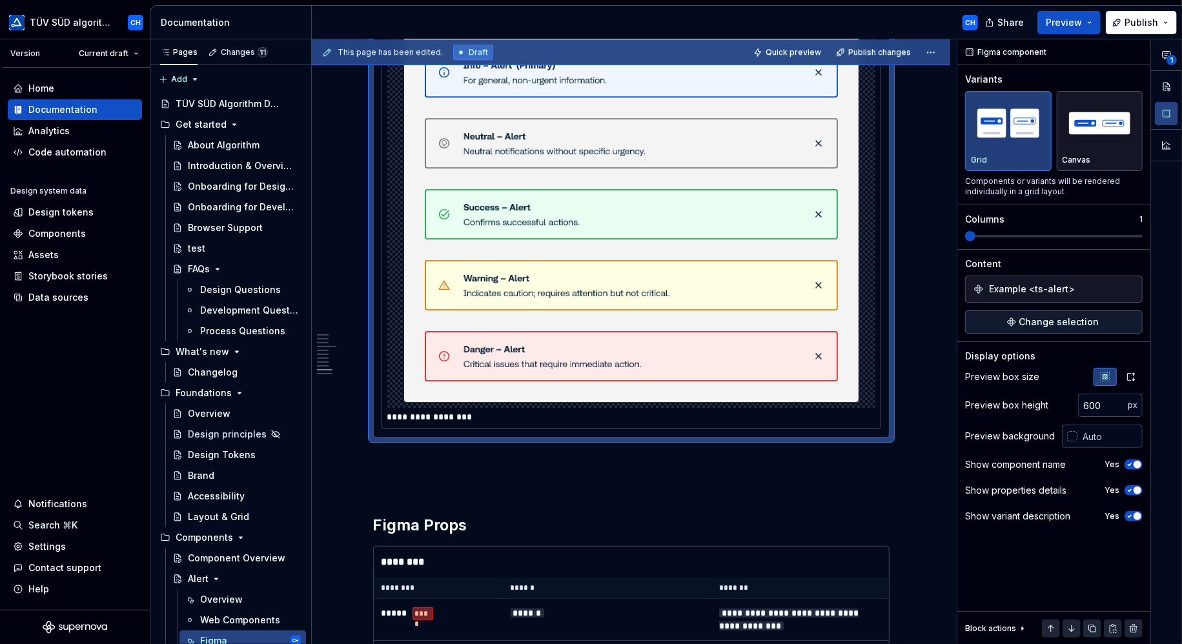
scroll to position [2840, 0]
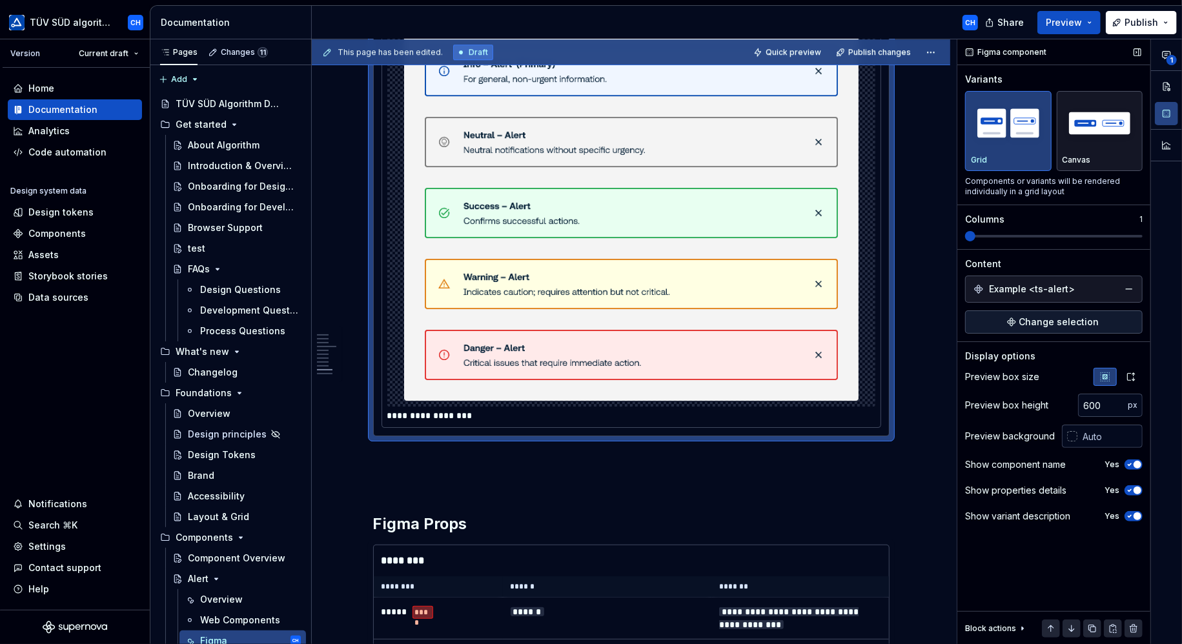
click at [1135, 489] on span "button" at bounding box center [1138, 491] width 8 height 8
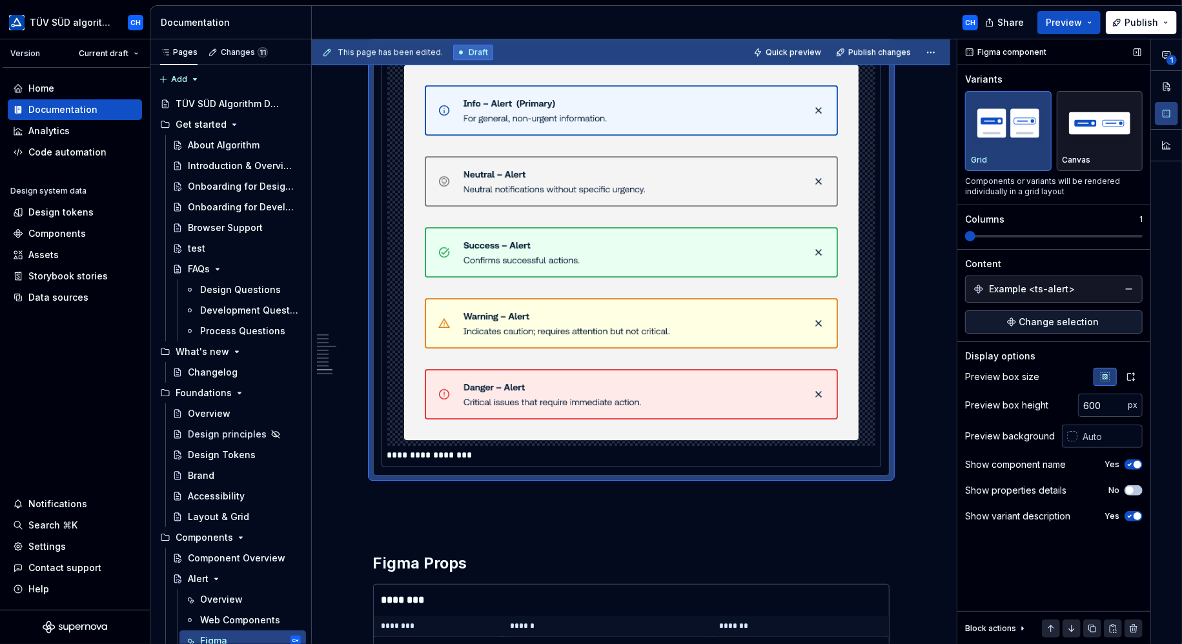
click at [1136, 490] on button "No" at bounding box center [1134, 490] width 18 height 10
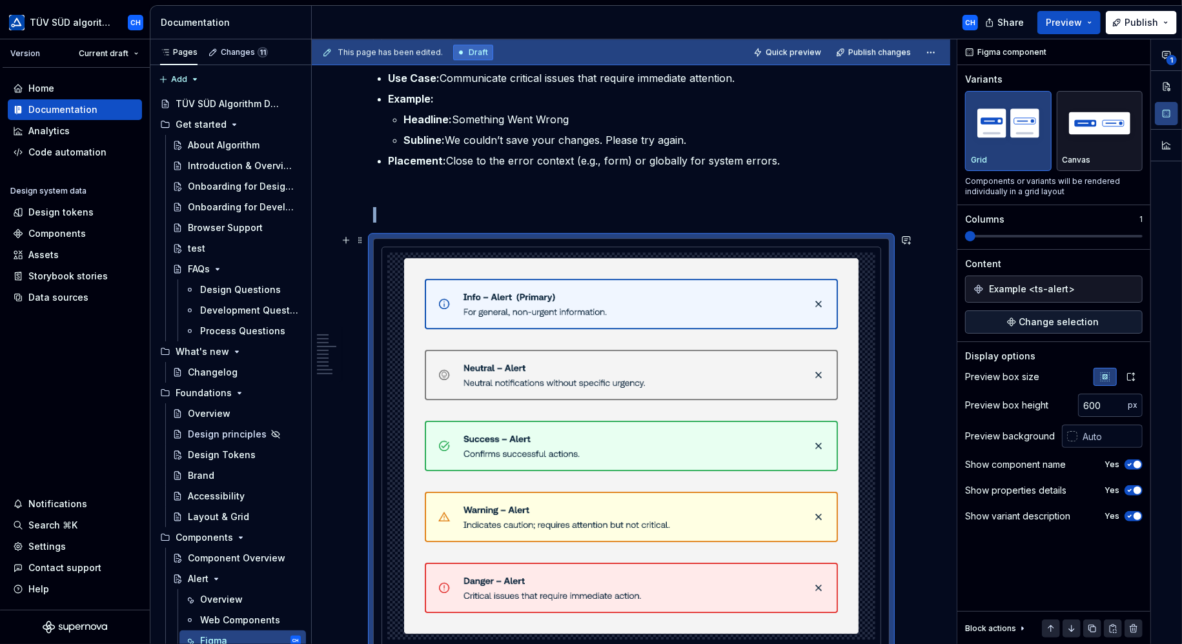
scroll to position [2672, 0]
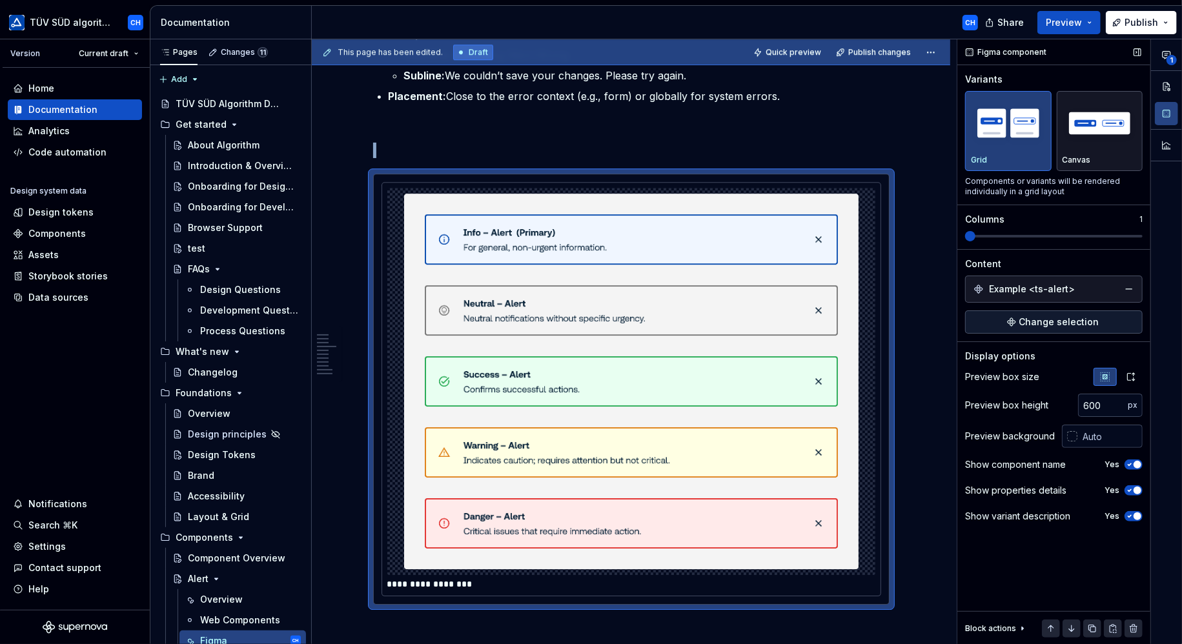
click at [1139, 489] on span "button" at bounding box center [1138, 491] width 8 height 8
click at [1139, 515] on span "button" at bounding box center [1138, 517] width 8 height 8
click at [1136, 513] on button "No" at bounding box center [1134, 516] width 18 height 10
click at [1136, 513] on span "button" at bounding box center [1138, 517] width 8 height 8
click at [1092, 322] on span "Change selection" at bounding box center [1059, 322] width 80 height 13
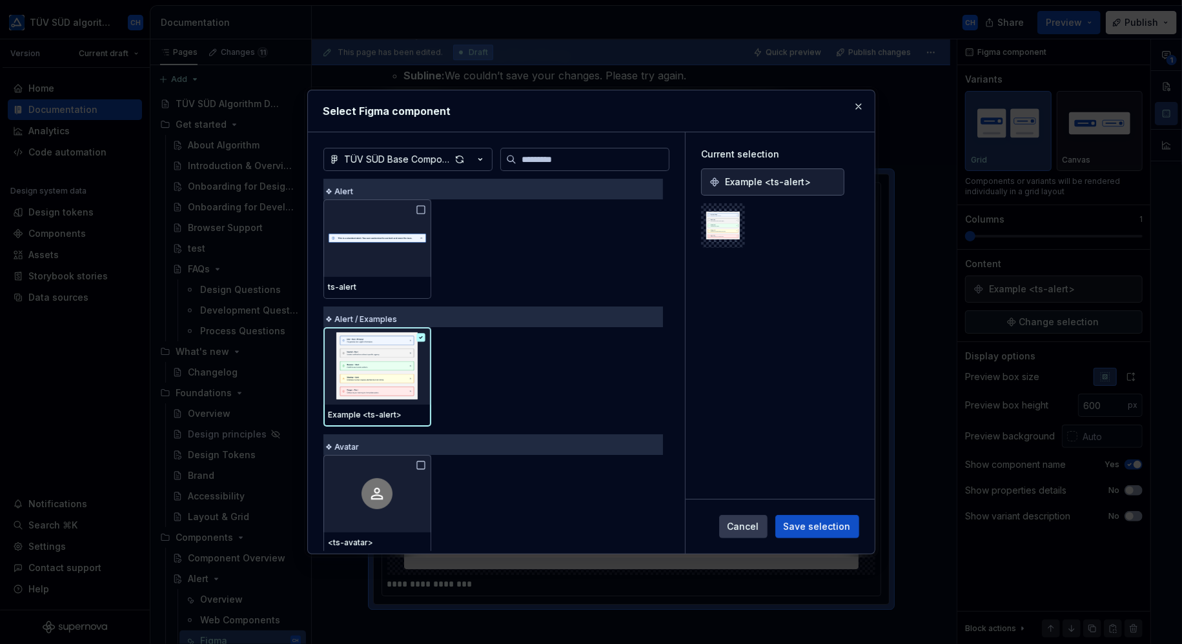
click at [739, 530] on span "Cancel" at bounding box center [744, 526] width 32 height 13
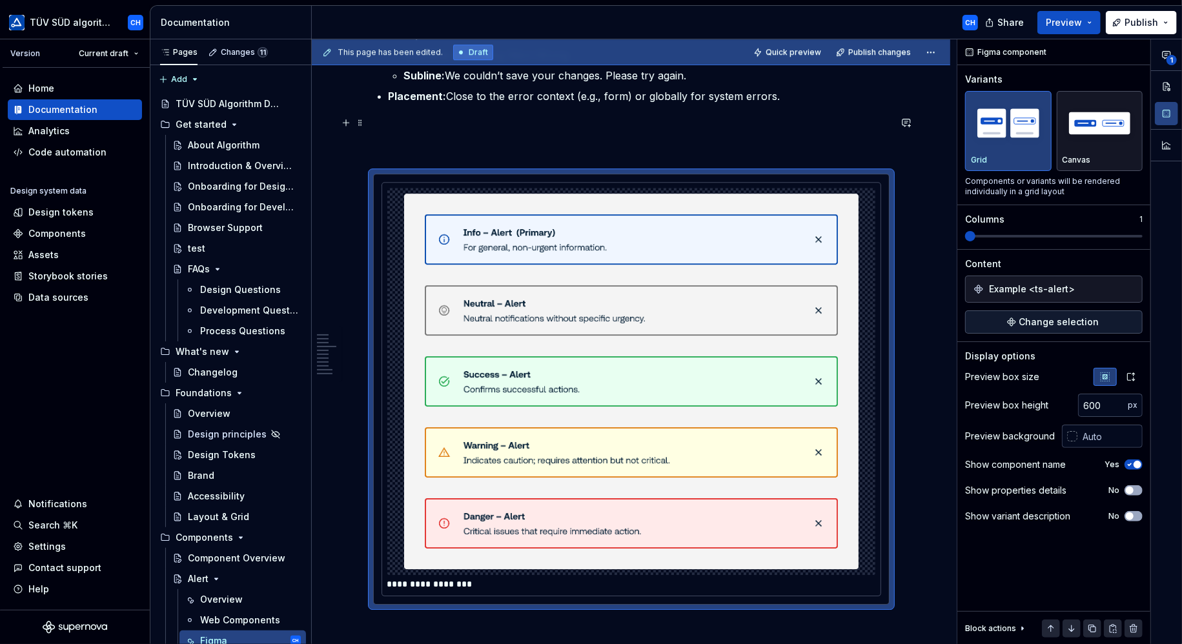
click at [457, 119] on p at bounding box center [631, 126] width 516 height 15
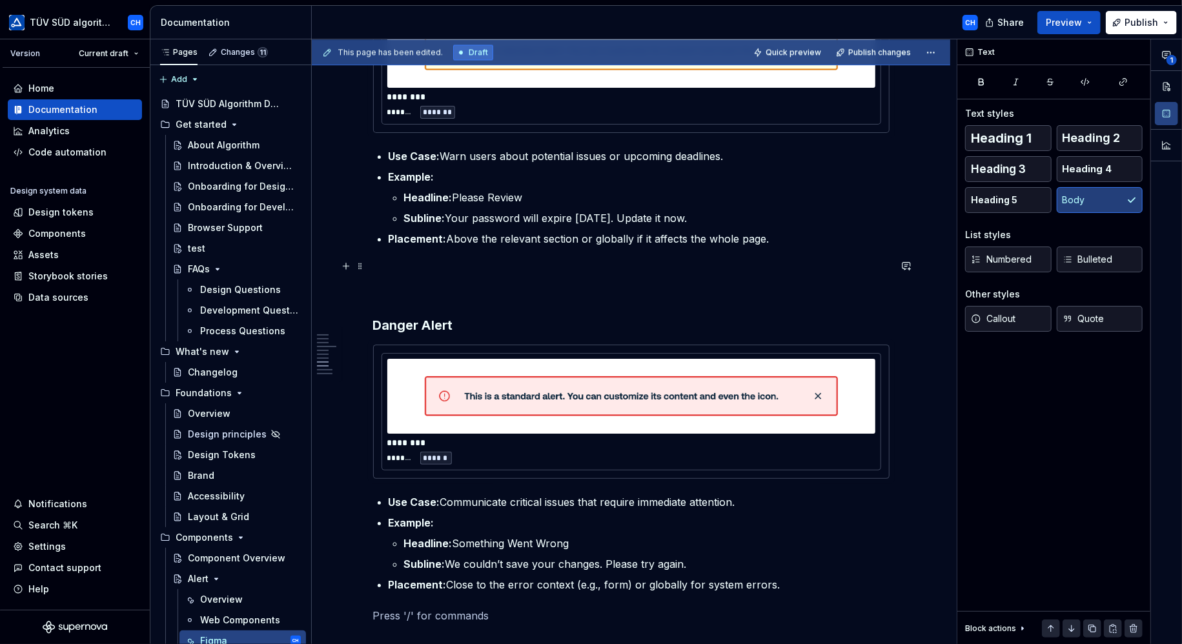
scroll to position [2026, 0]
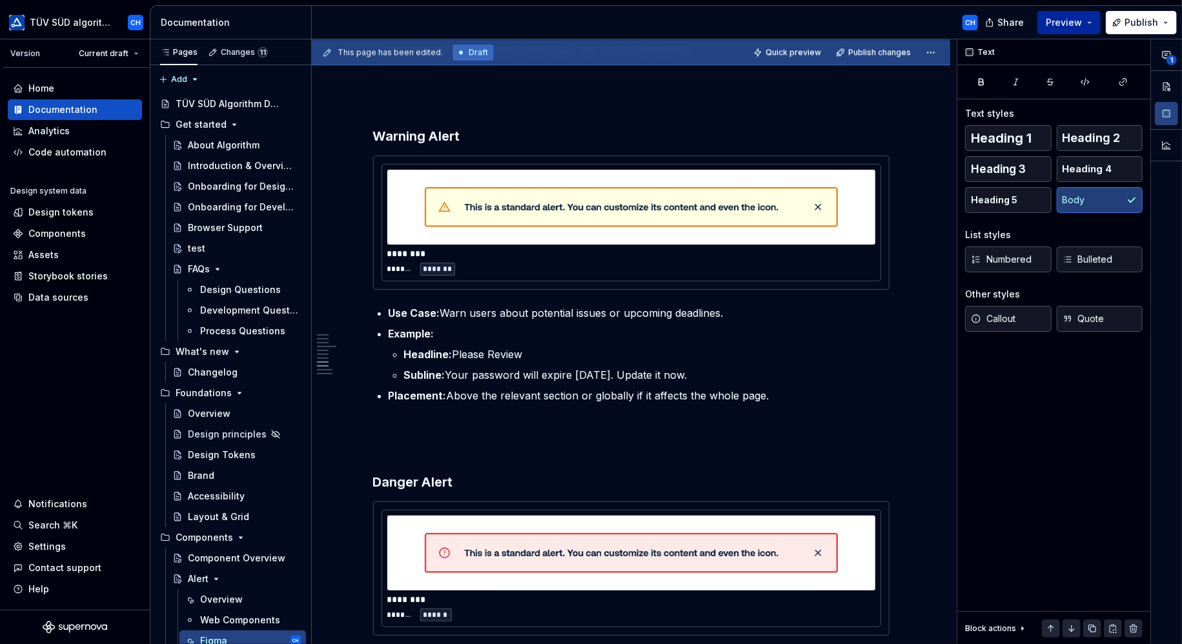
click at [1071, 19] on span "Preview" at bounding box center [1064, 22] width 36 height 13
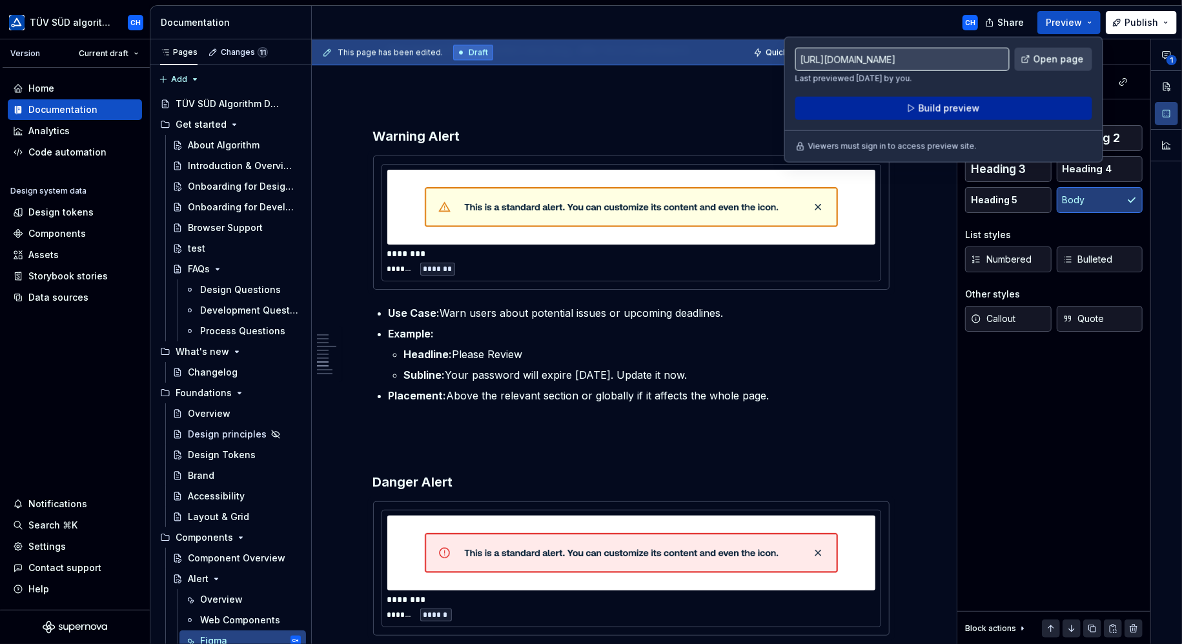
drag, startPoint x: 1071, startPoint y: 19, endPoint x: 968, endPoint y: 108, distance: 136.3
click at [968, 108] on span "Build preview" at bounding box center [948, 108] width 61 height 13
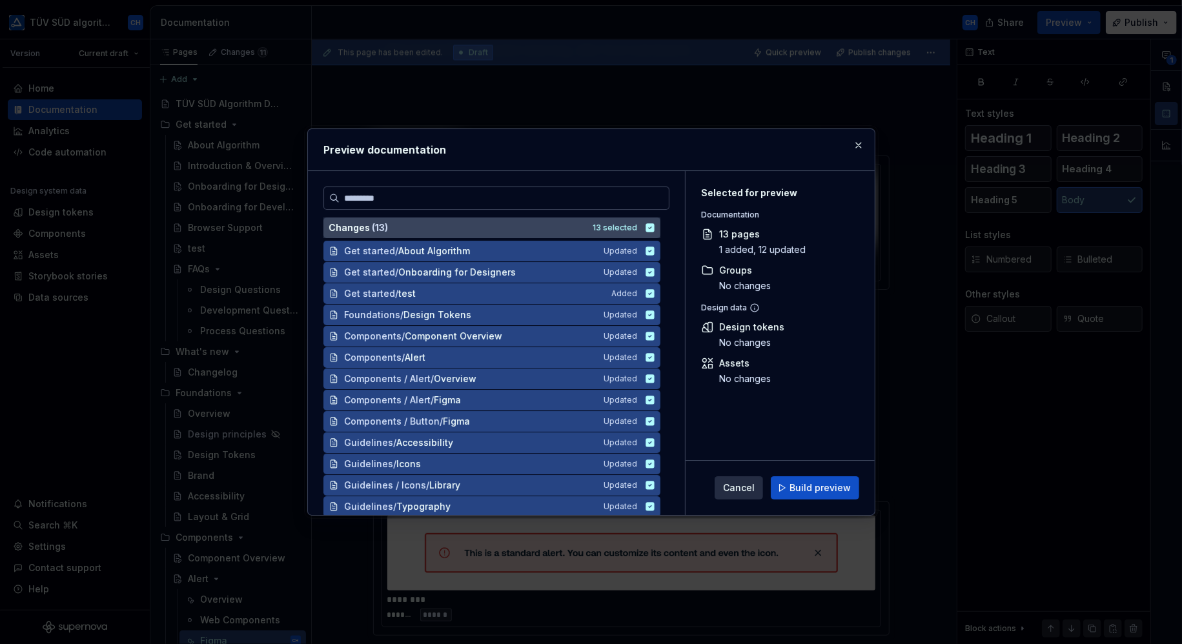
click at [651, 227] on icon at bounding box center [650, 227] width 8 height 8
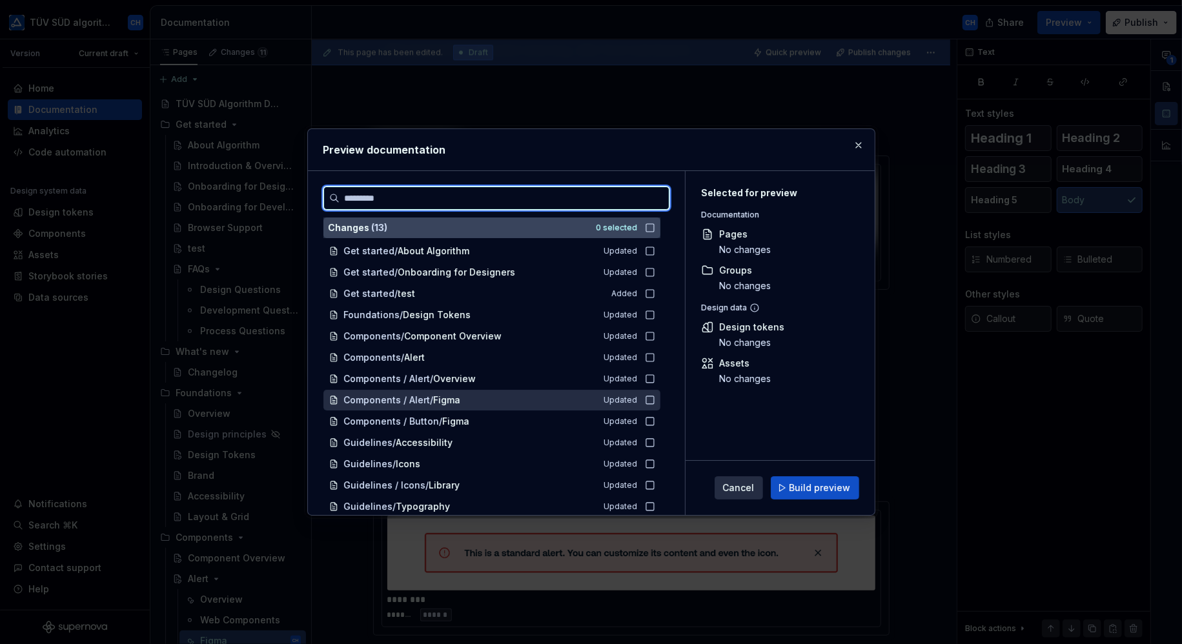
click at [651, 399] on icon at bounding box center [650, 400] width 10 height 10
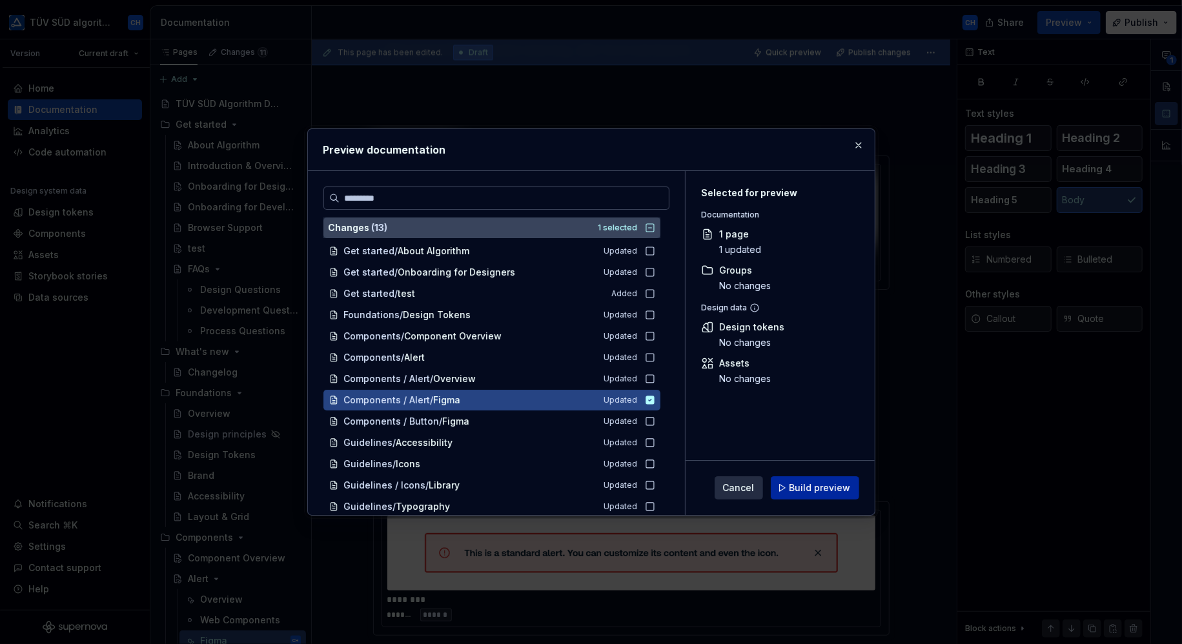
click at [813, 488] on span "Build preview" at bounding box center [820, 488] width 61 height 13
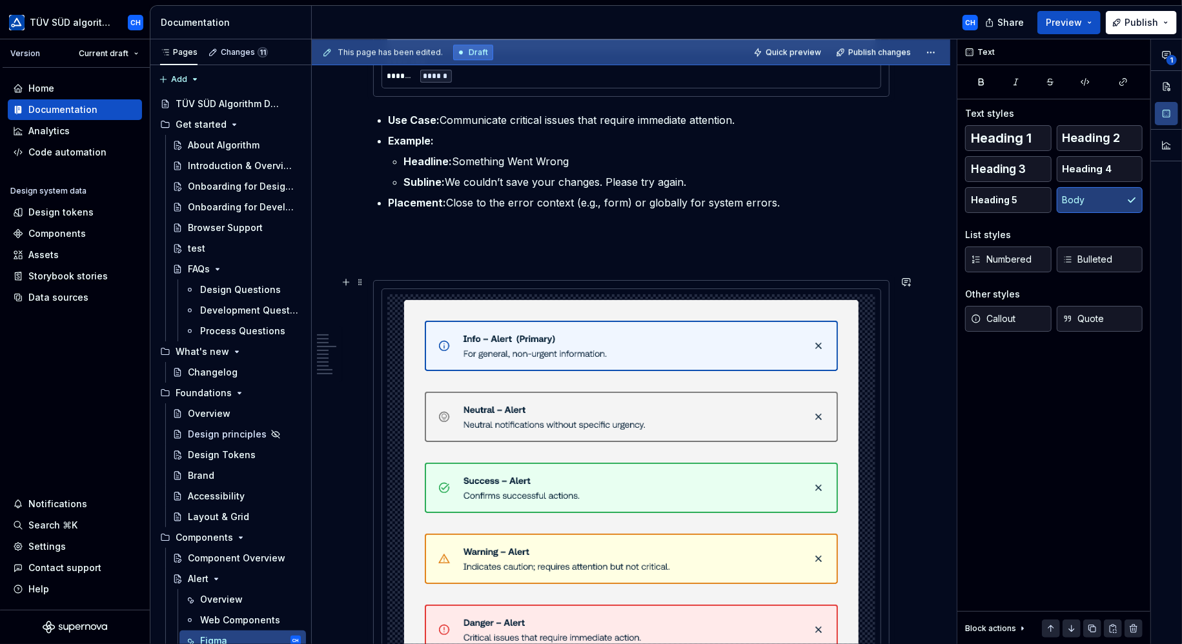
scroll to position [2543, 0]
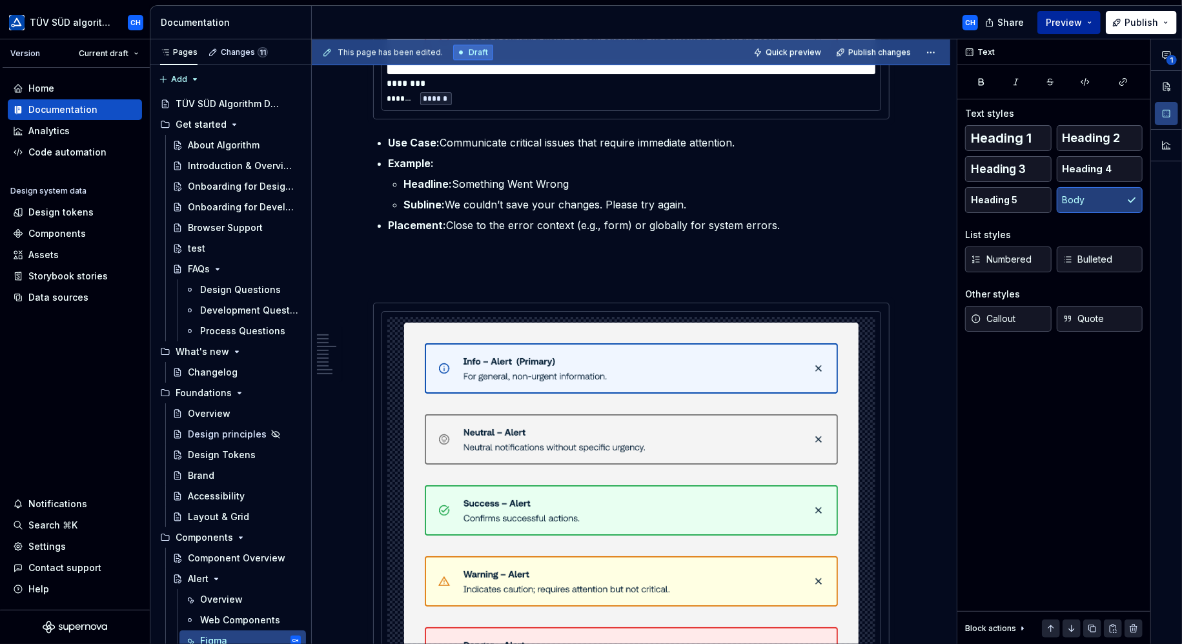
click at [1087, 19] on button "Preview" at bounding box center [1068, 22] width 63 height 23
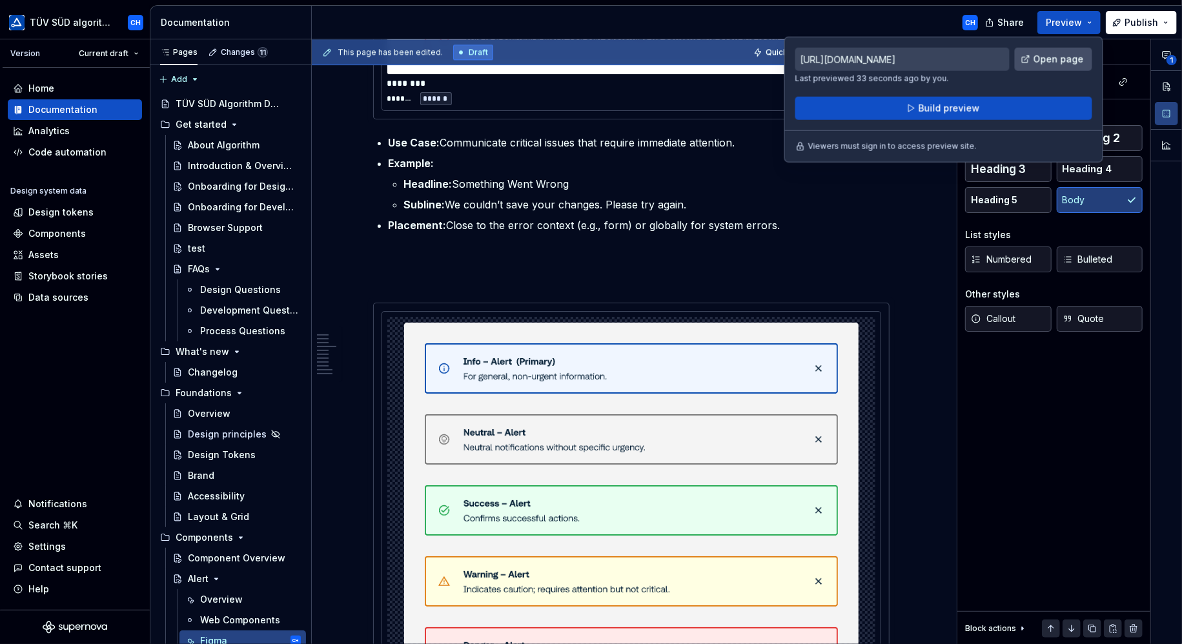
drag, startPoint x: 1087, startPoint y: 19, endPoint x: 1049, endPoint y: 61, distance: 57.1
click at [1049, 61] on span "Open page" at bounding box center [1059, 59] width 50 height 13
type textarea "*"
